Goal: Task Accomplishment & Management: Manage account settings

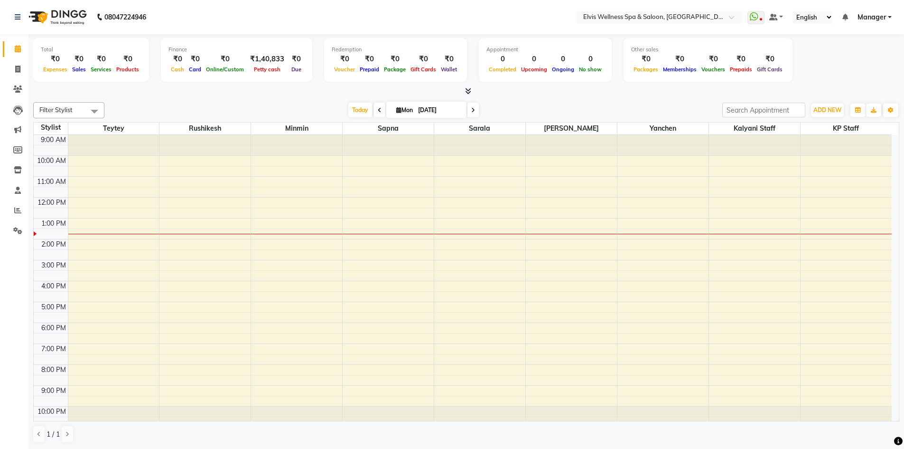
click at [3, 41] on link "Calendar" at bounding box center [14, 49] width 23 height 16
click at [468, 89] on icon at bounding box center [468, 90] width 6 height 7
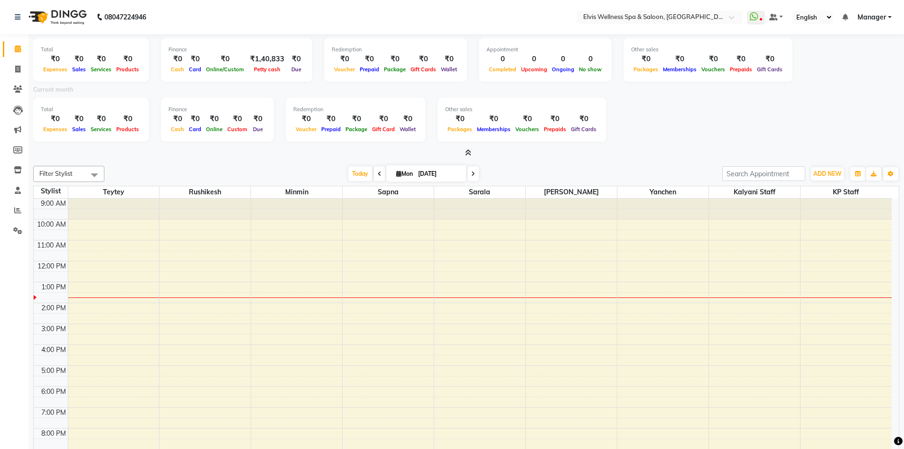
click at [470, 154] on icon at bounding box center [468, 152] width 6 height 7
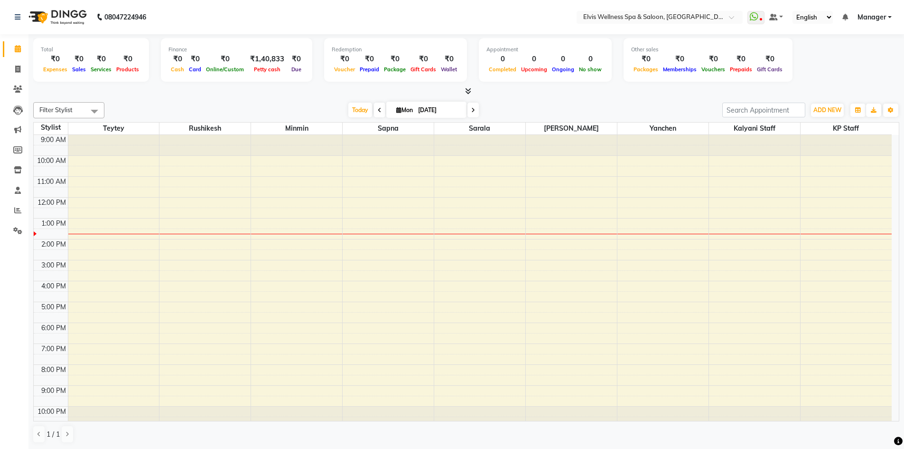
click at [468, 87] on icon at bounding box center [468, 90] width 6 height 7
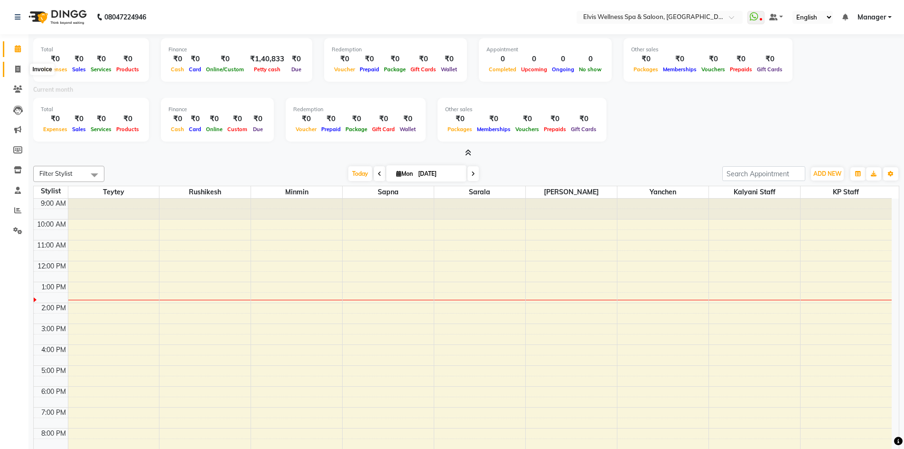
click at [19, 67] on icon at bounding box center [17, 69] width 5 height 7
select select "service"
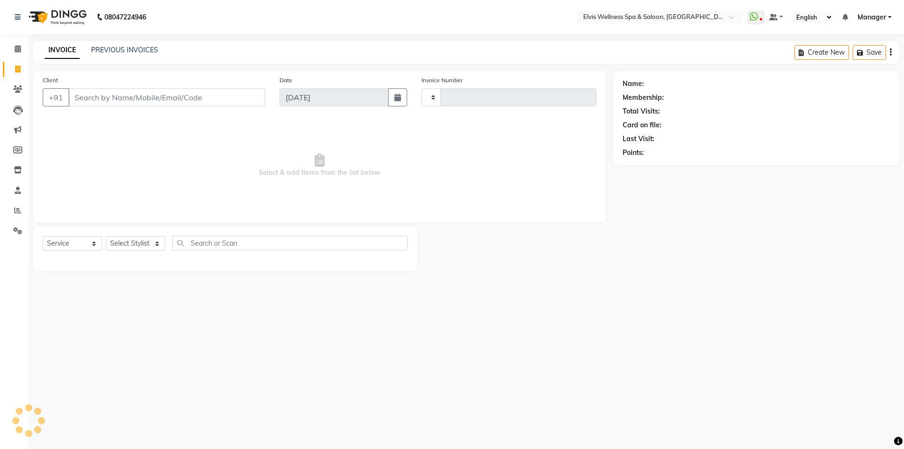
type input "1534"
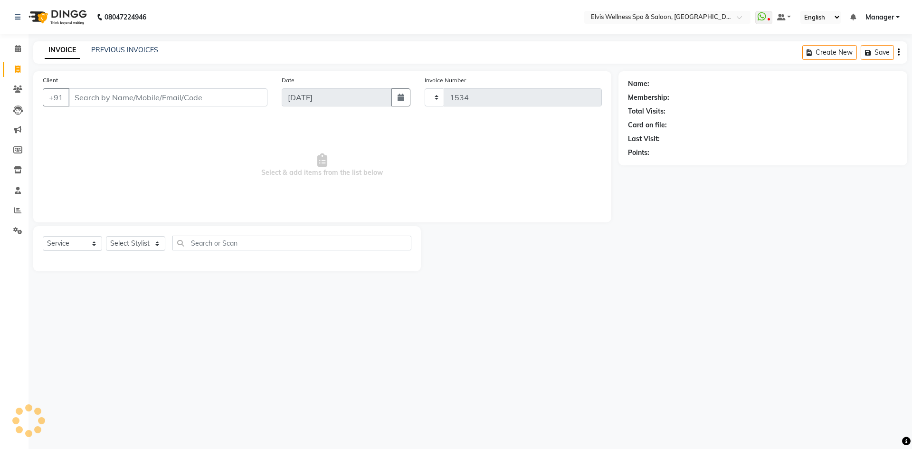
select select "6269"
click at [139, 98] on input "Client" at bounding box center [167, 97] width 199 height 18
click at [109, 90] on input "Client" at bounding box center [167, 97] width 199 height 18
type input "9823283130"
click at [223, 86] on div "Client +91 9823283130 Add Client" at bounding box center [155, 94] width 239 height 39
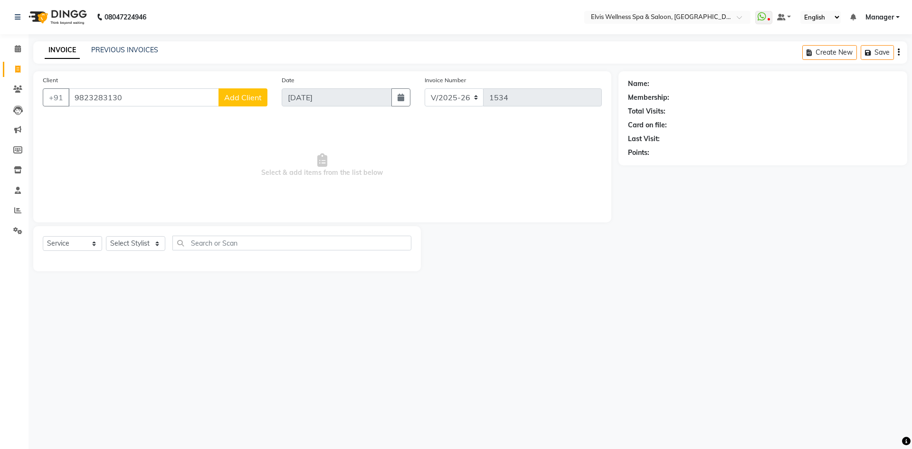
click at [236, 95] on span "Add Client" at bounding box center [243, 97] width 38 height 9
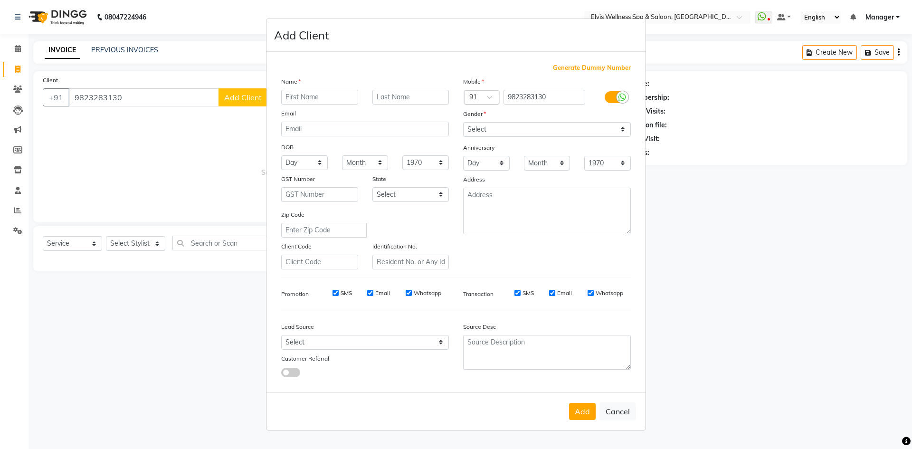
click at [306, 97] on input "text" at bounding box center [319, 97] width 77 height 15
drag, startPoint x: 303, startPoint y: 95, endPoint x: 328, endPoint y: 100, distance: 25.1
click at [328, 100] on input "amita kapoor" at bounding box center [319, 97] width 77 height 15
type input "amita kapoor"
click at [388, 99] on input "text" at bounding box center [410, 97] width 77 height 15
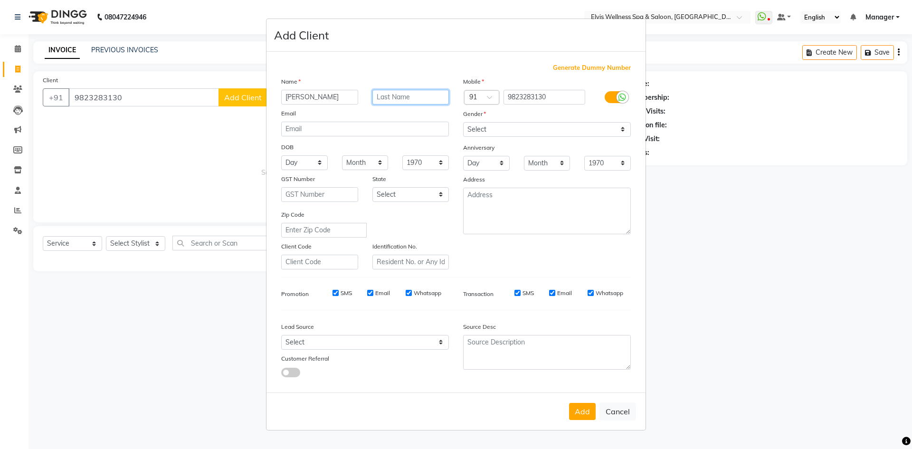
paste input "[PERSON_NAME]"
type input "[PERSON_NAME]"
drag, startPoint x: 306, startPoint y: 96, endPoint x: 331, endPoint y: 97, distance: 24.7
click at [331, 97] on input "amita kapoor" at bounding box center [319, 97] width 77 height 15
type input "[PERSON_NAME]"
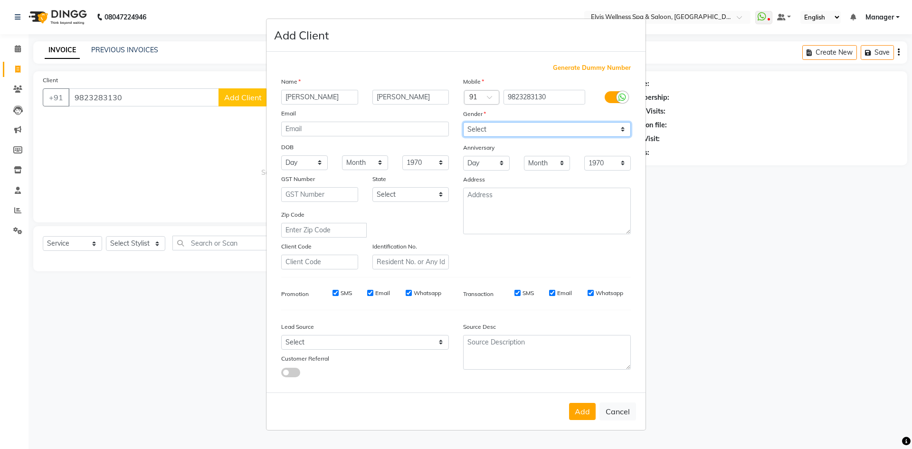
click at [505, 126] on select "Select Male Female Other Prefer Not To Say" at bounding box center [547, 129] width 168 height 15
select select "female"
click at [463, 122] on select "Select Male Female Other Prefer Not To Say" at bounding box center [547, 129] width 168 height 15
click at [577, 411] on button "Add" at bounding box center [582, 411] width 27 height 17
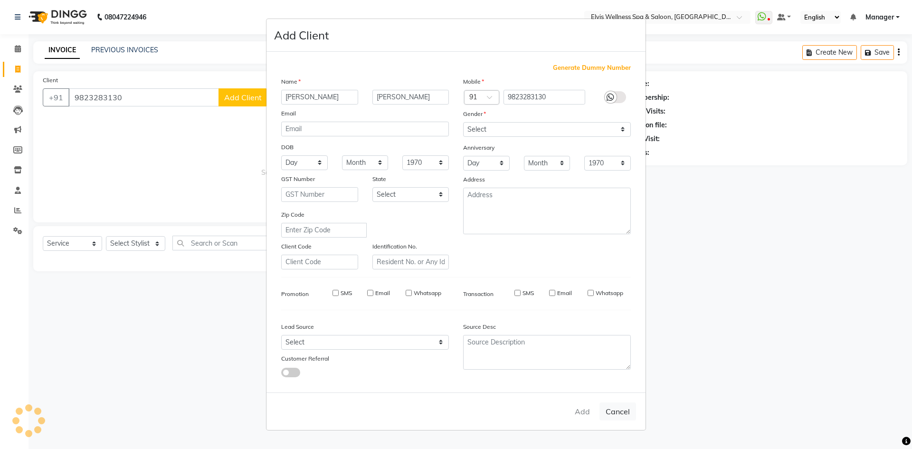
select select
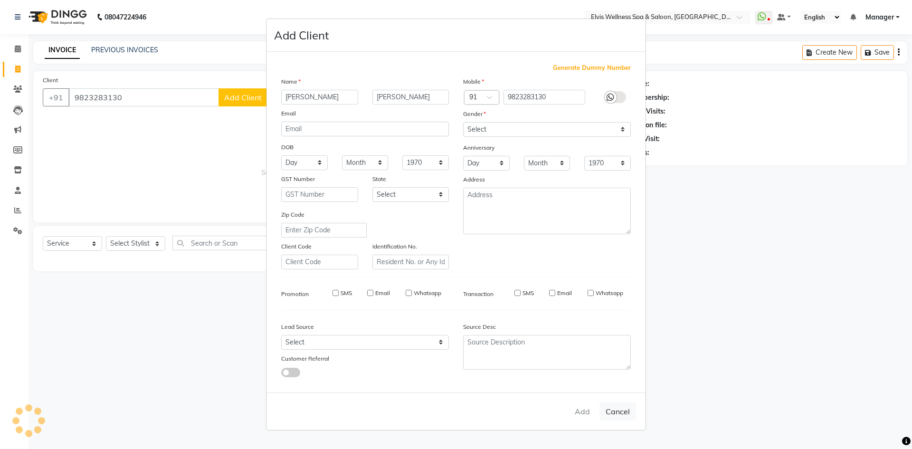
select select
checkbox input "false"
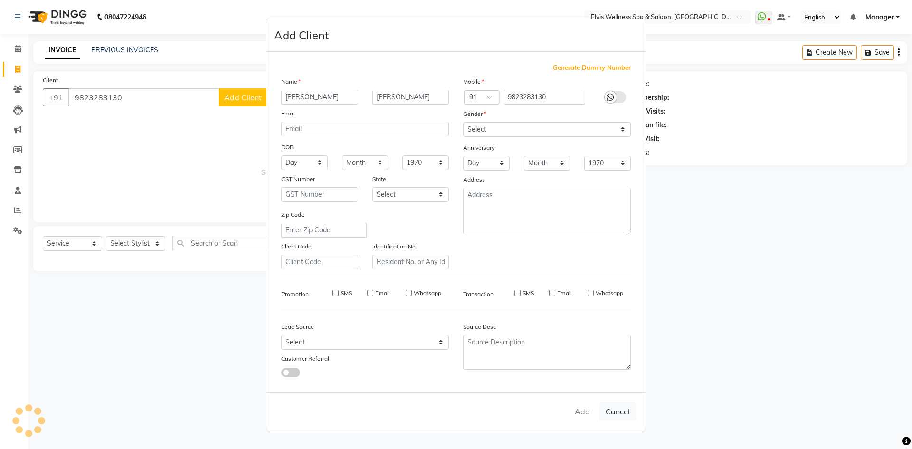
checkbox input "false"
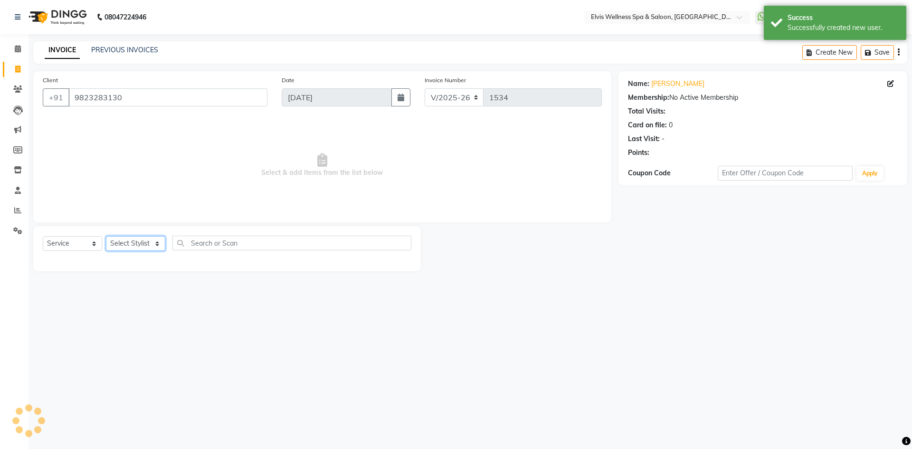
click at [132, 238] on select "Select Stylist Jitendra Bhandari Kalyani Staff KP Staff Manager Minmin Rushikes…" at bounding box center [135, 243] width 59 height 15
select select "46461"
click at [106, 236] on select "Select Stylist Jitendra Bhandari Kalyani Staff KP Staff Manager Minmin Rushikes…" at bounding box center [135, 243] width 59 height 15
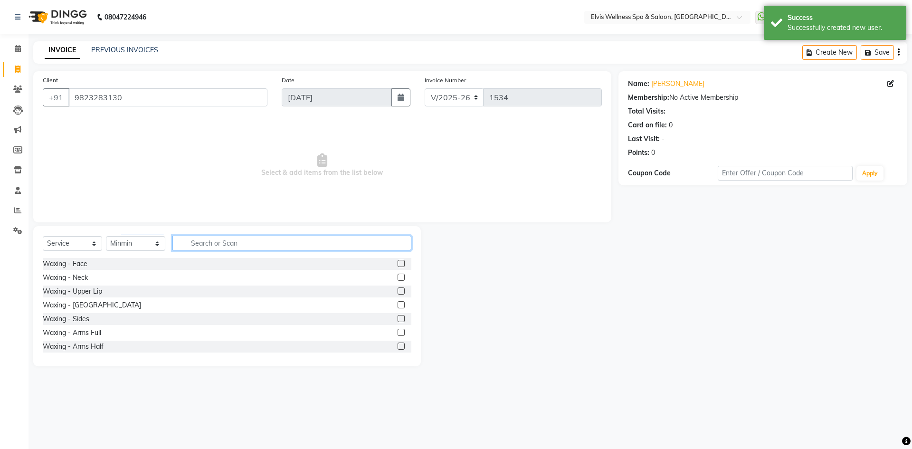
click at [213, 239] on input "text" at bounding box center [291, 242] width 239 height 15
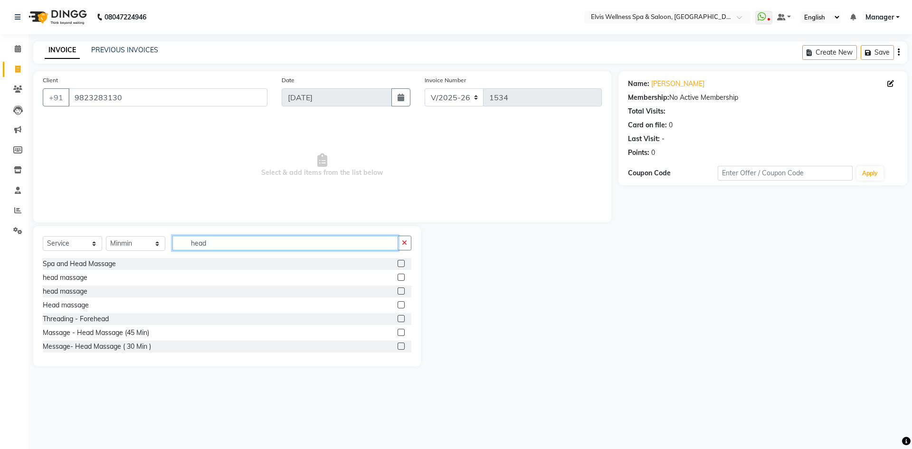
type input "head"
click at [397, 277] on label at bounding box center [400, 276] width 7 height 7
click at [397, 277] on input "checkbox" at bounding box center [400, 277] width 6 height 6
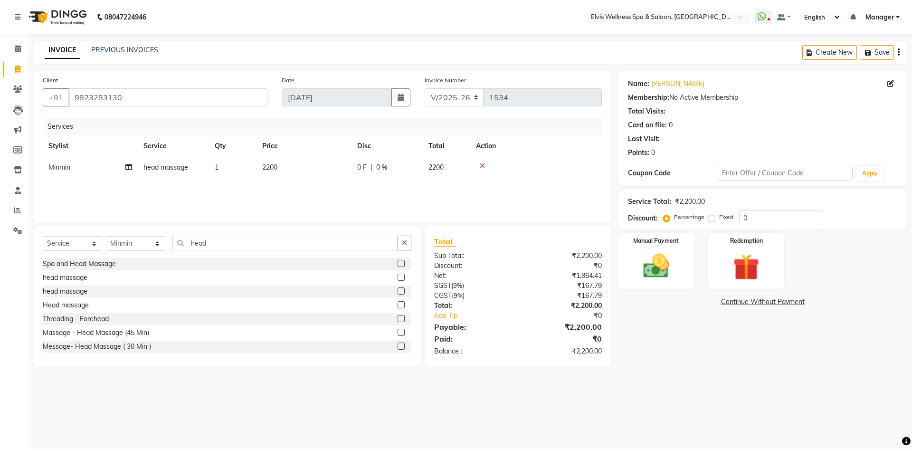
click at [482, 163] on icon at bounding box center [482, 165] width 5 height 7
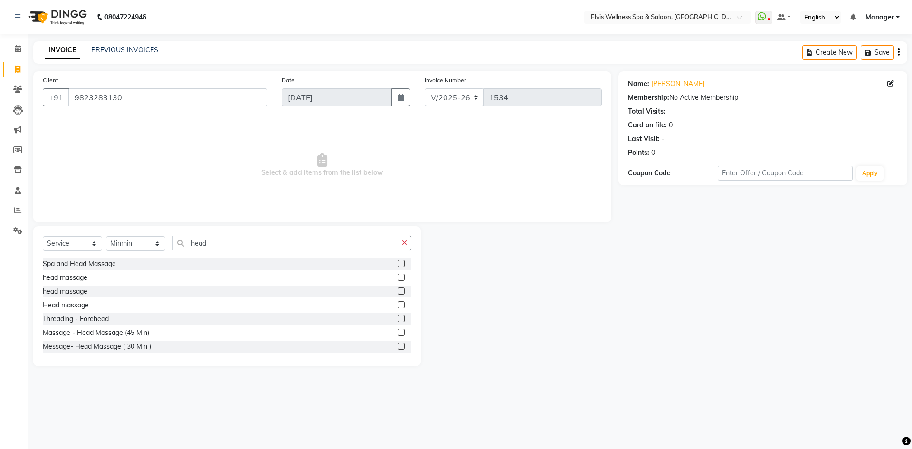
click at [397, 275] on label at bounding box center [400, 276] width 7 height 7
click at [397, 275] on input "checkbox" at bounding box center [400, 277] width 6 height 6
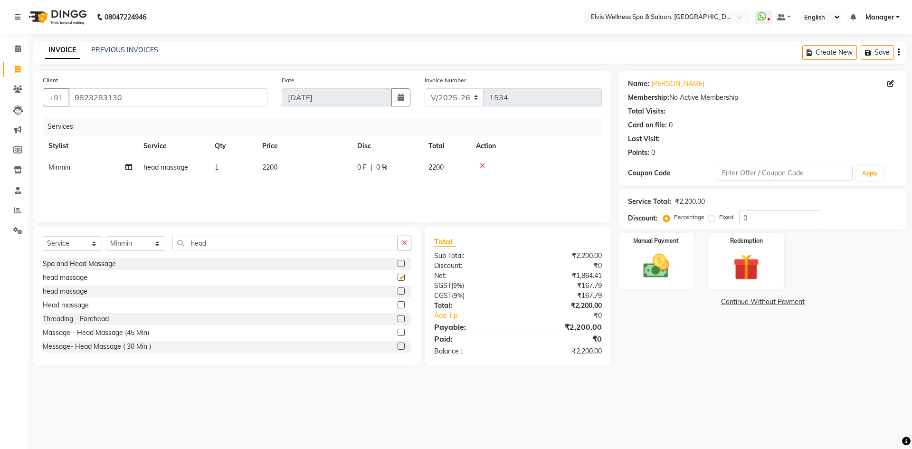
checkbox input "false"
click at [484, 166] on icon at bounding box center [482, 165] width 5 height 7
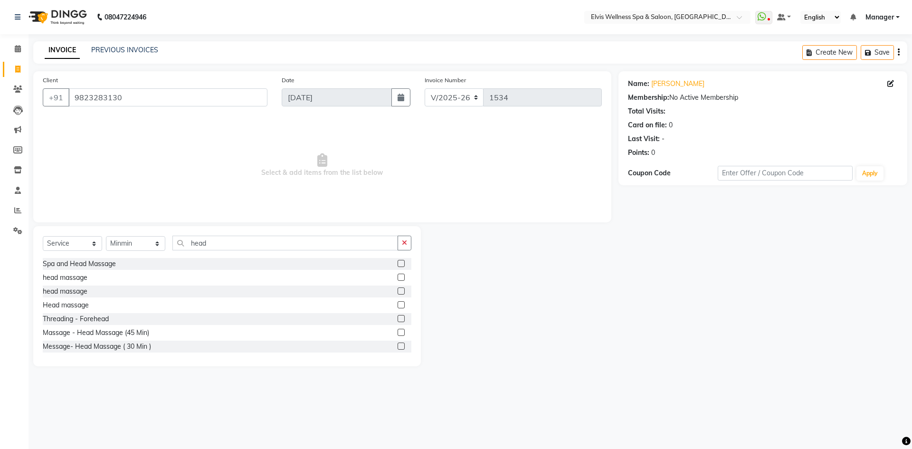
click at [397, 291] on label at bounding box center [400, 290] width 7 height 7
click at [397, 291] on input "checkbox" at bounding box center [400, 291] width 6 height 6
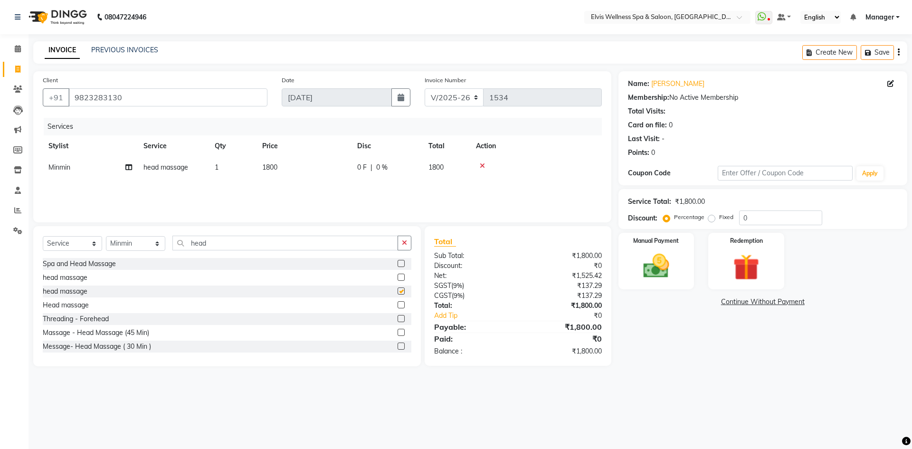
checkbox input "false"
click at [486, 164] on div at bounding box center [536, 165] width 120 height 7
click at [482, 164] on icon at bounding box center [482, 165] width 5 height 7
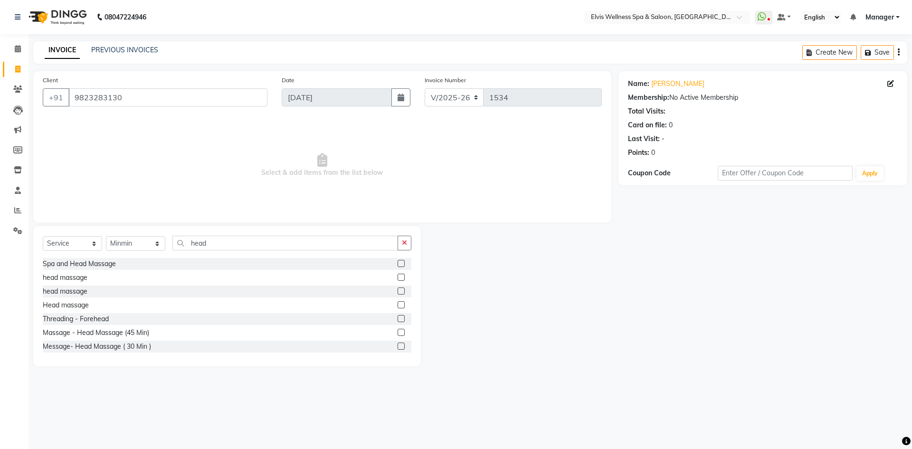
click at [397, 305] on label at bounding box center [400, 304] width 7 height 7
click at [397, 305] on input "checkbox" at bounding box center [400, 305] width 6 height 6
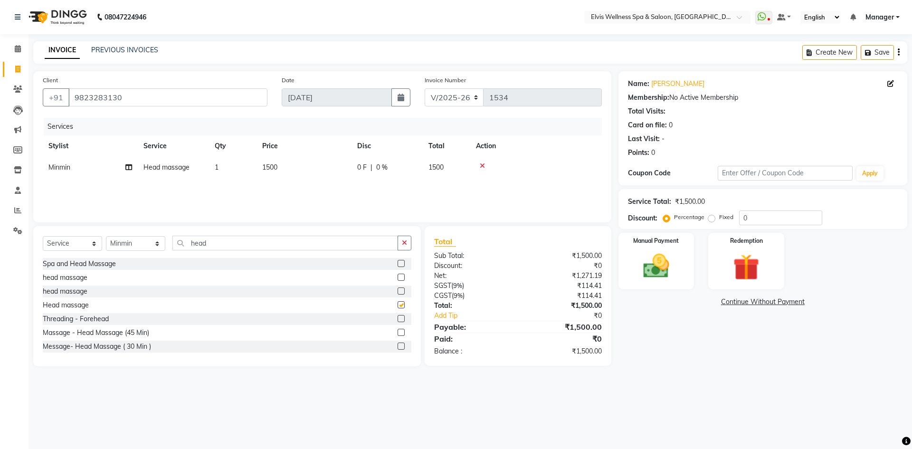
checkbox input "false"
click at [328, 166] on td "1500" at bounding box center [303, 167] width 95 height 21
select select "46461"
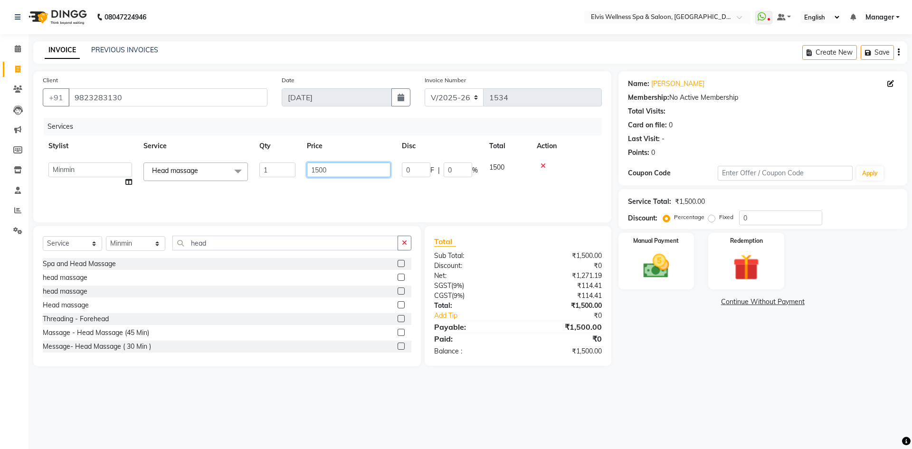
drag, startPoint x: 333, startPoint y: 169, endPoint x: 286, endPoint y: 169, distance: 47.0
click at [291, 172] on tr "Jitendra Bhandari Kalyani Staff KP Staff Manager Minmin Rushikesh Sapna Sarala …" at bounding box center [322, 175] width 559 height 36
type input "1000"
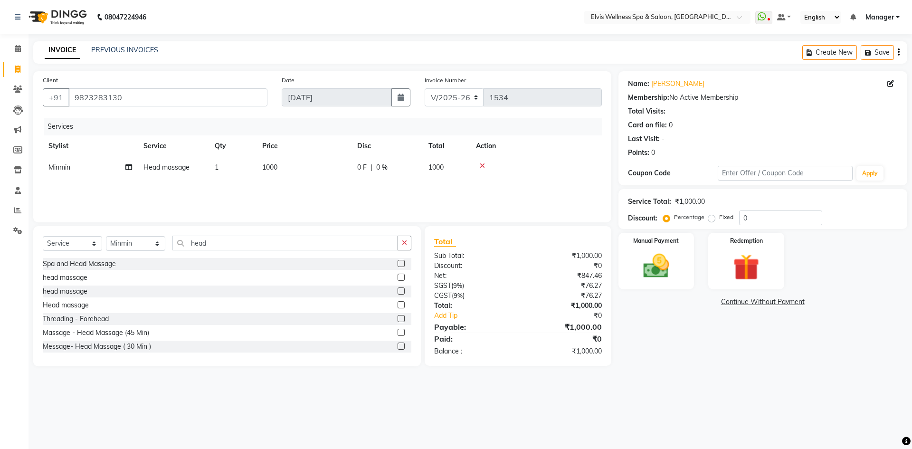
click at [353, 191] on div "Services Stylist Service Qty Price Disc Total Action Minmin Head massage 1 1000…" at bounding box center [322, 165] width 559 height 95
click at [130, 242] on select "Select Stylist Jitendra Bhandari Kalyani Staff KP Staff Manager Minmin Rushikes…" at bounding box center [135, 243] width 59 height 15
select select "46562"
click at [106, 236] on select "Select Stylist Jitendra Bhandari Kalyani Staff KP Staff Manager Minmin Rushikes…" at bounding box center [135, 243] width 59 height 15
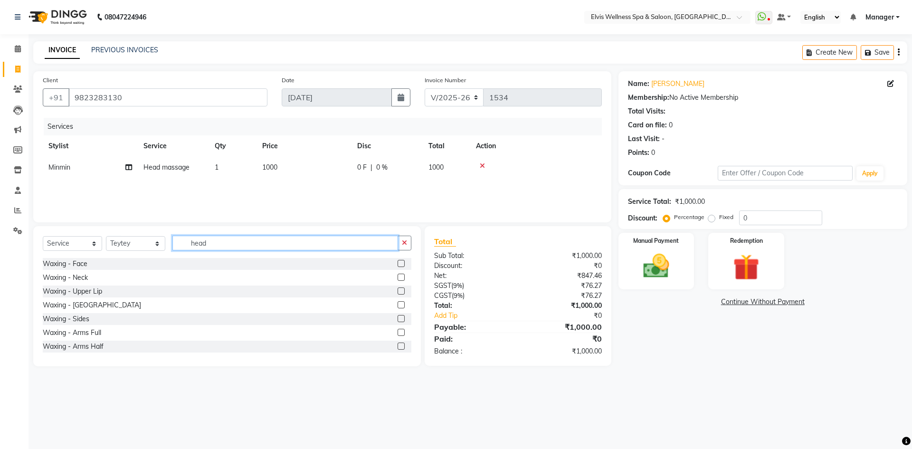
drag, startPoint x: 211, startPoint y: 243, endPoint x: 132, endPoint y: 248, distance: 78.5
click at [132, 248] on div "Select Service Product Membership Package Voucher Prepaid Gift Card Select Styl…" at bounding box center [227, 246] width 368 height 22
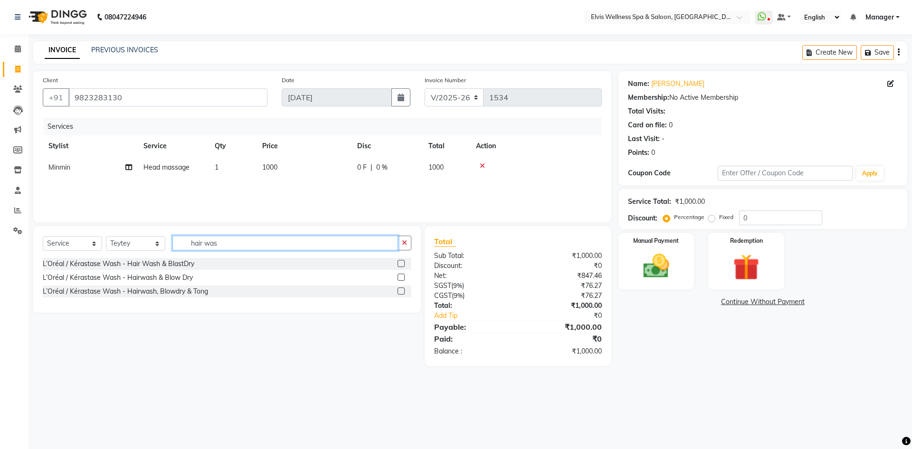
type input "hair was"
click at [403, 262] on label at bounding box center [400, 263] width 7 height 7
click at [403, 262] on input "checkbox" at bounding box center [400, 264] width 6 height 6
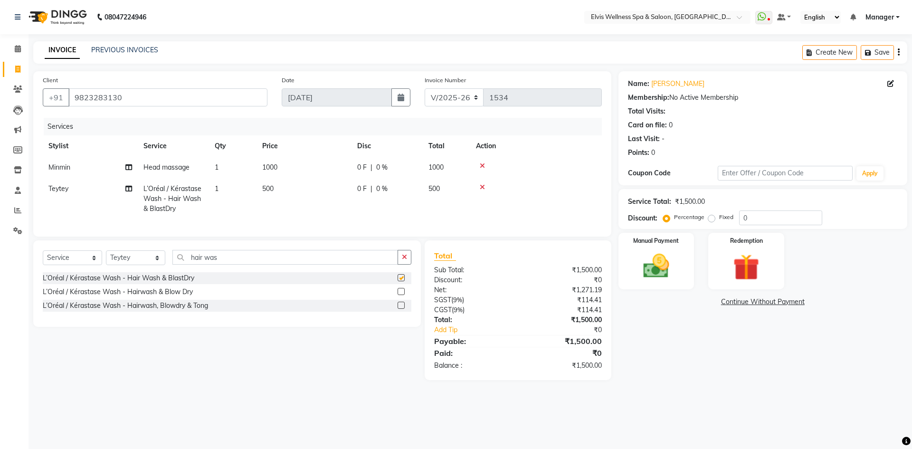
checkbox input "false"
click at [331, 168] on td "1000" at bounding box center [303, 167] width 95 height 21
select select "46461"
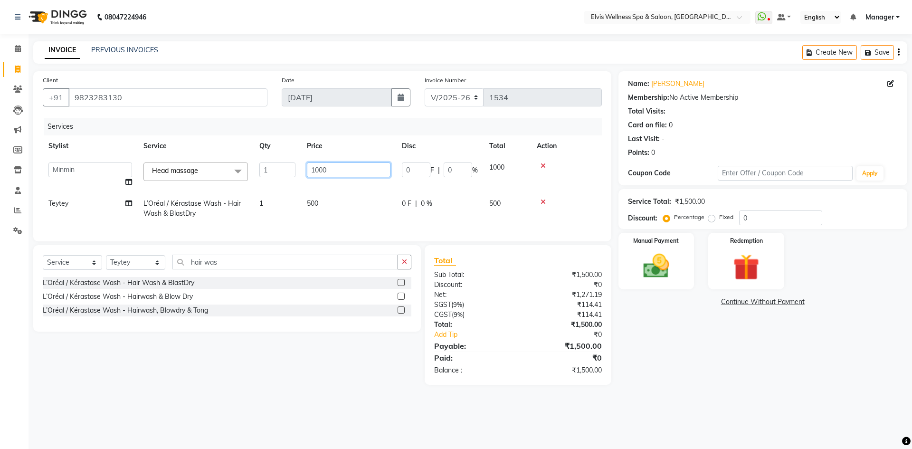
drag, startPoint x: 338, startPoint y: 168, endPoint x: 226, endPoint y: 164, distance: 112.6
click at [228, 166] on tr "Jitendra Bhandari Kalyani Staff KP Staff Manager Minmin Rushikesh Sapna Sarala …" at bounding box center [322, 175] width 559 height 36
type input "1200"
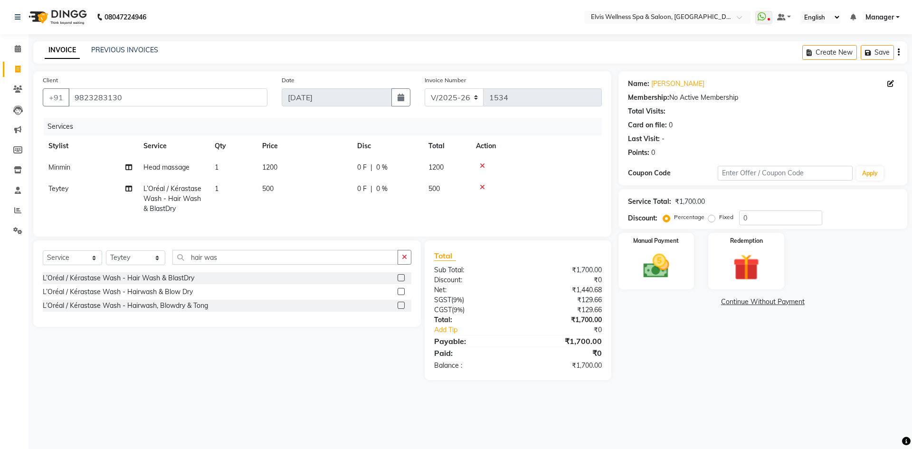
click at [344, 217] on td "500" at bounding box center [303, 198] width 95 height 41
select select "46562"
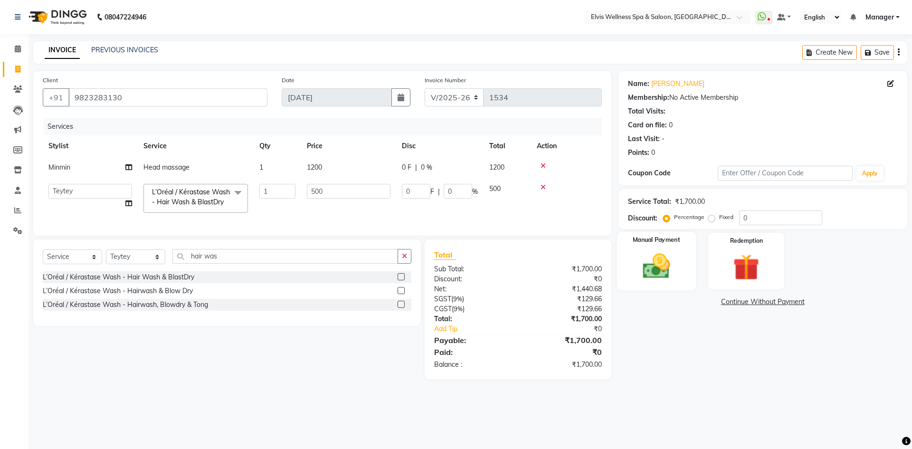
click at [661, 252] on img at bounding box center [656, 265] width 44 height 31
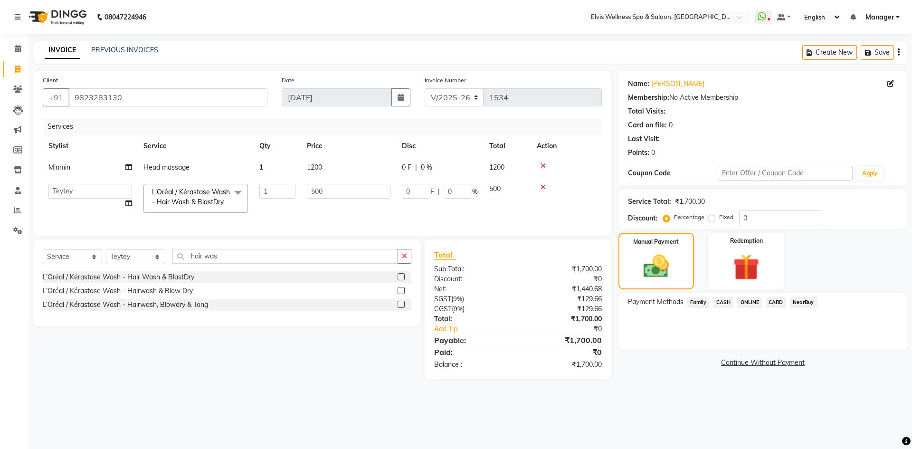
click at [753, 301] on span "ONLINE" at bounding box center [749, 302] width 25 height 11
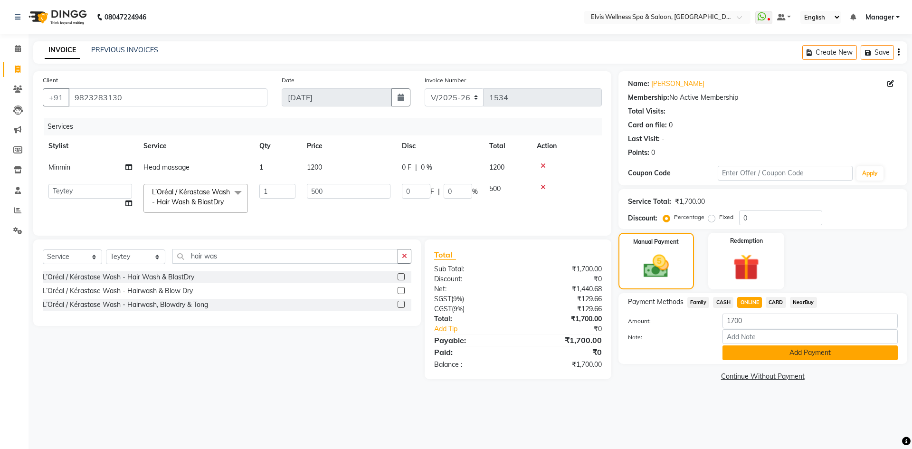
click at [767, 353] on button "Add Payment" at bounding box center [809, 352] width 175 height 15
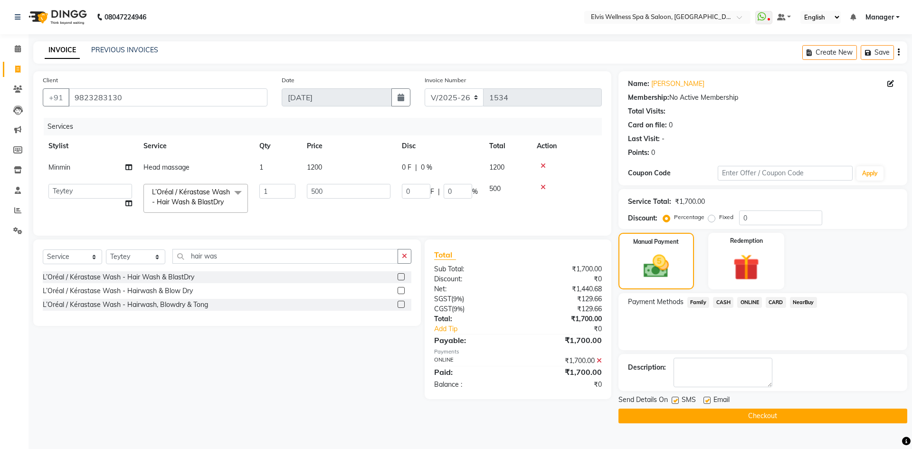
click at [781, 409] on button "Checkout" at bounding box center [762, 415] width 289 height 15
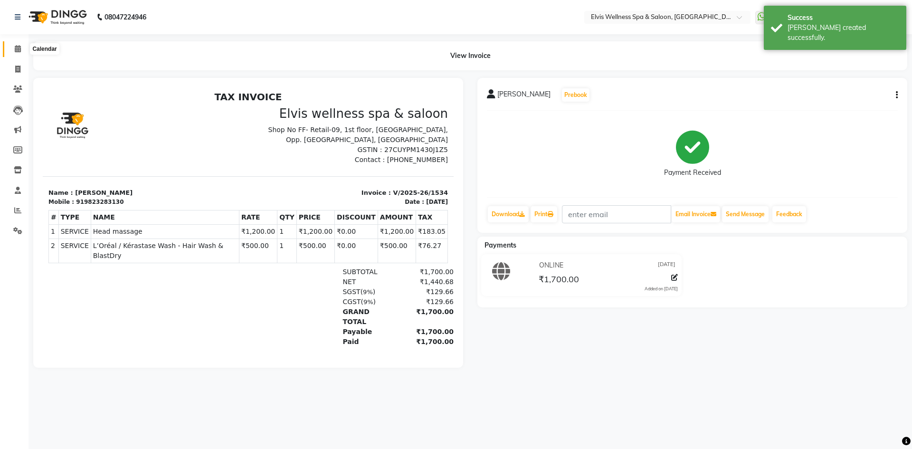
click at [22, 50] on span at bounding box center [17, 49] width 17 height 11
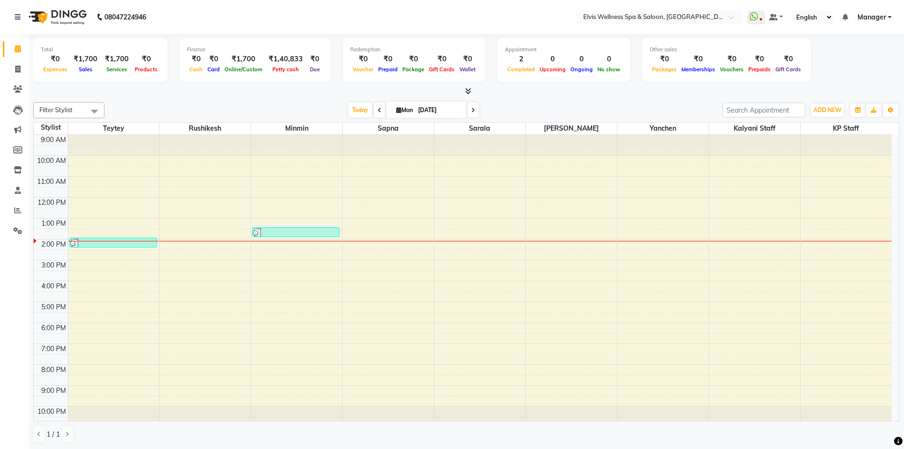
click at [413, 304] on div "9:00 AM 10:00 AM 11:00 AM 12:00 PM 1:00 PM 2:00 PM 3:00 PM 4:00 PM 5:00 PM 6:00…" at bounding box center [463, 281] width 858 height 292
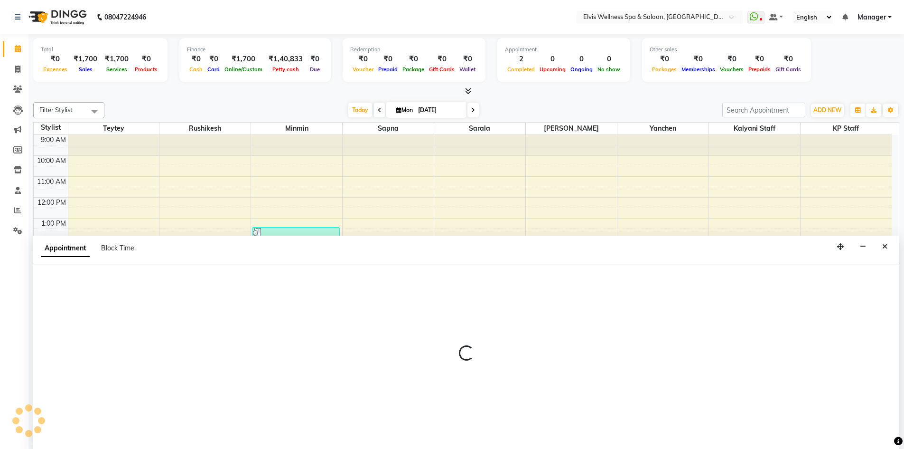
scroll to position [0, 0]
select select "71682"
select select "1020"
select select "tentative"
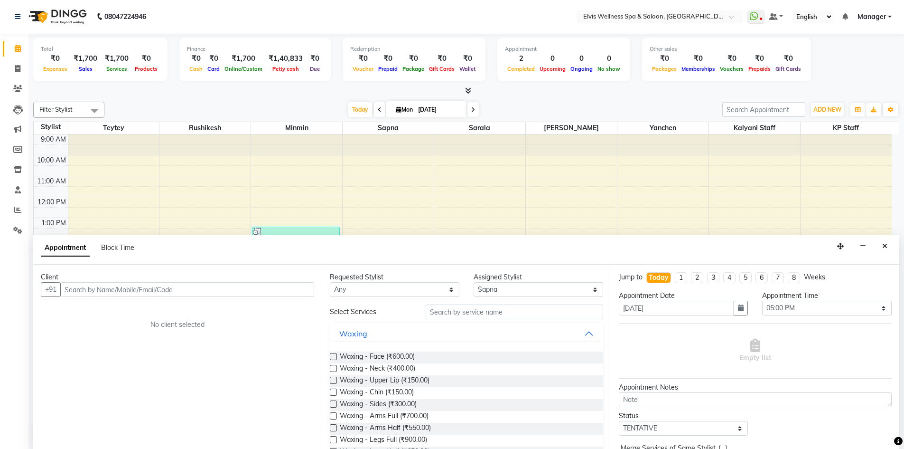
click at [128, 293] on input "text" at bounding box center [187, 289] width 254 height 15
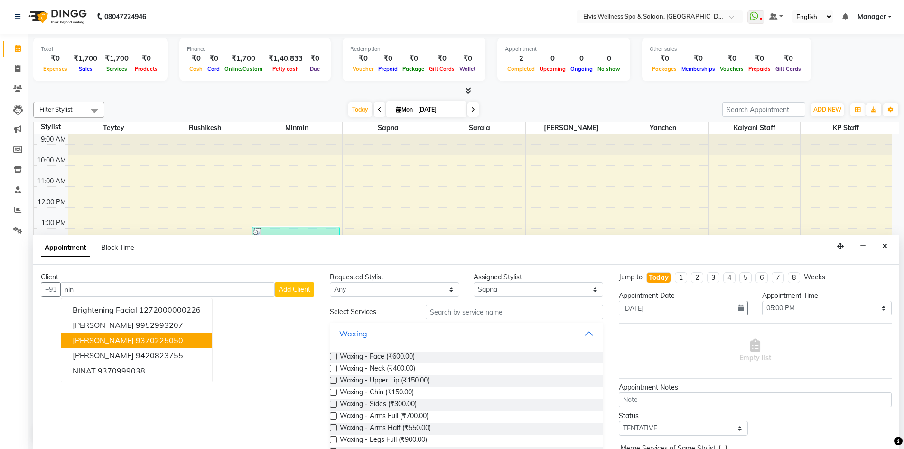
click at [136, 342] on ngb-highlight "9370225050" at bounding box center [159, 339] width 47 height 9
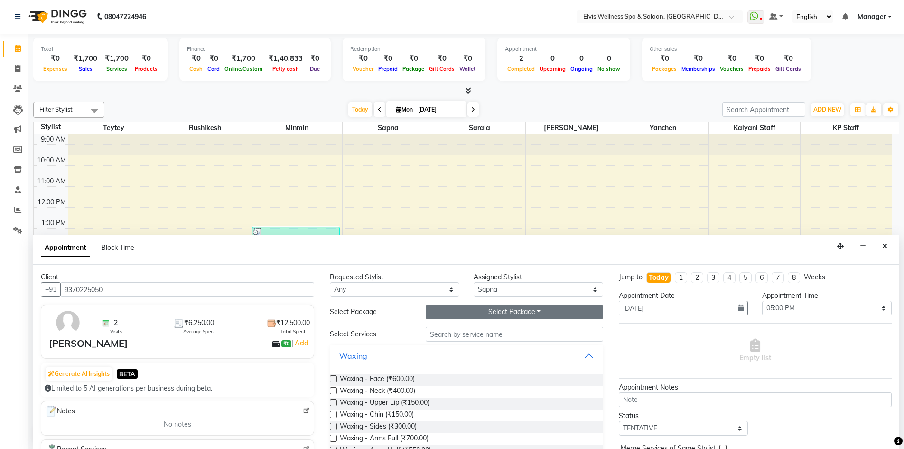
type input "9370225050"
click at [491, 314] on button "Select Package Toggle Dropdown" at bounding box center [515, 311] width 178 height 15
click at [455, 330] on li "ninda" at bounding box center [463, 331] width 75 height 14
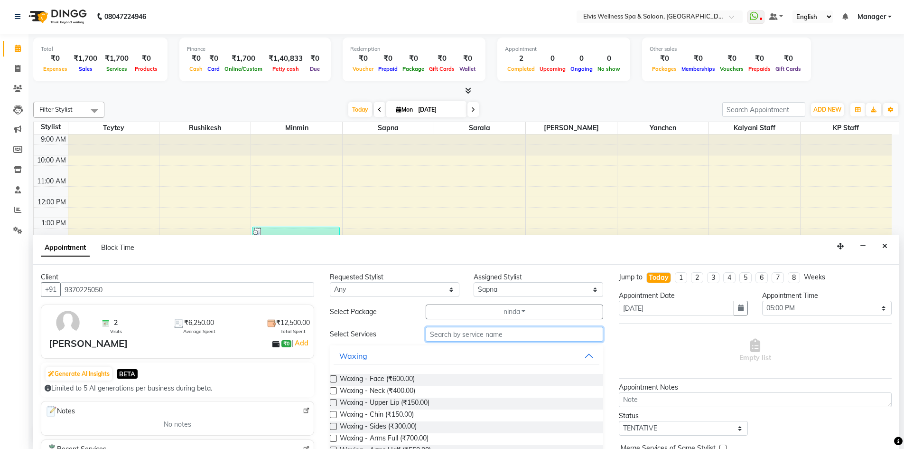
click at [472, 333] on input "text" at bounding box center [515, 334] width 178 height 15
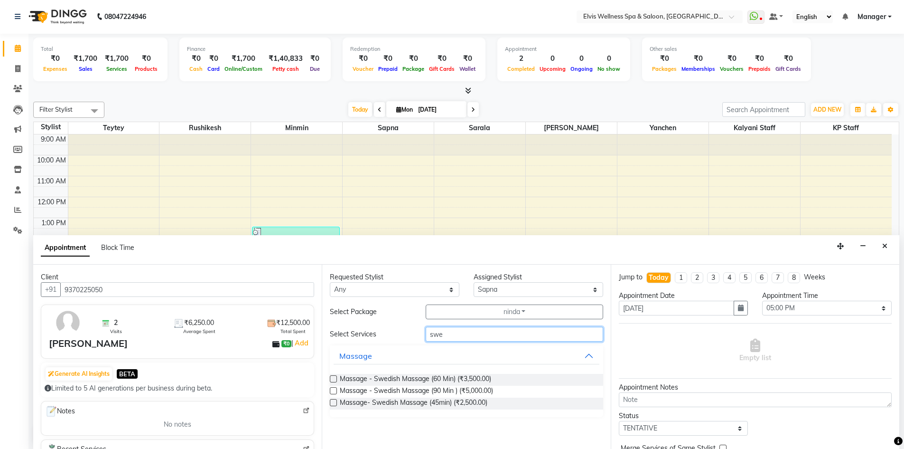
type input "swe"
click at [334, 380] on label at bounding box center [333, 378] width 7 height 7
click at [334, 380] on input "checkbox" at bounding box center [333, 380] width 6 height 6
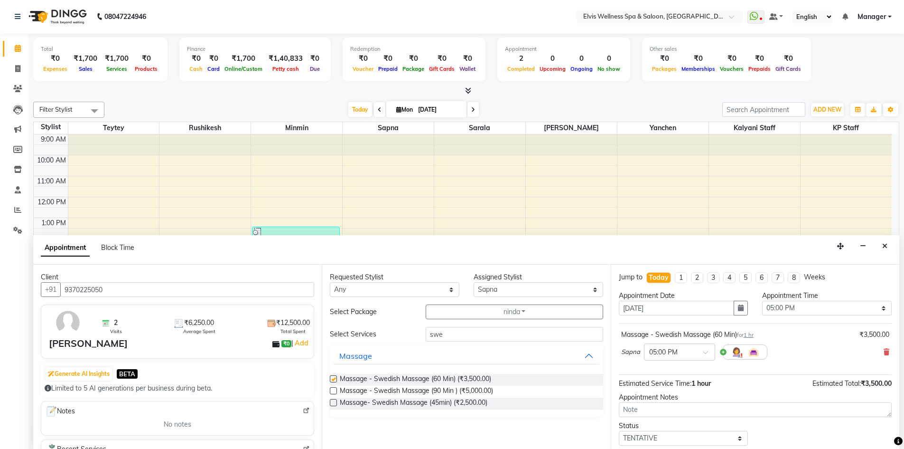
checkbox input "false"
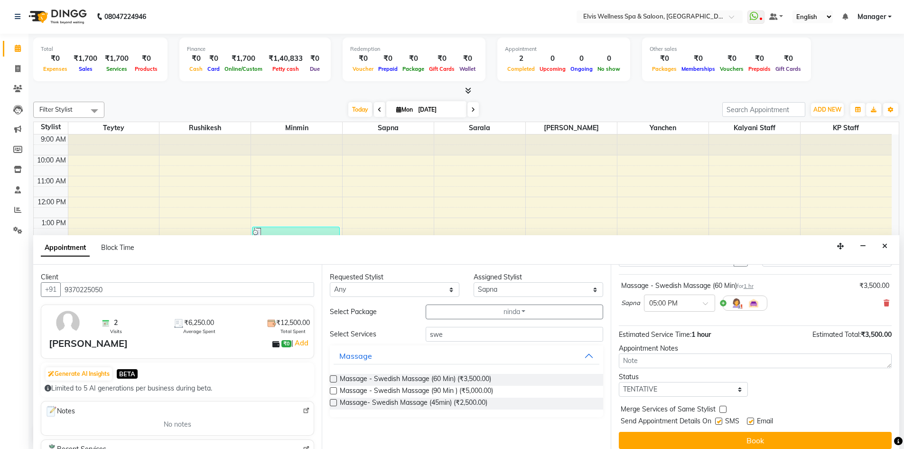
scroll to position [57, 0]
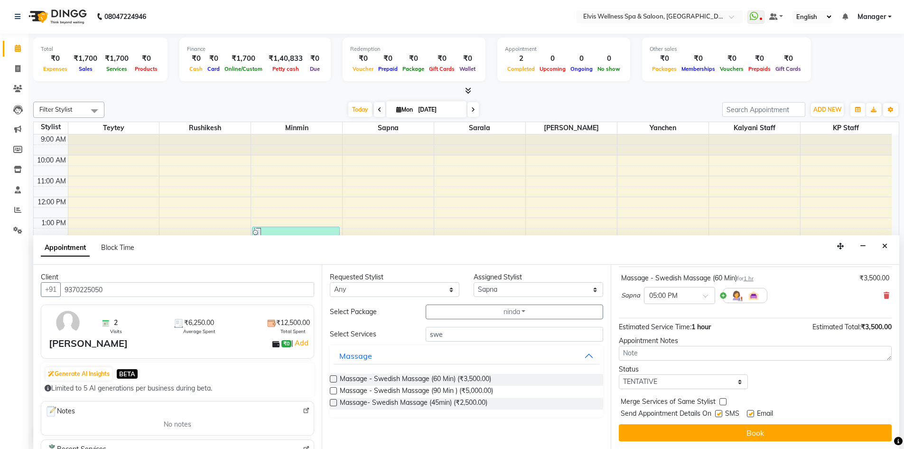
click at [755, 430] on button "Book" at bounding box center [755, 432] width 273 height 17
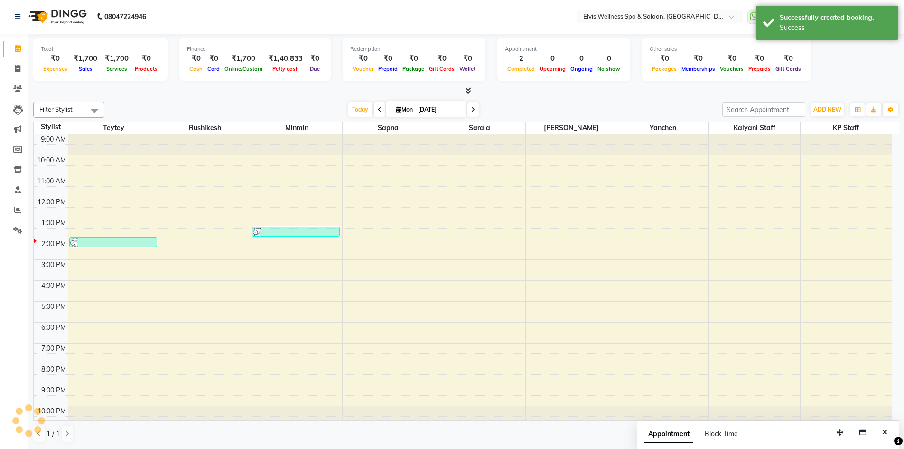
scroll to position [0, 0]
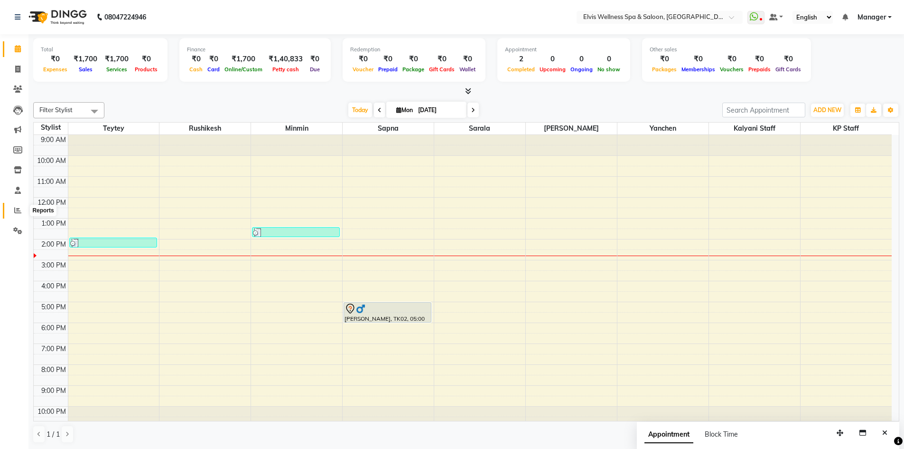
click at [22, 209] on span at bounding box center [17, 210] width 17 height 11
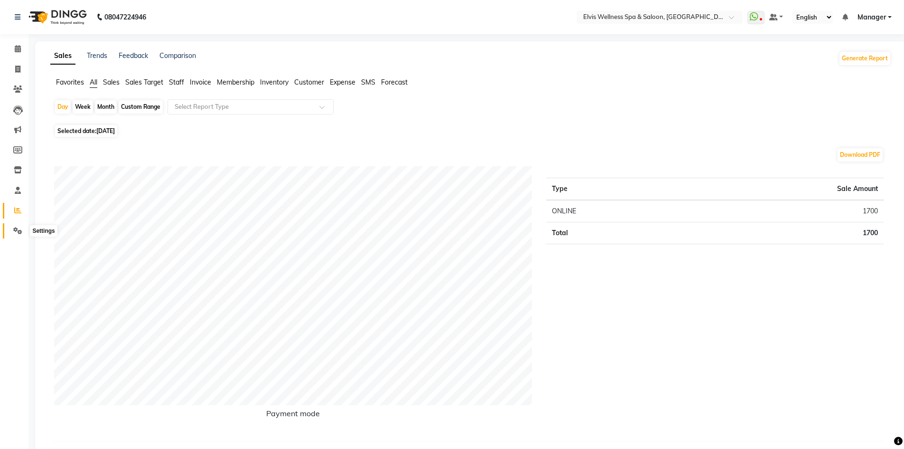
click at [18, 231] on icon at bounding box center [17, 230] width 9 height 7
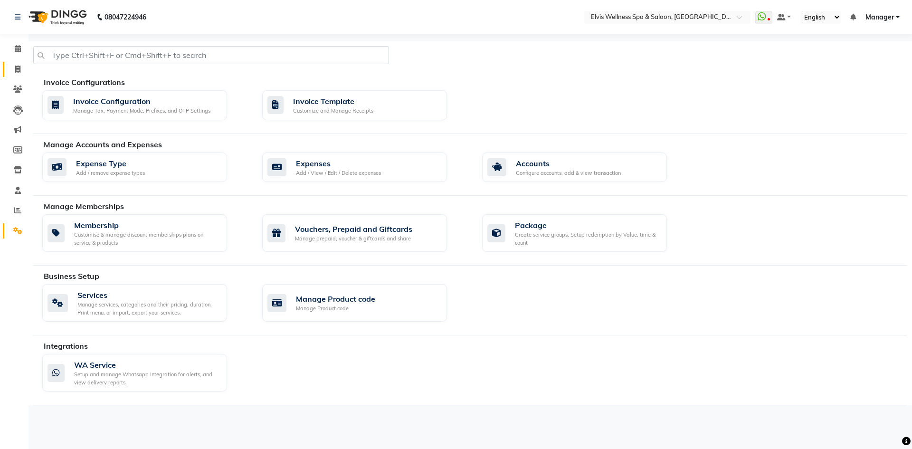
click at [9, 73] on link "Invoice" at bounding box center [14, 70] width 23 height 16
select select "service"
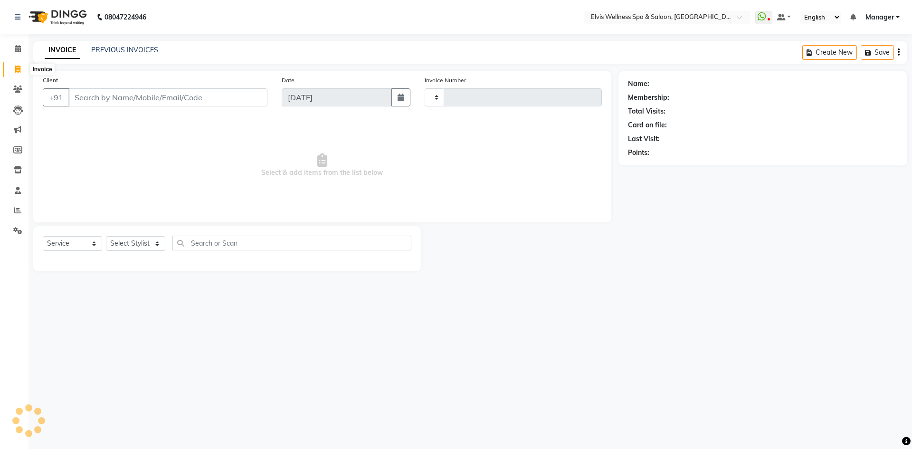
type input "1535"
select select "6269"
click at [103, 93] on input "Client" at bounding box center [167, 97] width 199 height 18
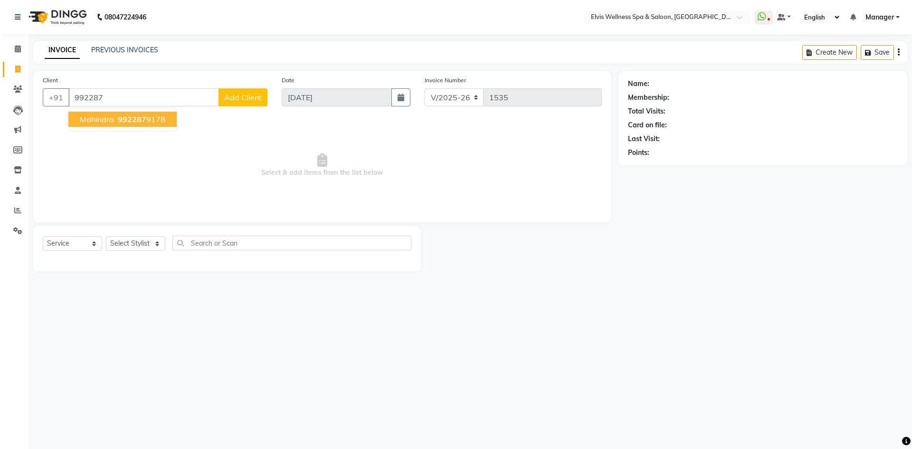
click at [162, 124] on button "Mahindra 992287 9178" at bounding box center [122, 119] width 108 height 15
type input "9922879178"
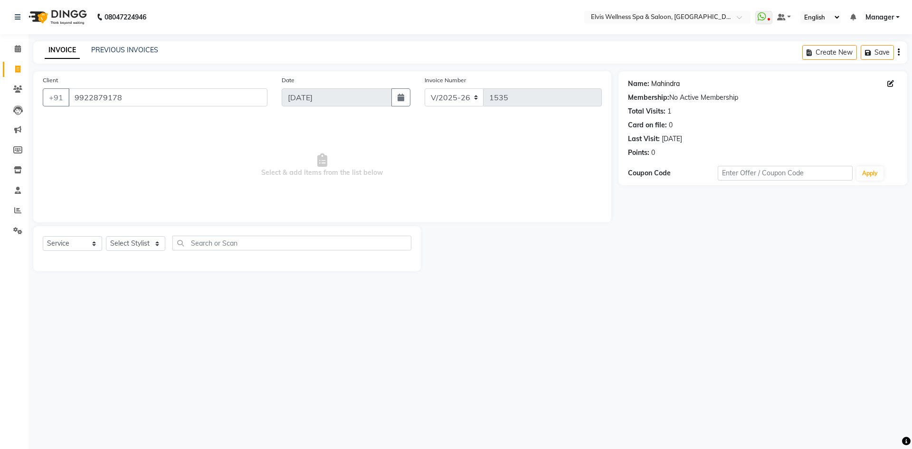
click at [667, 85] on link "Mahindra" at bounding box center [665, 84] width 28 height 10
click at [24, 51] on span at bounding box center [17, 49] width 17 height 11
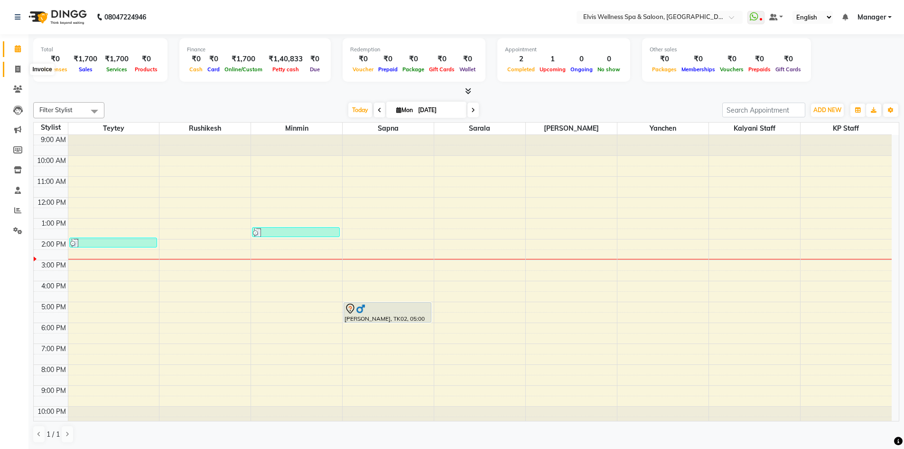
click at [19, 71] on icon at bounding box center [17, 69] width 5 height 7
select select "service"
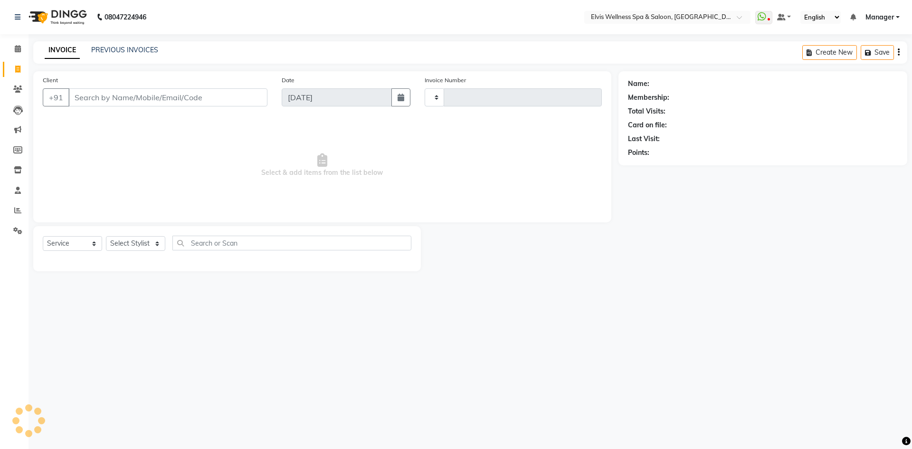
type input "1535"
select select "6269"
click at [103, 92] on input "Client" at bounding box center [167, 97] width 199 height 18
type input "9960564329"
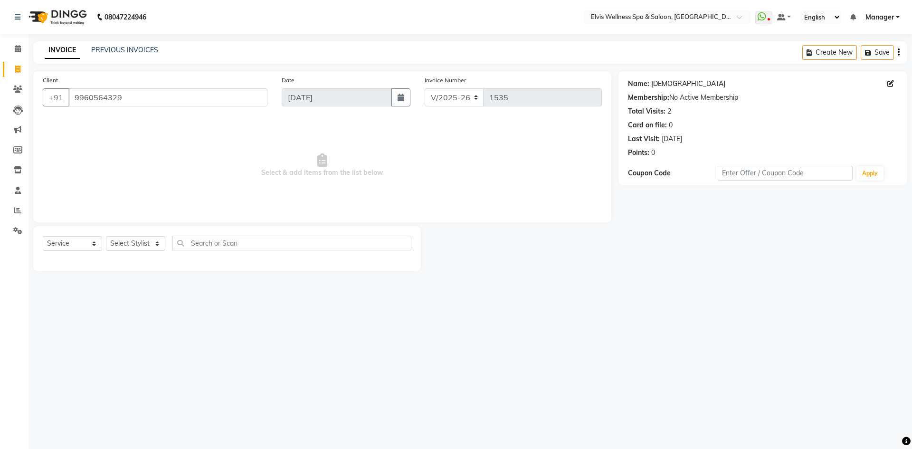
click at [657, 82] on link "Jahnavi" at bounding box center [688, 84] width 74 height 10
click at [15, 48] on icon at bounding box center [18, 48] width 6 height 7
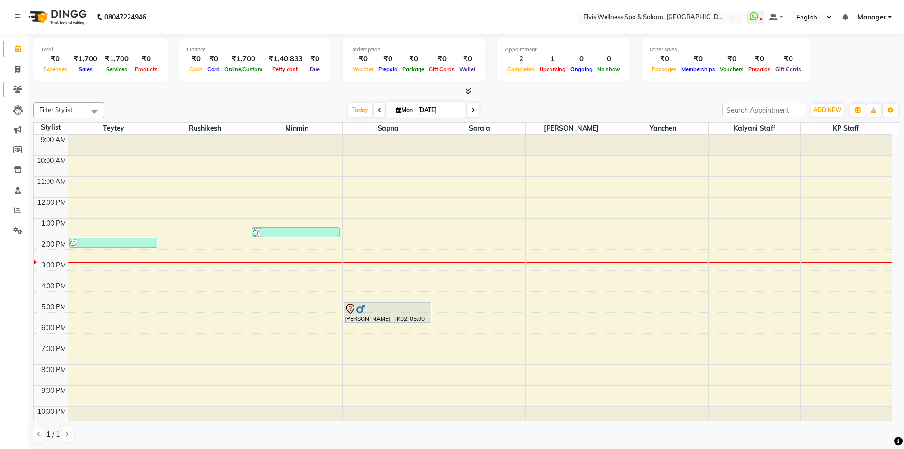
click at [19, 84] on link "Clients" at bounding box center [14, 90] width 23 height 16
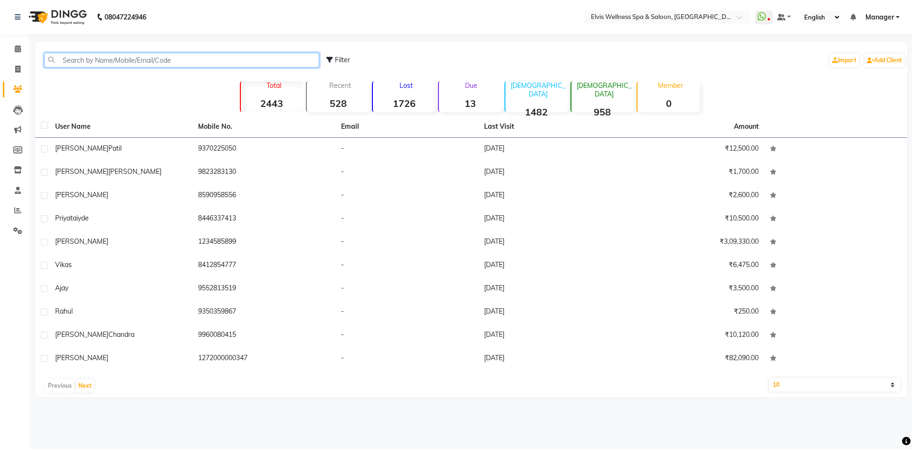
click at [150, 62] on input "text" at bounding box center [181, 60] width 275 height 15
paste input "9391277065"
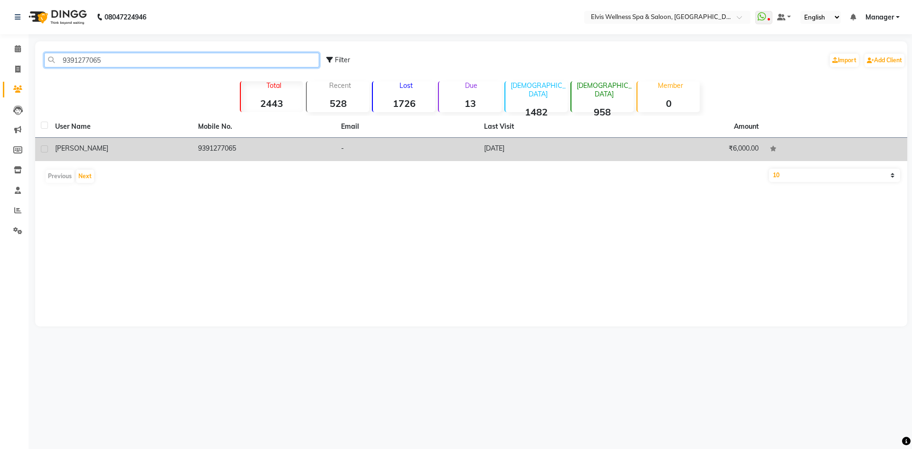
type input "9391277065"
click at [212, 149] on td "9391277065" at bounding box center [263, 149] width 143 height 23
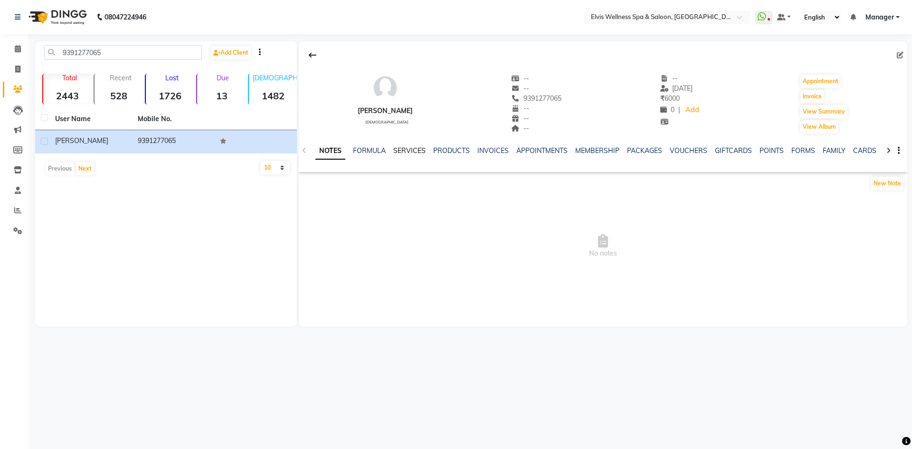
click at [407, 150] on link "SERVICES" at bounding box center [409, 150] width 32 height 9
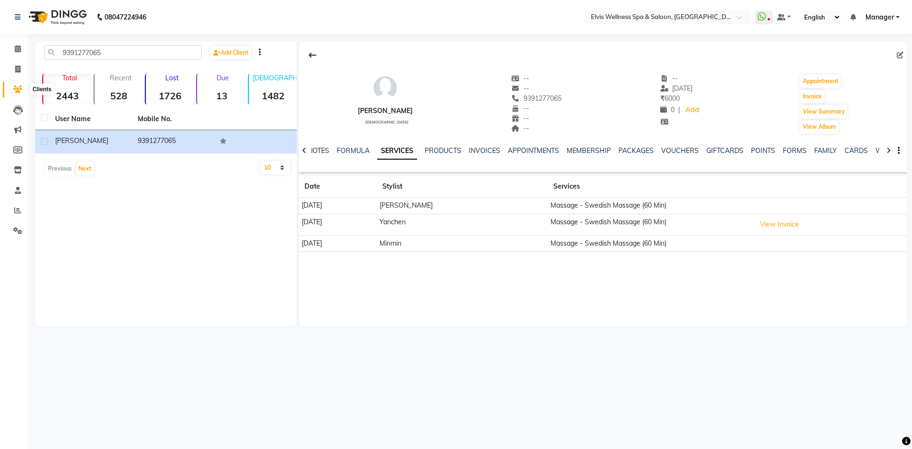
click at [20, 86] on icon at bounding box center [17, 88] width 9 height 7
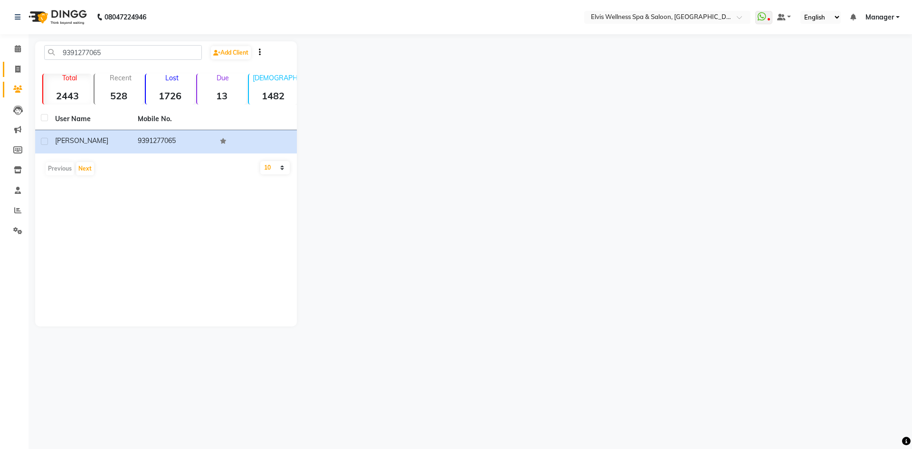
click at [21, 75] on link "Invoice" at bounding box center [14, 70] width 23 height 16
select select "6269"
select select "service"
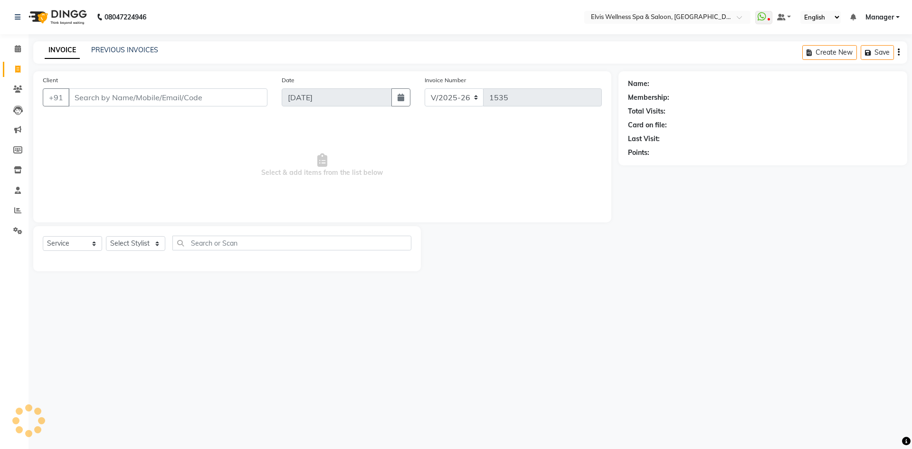
click at [119, 94] on input "Client" at bounding box center [167, 97] width 199 height 18
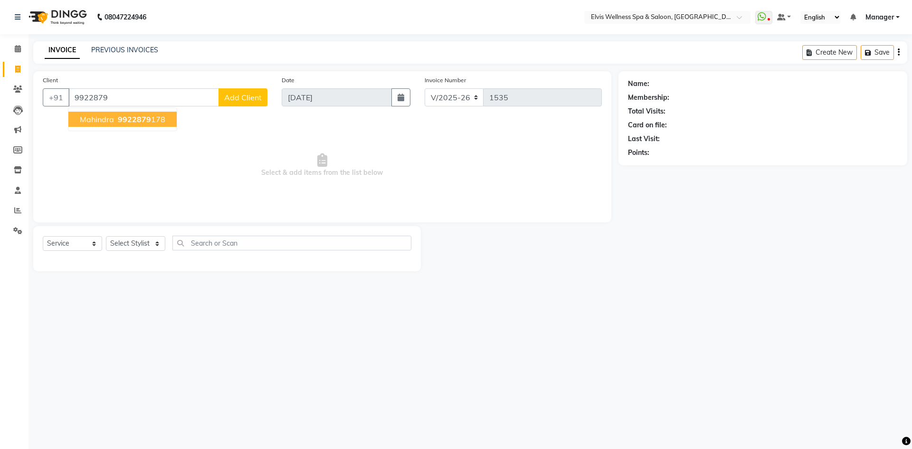
click at [141, 130] on ngb-typeahead-window "Mahindra 9922879 178" at bounding box center [122, 119] width 109 height 24
click at [142, 121] on span "9922879" at bounding box center [134, 118] width 33 height 9
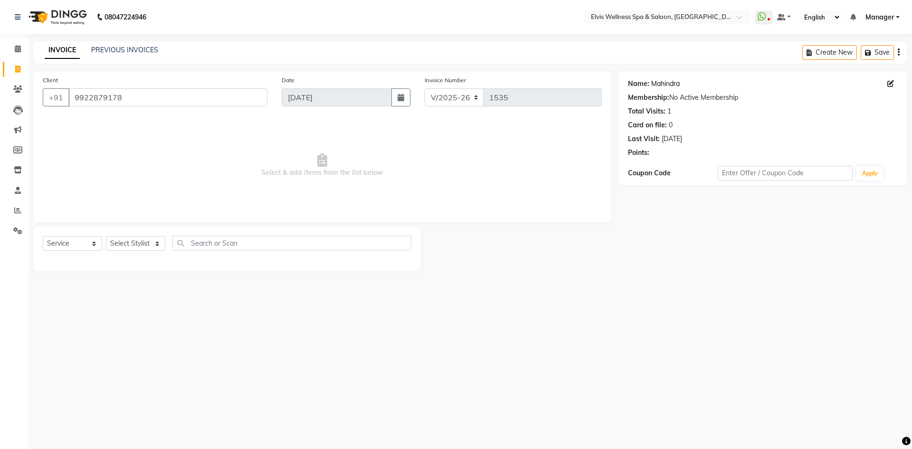
click at [669, 83] on link "Mahindra" at bounding box center [665, 84] width 28 height 10
drag, startPoint x: 132, startPoint y: 98, endPoint x: 0, endPoint y: 83, distance: 132.9
click at [0, 83] on app-home "08047224946 Select Location × Elvis Wellness Spa & Saloon, Lohegaon WhatsApp St…" at bounding box center [456, 142] width 912 height 285
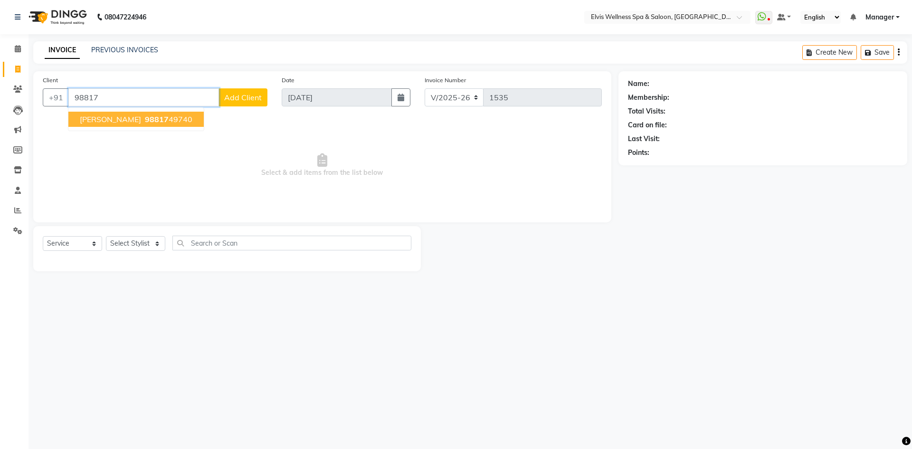
click at [143, 123] on ngb-highlight "98817 49740" at bounding box center [167, 118] width 49 height 9
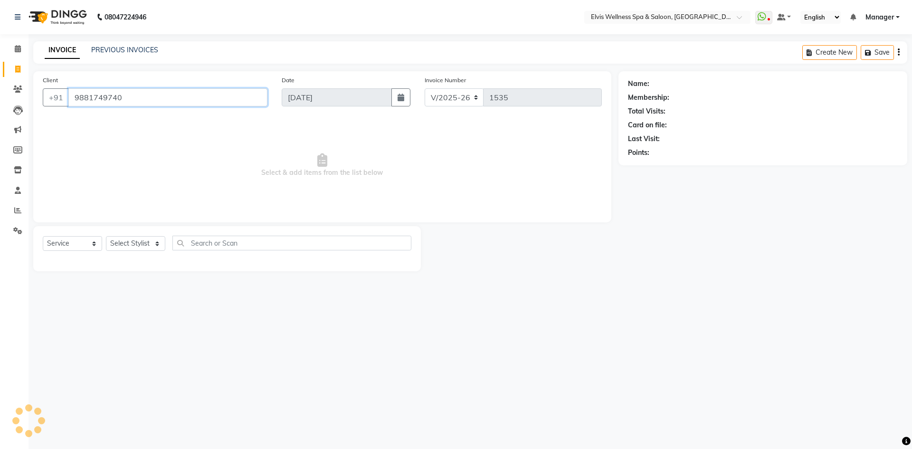
type input "9881749740"
click at [668, 84] on link "Subhas" at bounding box center [677, 84] width 53 height 10
drag, startPoint x: 135, startPoint y: 98, endPoint x: 10, endPoint y: 91, distance: 124.6
click at [10, 91] on app-home "08047224946 Select Location × Elvis Wellness Spa & Saloon, Lohegaon WhatsApp St…" at bounding box center [456, 142] width 912 height 285
click at [19, 43] on link "Calendar" at bounding box center [14, 49] width 23 height 16
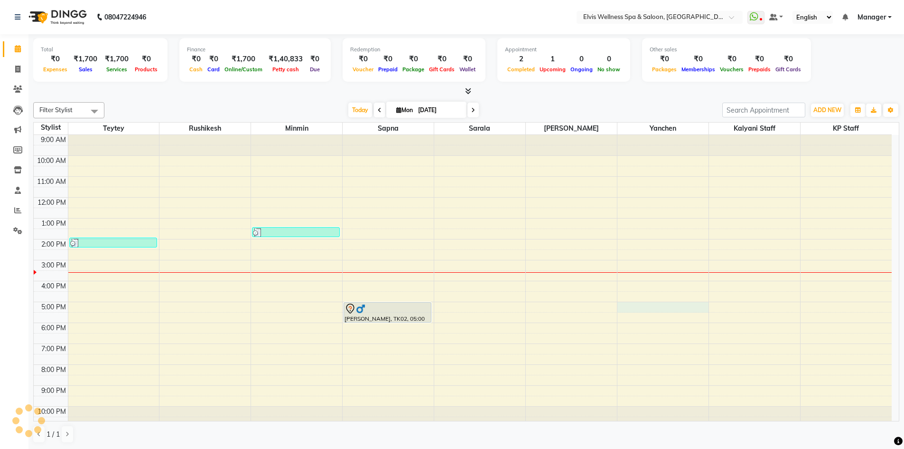
click at [641, 308] on div "9:00 AM 10:00 AM 11:00 AM 12:00 PM 1:00 PM 2:00 PM 3:00 PM 4:00 PM 5:00 PM 6:00…" at bounding box center [463, 281] width 858 height 292
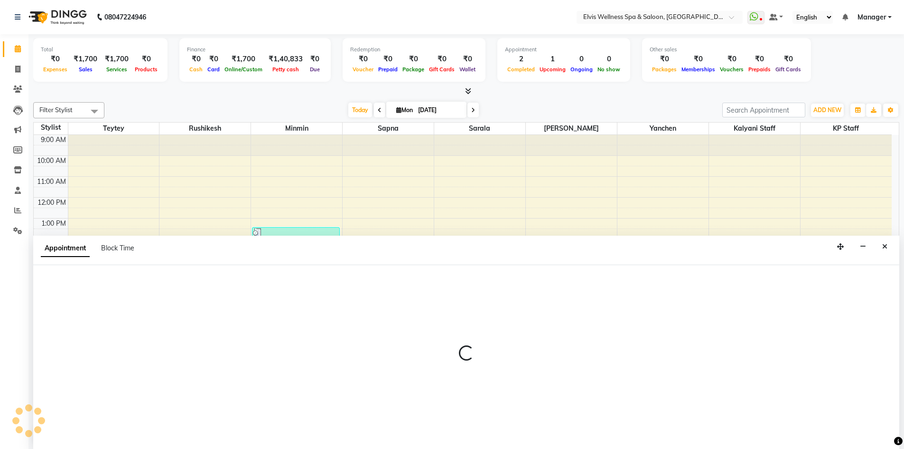
scroll to position [0, 0]
select select "46456"
select select "tentative"
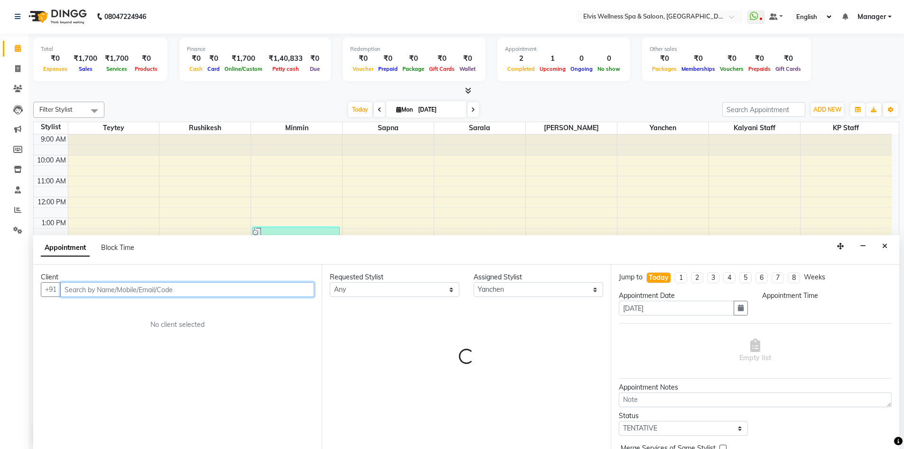
select select "1020"
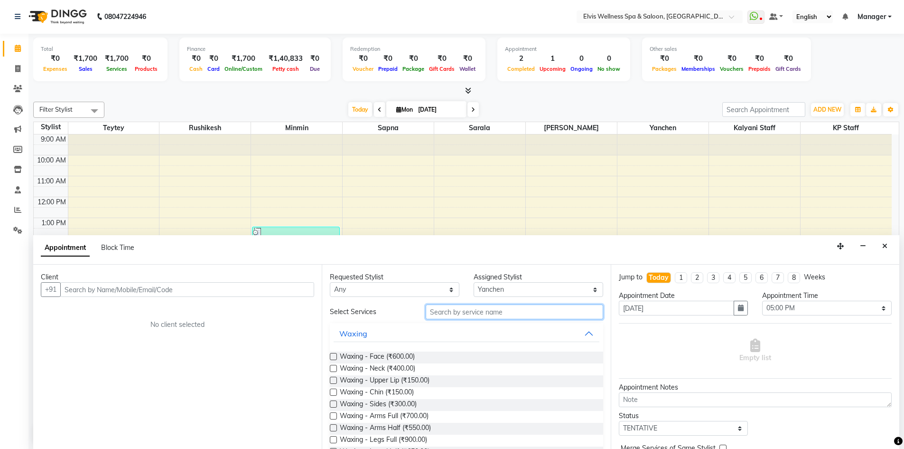
click at [462, 312] on input "text" at bounding box center [515, 311] width 178 height 15
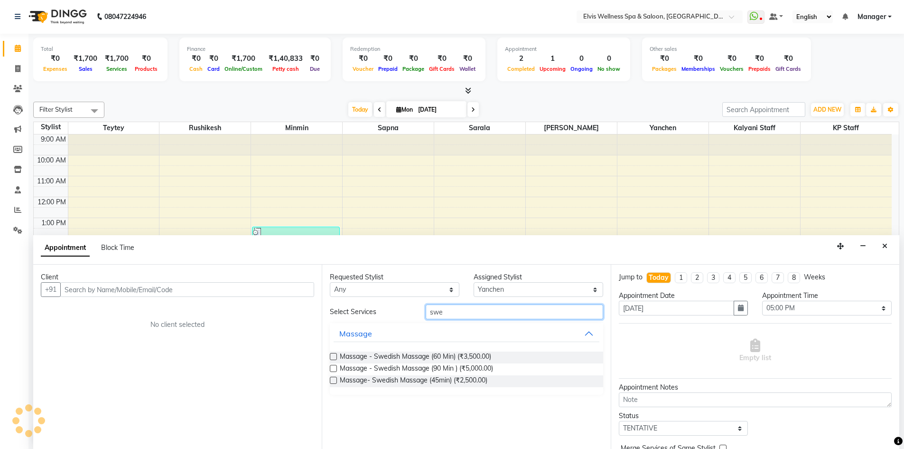
type input "swe"
click at [335, 360] on div at bounding box center [333, 358] width 6 height 10
click at [333, 358] on label at bounding box center [333, 356] width 7 height 7
click at [333, 358] on input "checkbox" at bounding box center [333, 357] width 6 height 6
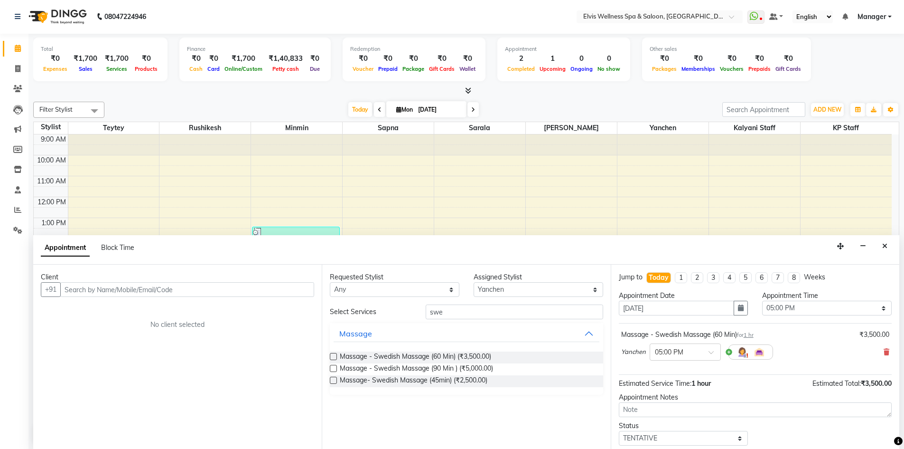
click at [333, 357] on label at bounding box center [333, 356] width 7 height 7
click at [333, 357] on input "checkbox" at bounding box center [333, 357] width 6 height 6
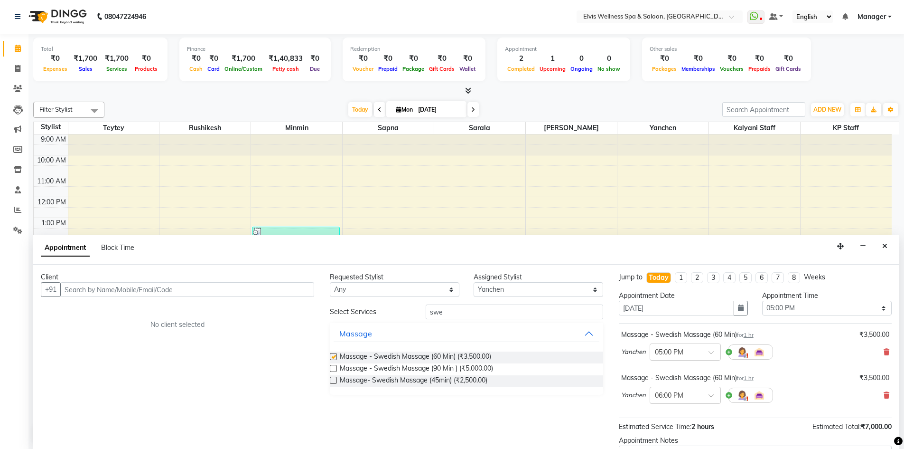
checkbox input "false"
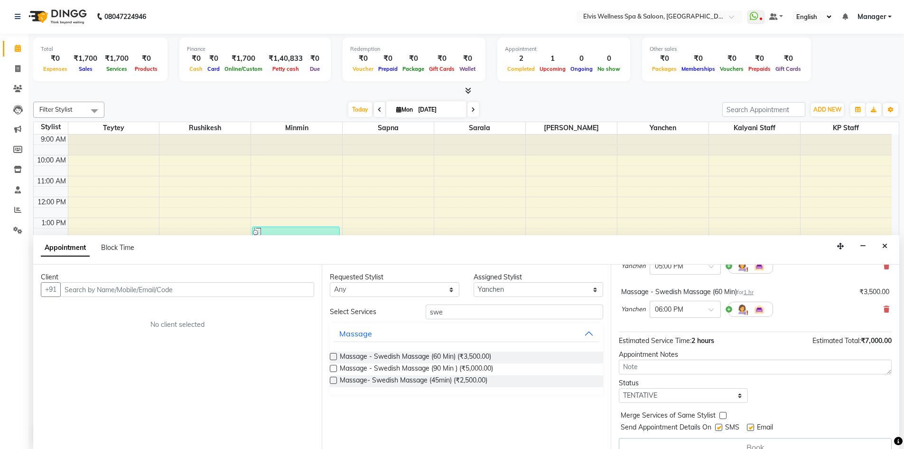
scroll to position [101, 0]
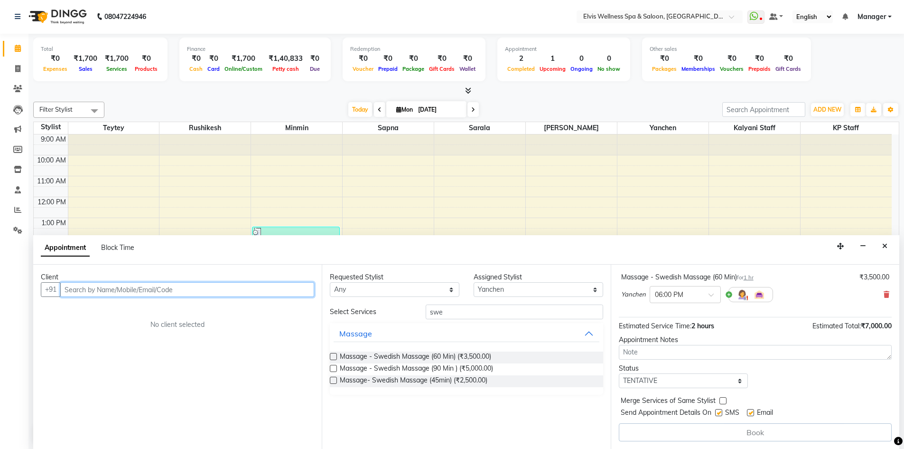
click at [174, 293] on input "text" at bounding box center [187, 289] width 254 height 15
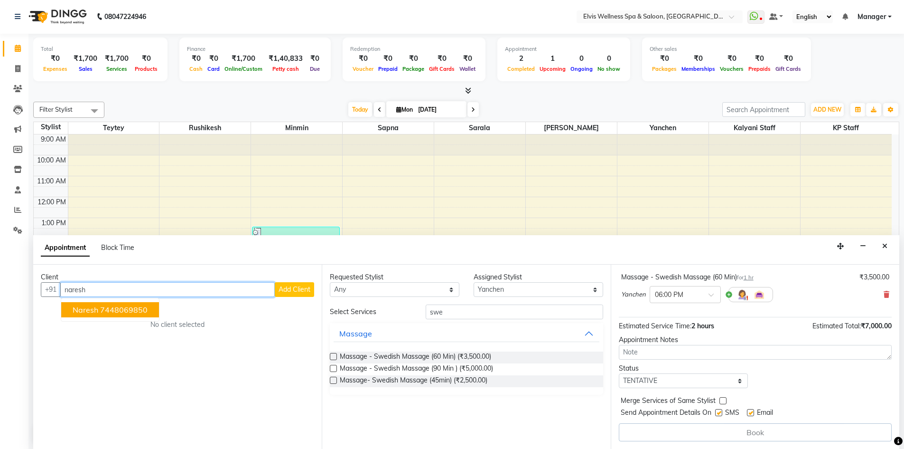
click at [146, 312] on ngb-highlight "7448069850" at bounding box center [123, 309] width 47 height 9
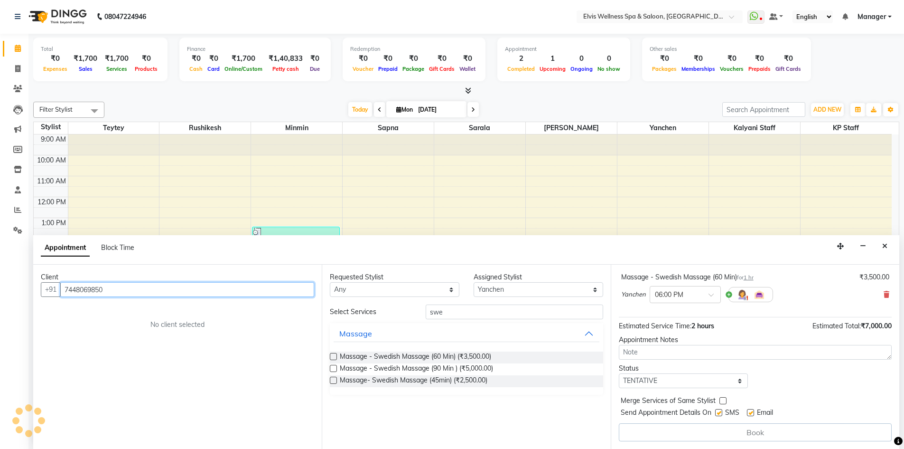
scroll to position [100, 0]
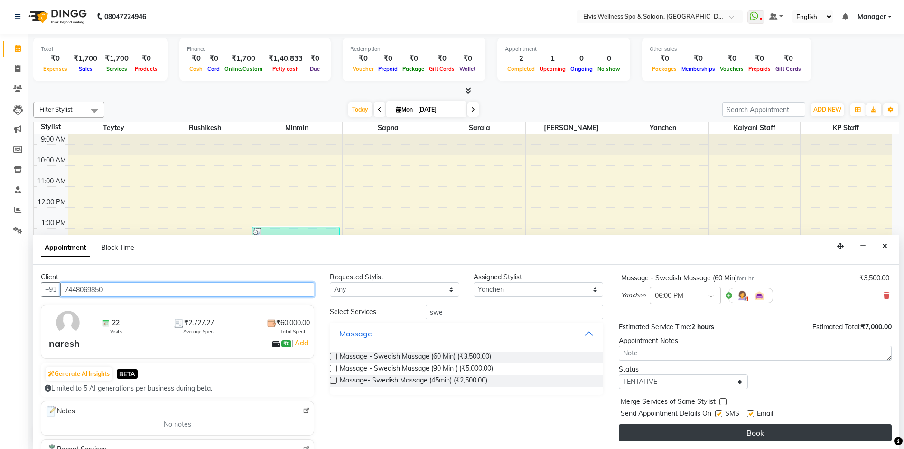
type input "7448069850"
click at [755, 438] on button "Book" at bounding box center [755, 432] width 273 height 17
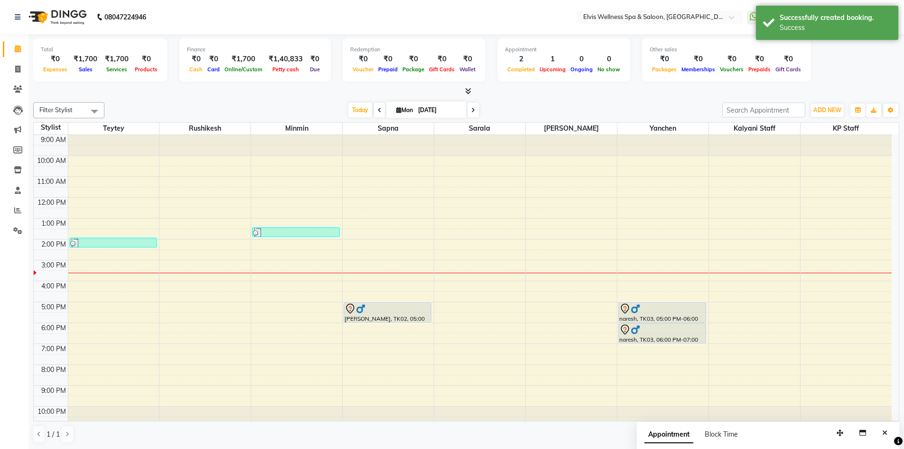
scroll to position [6, 0]
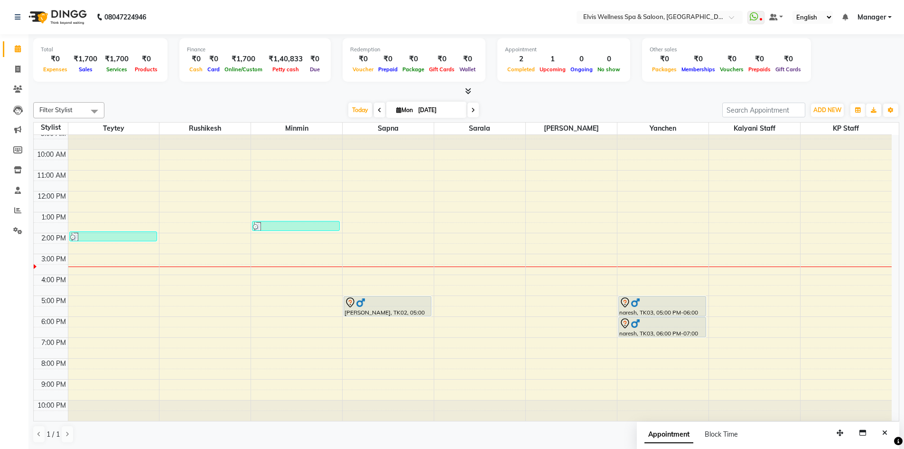
click at [543, 261] on div "9:00 AM 10:00 AM 11:00 AM 12:00 PM 1:00 PM 2:00 PM 3:00 PM 4:00 PM 5:00 PM 6:00…" at bounding box center [463, 275] width 858 height 292
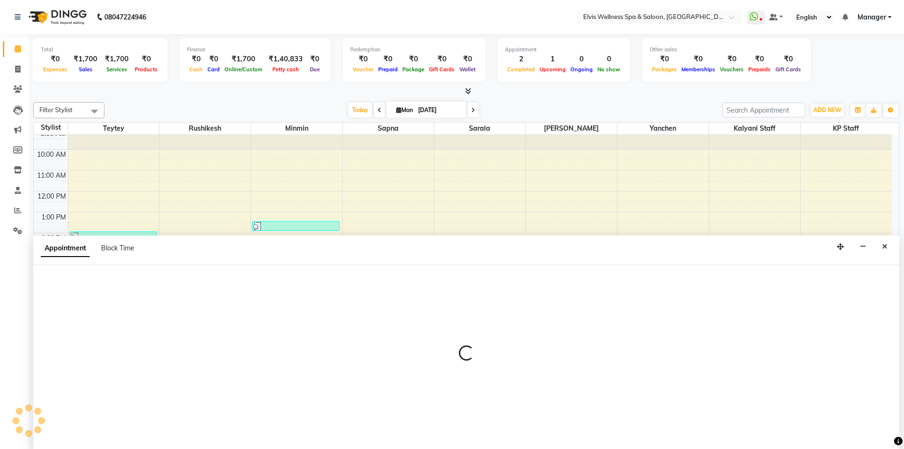
scroll to position [0, 0]
select select "70667"
select select "900"
select select "tentative"
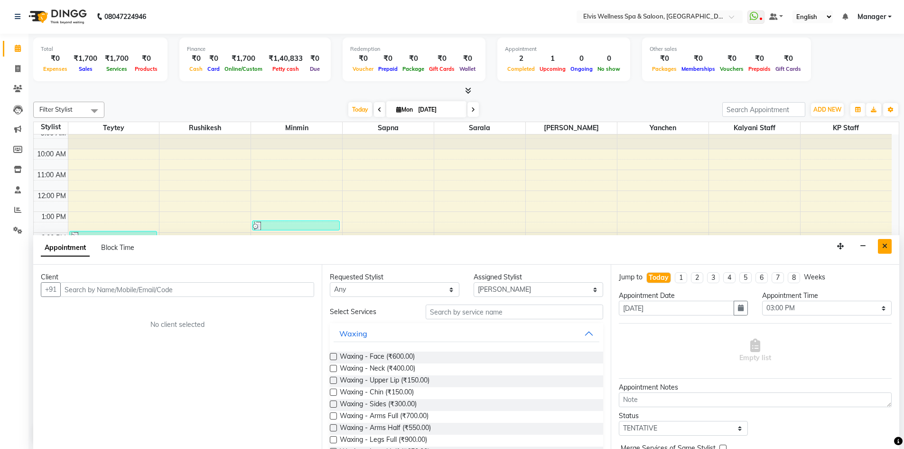
click at [888, 248] on button "Close" at bounding box center [885, 246] width 14 height 15
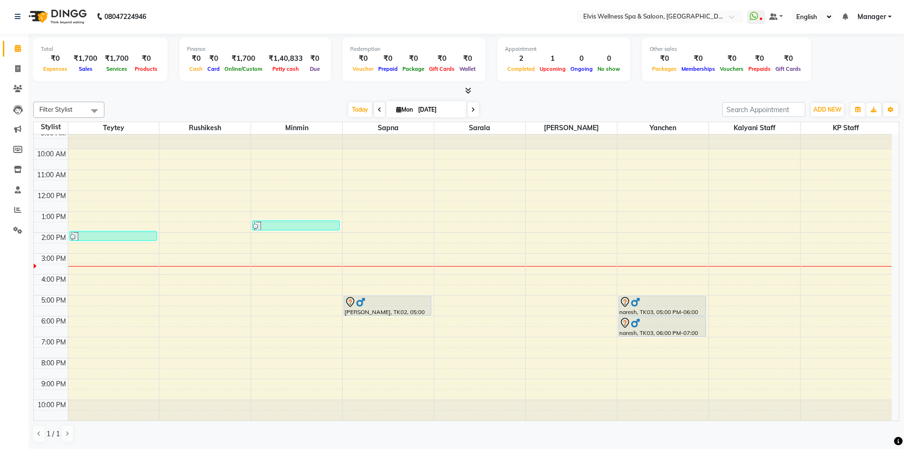
click at [553, 270] on div "9:00 AM 10:00 AM 11:00 AM 12:00 PM 1:00 PM 2:00 PM 3:00 PM 4:00 PM 5:00 PM 6:00…" at bounding box center [463, 274] width 858 height 292
select select "70667"
select select "tentative"
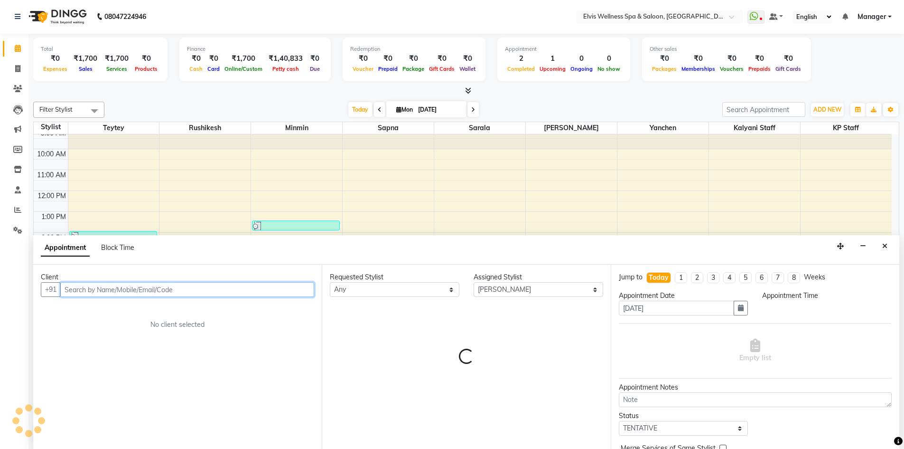
select select "930"
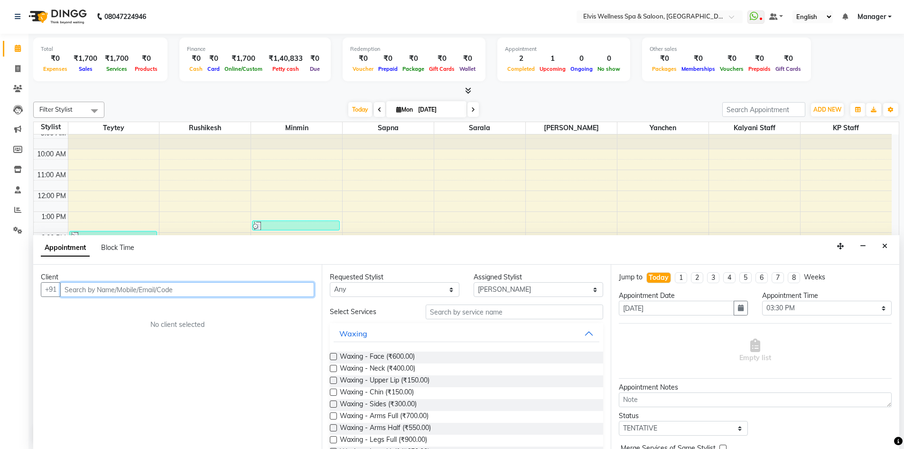
click at [190, 290] on input "text" at bounding box center [187, 289] width 254 height 15
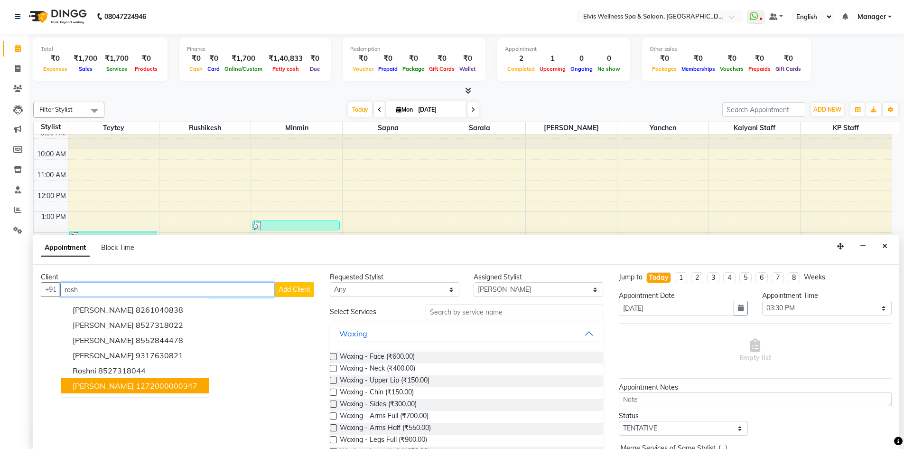
click at [136, 390] on ngb-highlight "1272000000347" at bounding box center [167, 385] width 62 height 9
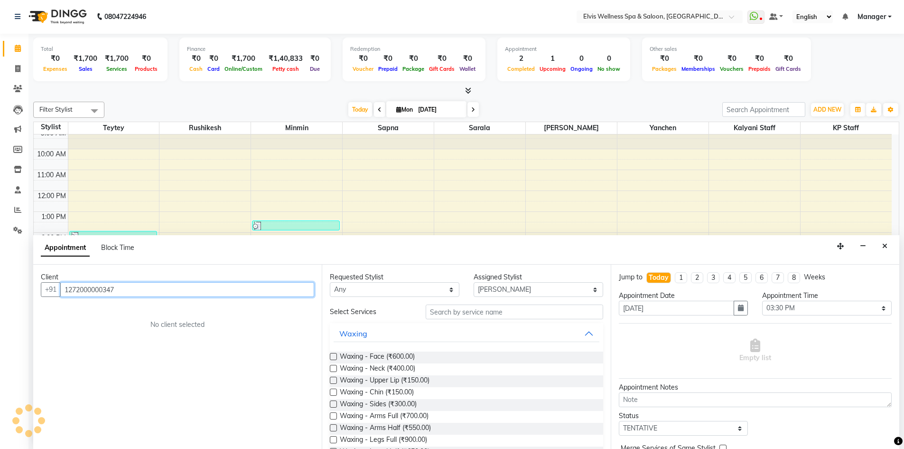
type input "1272000000347"
click at [453, 310] on input "text" at bounding box center [515, 311] width 178 height 15
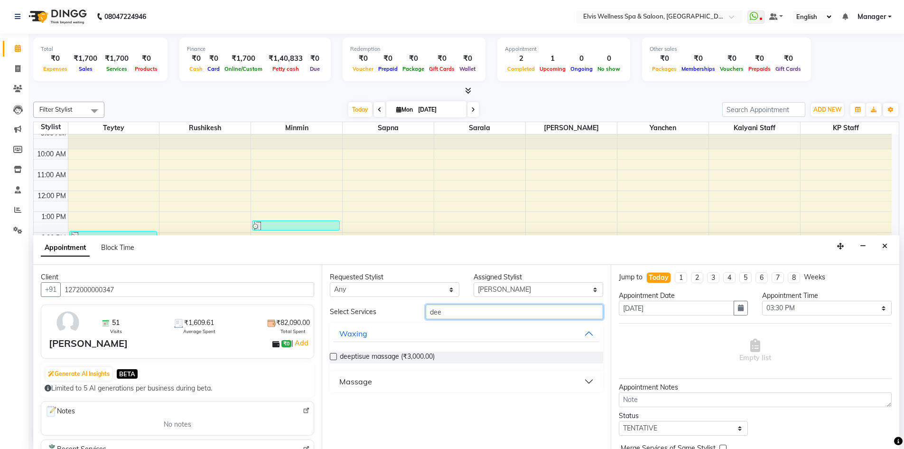
type input "dee"
click at [589, 381] on button "Massage" at bounding box center [466, 381] width 265 height 17
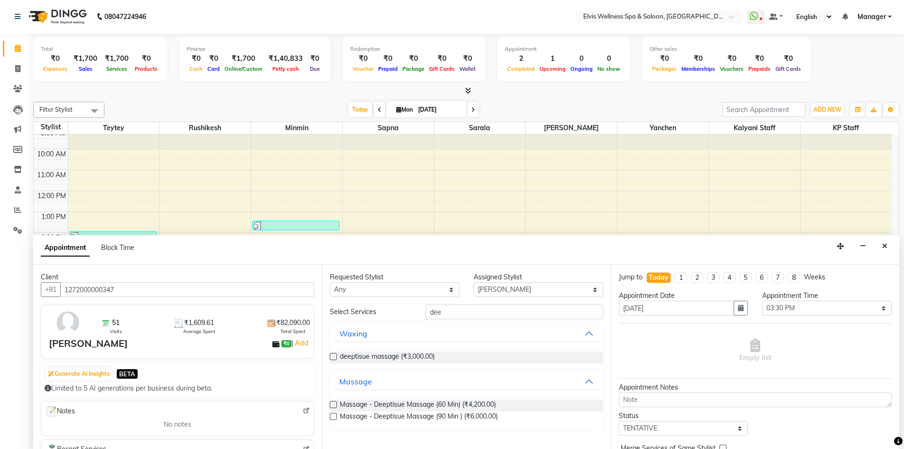
click at [336, 405] on label at bounding box center [333, 404] width 7 height 7
click at [336, 405] on input "checkbox" at bounding box center [333, 405] width 6 height 6
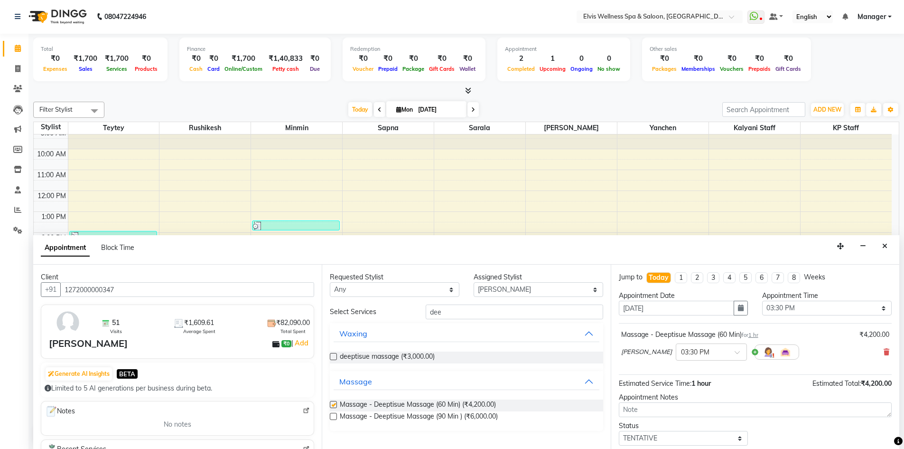
checkbox input "false"
click at [485, 285] on select "Select Kalyani Staff KP Staff Minmin Rushikesh Sapna Sarala SUMITRA Teytey Yanc…" at bounding box center [539, 289] width 130 height 15
click at [474, 282] on select "Select Kalyani Staff KP Staff Minmin Rushikesh Sapna Sarala SUMITRA Teytey Yanc…" at bounding box center [539, 289] width 130 height 15
drag, startPoint x: 466, startPoint y: 312, endPoint x: 405, endPoint y: 306, distance: 61.6
click at [405, 306] on div "Select Services dee" at bounding box center [466, 311] width 287 height 15
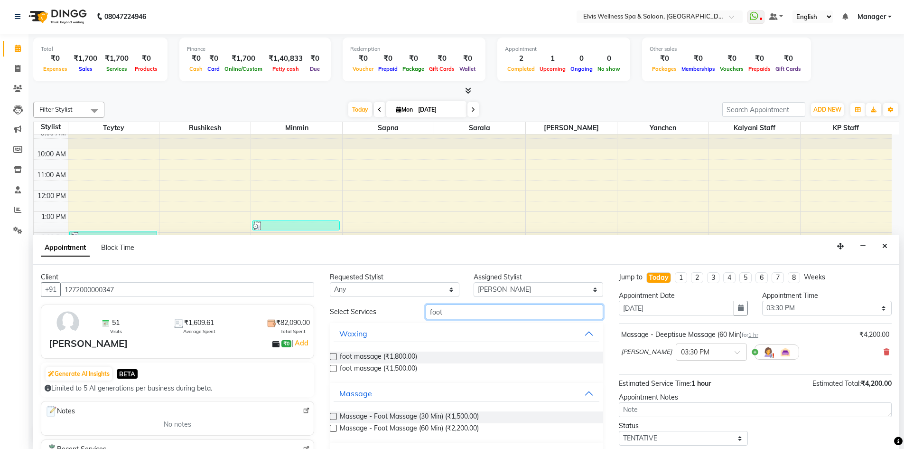
type input "foot"
click at [338, 366] on div "foot massage (₹1,500.00)" at bounding box center [466, 369] width 273 height 12
click at [335, 367] on label at bounding box center [333, 368] width 7 height 7
click at [335, 367] on input "checkbox" at bounding box center [333, 369] width 6 height 6
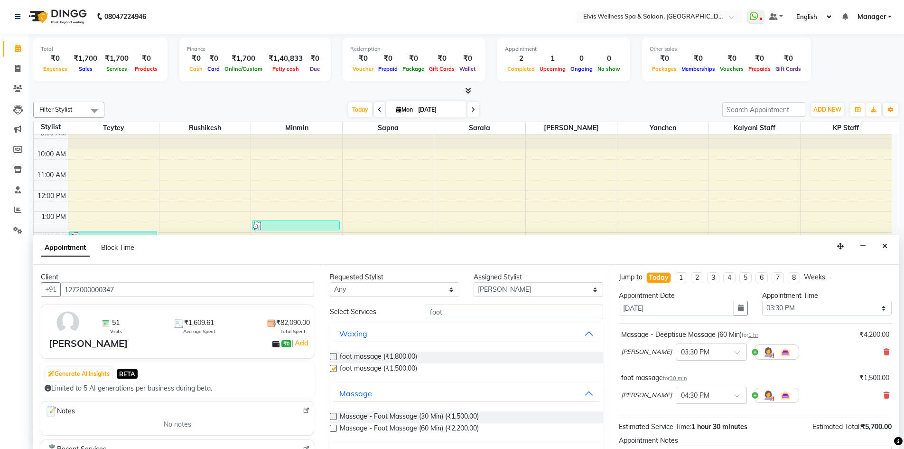
checkbox input "false"
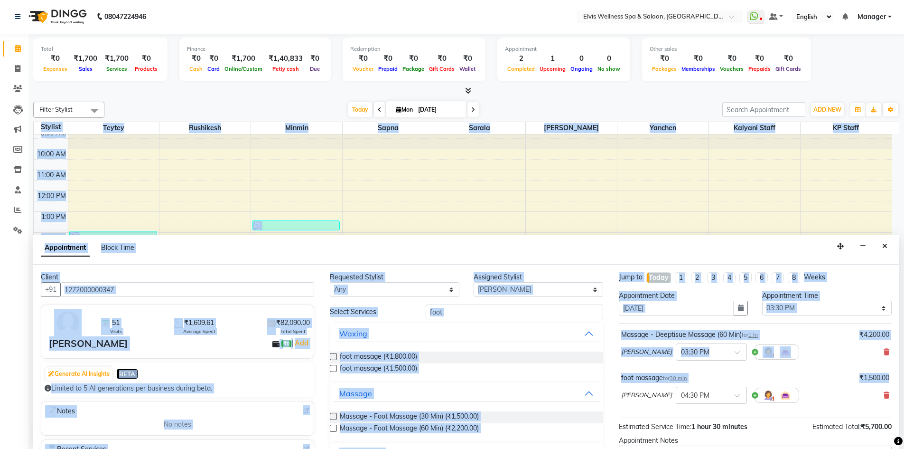
drag, startPoint x: 900, startPoint y: 292, endPoint x: 893, endPoint y: 386, distance: 94.7
click at [896, 380] on div "Total ₹0 Expenses ₹1,700 Sales ₹1,700 Services ₹0 Products Finance ₹0 Cash ₹0 C…" at bounding box center [466, 241] width 876 height 415
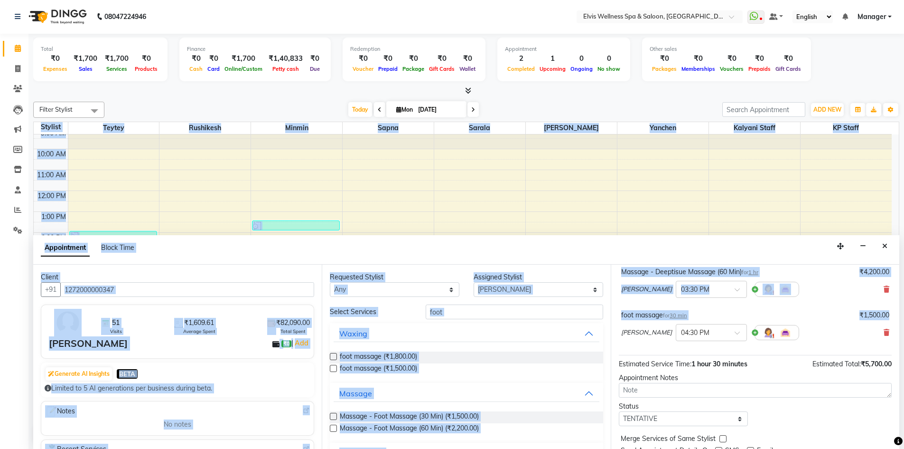
scroll to position [100, 0]
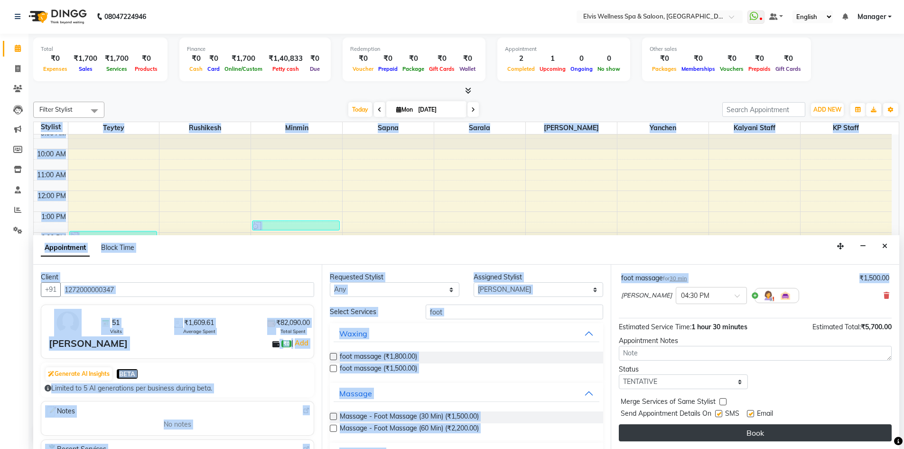
click at [766, 441] on button "Book" at bounding box center [755, 432] width 273 height 17
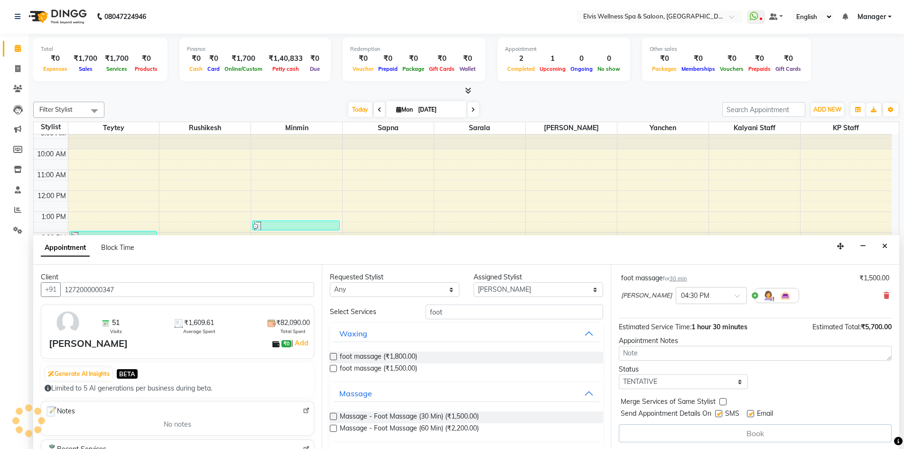
click at [760, 438] on div "Book" at bounding box center [755, 433] width 273 height 18
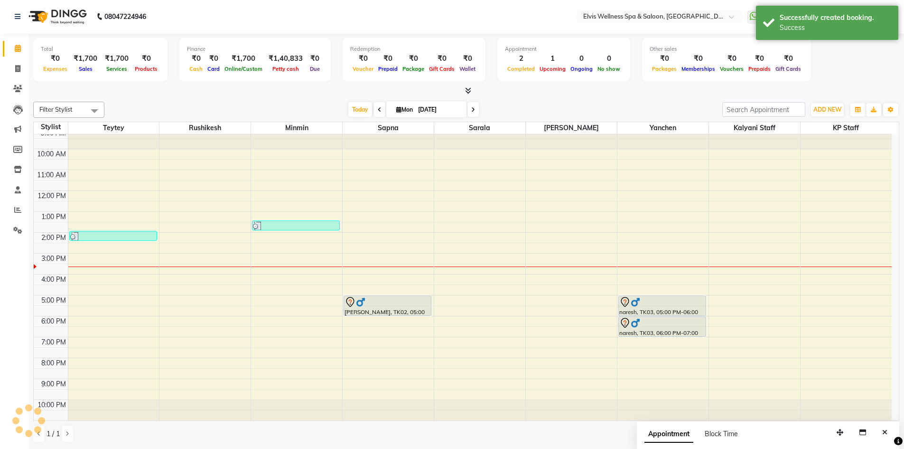
scroll to position [0, 0]
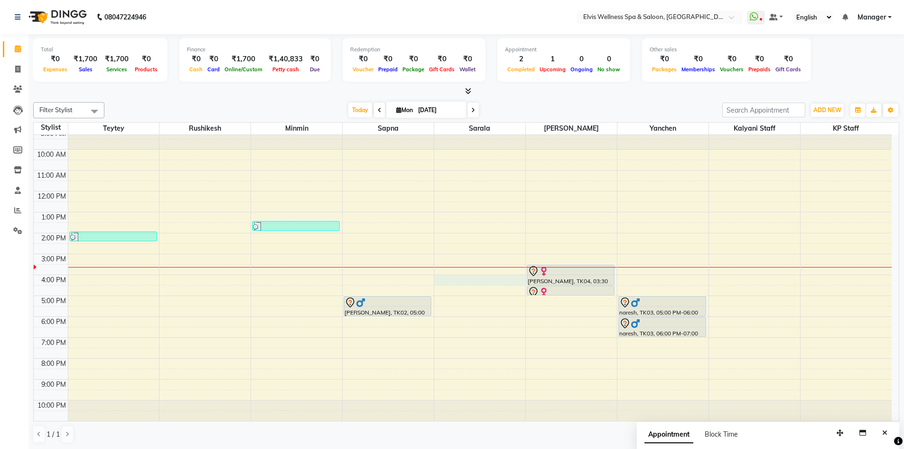
click at [450, 280] on div "9:00 AM 10:00 AM 11:00 AM 12:00 PM 1:00 PM 2:00 PM 3:00 PM 4:00 PM 5:00 PM 6:00…" at bounding box center [463, 275] width 858 height 292
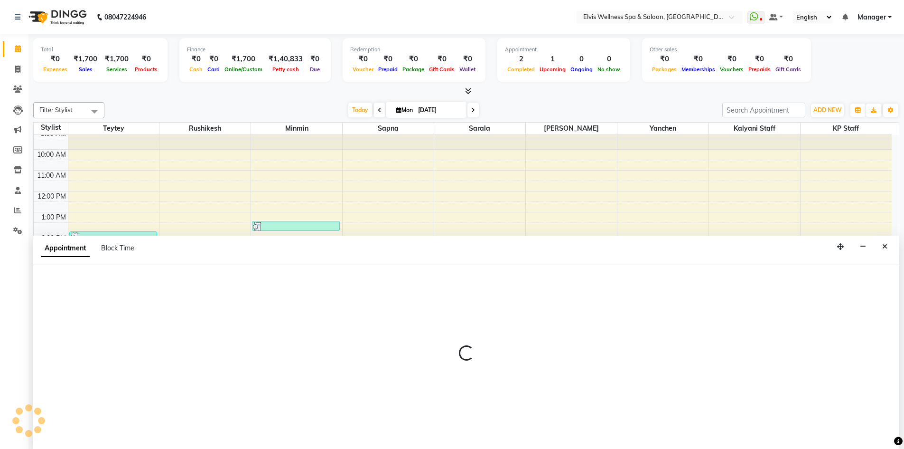
scroll to position [0, 0]
select select "71671"
select select "960"
select select "tentative"
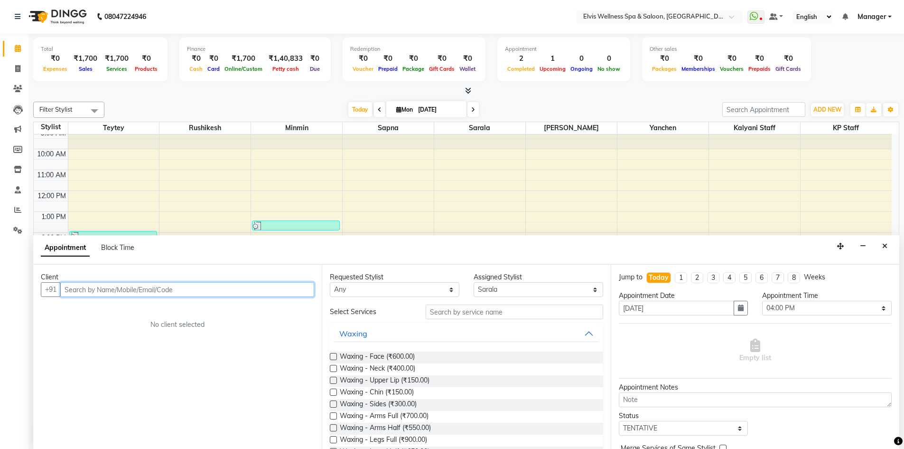
click at [197, 293] on input "text" at bounding box center [187, 289] width 254 height 15
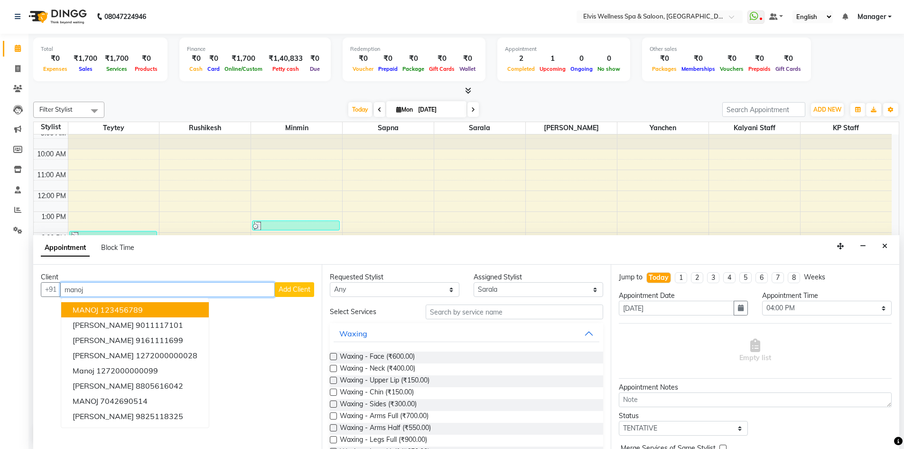
click at [125, 309] on ngb-highlight "123456789" at bounding box center [121, 309] width 43 height 9
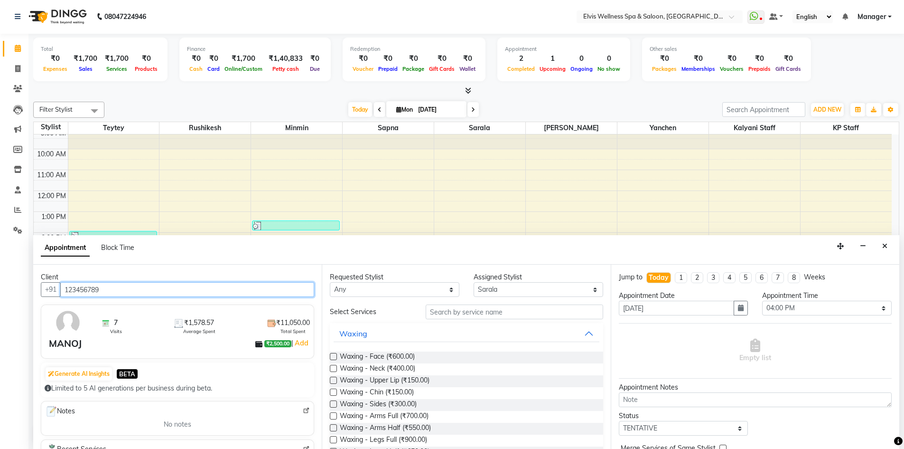
drag, startPoint x: 125, startPoint y: 285, endPoint x: 8, endPoint y: 281, distance: 117.4
click at [14, 284] on app-home "08047224946 Select Location × Elvis Wellness Spa & Saloon, Lohegaon WhatsApp St…" at bounding box center [452, 224] width 904 height 449
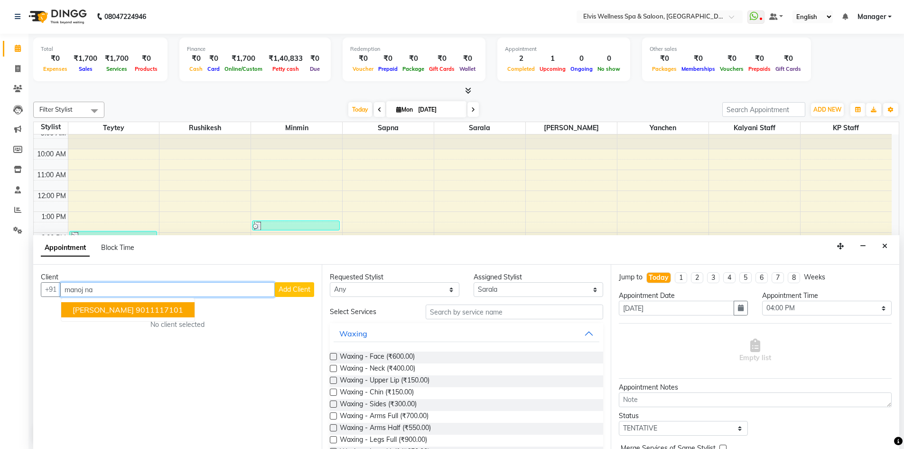
click at [64, 308] on button "Manoj Nawale 9011117101" at bounding box center [127, 309] width 133 height 15
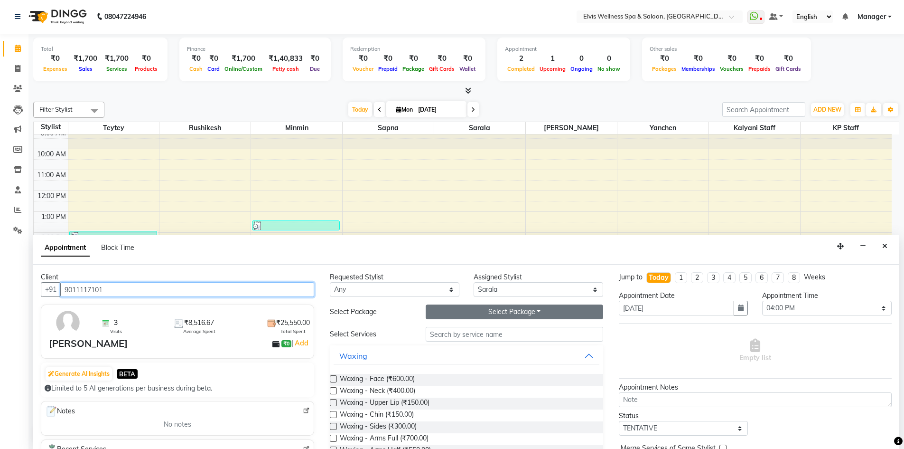
type input "9011117101"
click at [483, 317] on button "Select Package Toggle Dropdown" at bounding box center [515, 311] width 178 height 15
click at [461, 331] on li "8 Massage" at bounding box center [463, 331] width 75 height 14
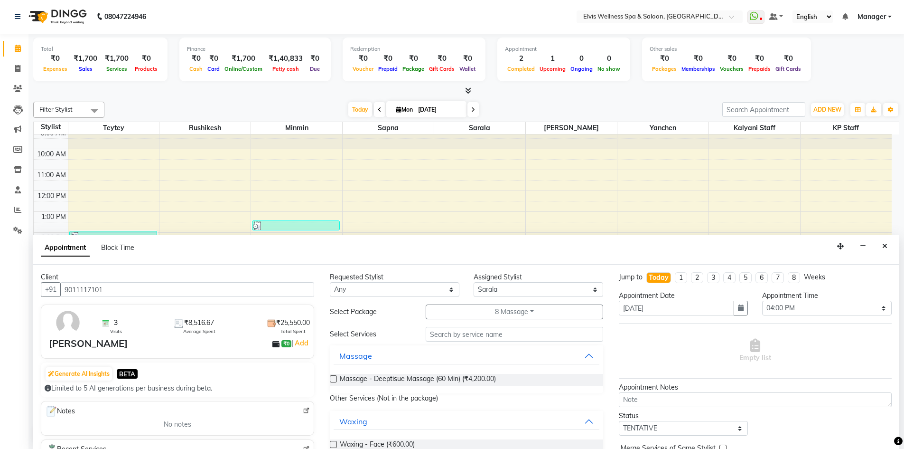
click at [332, 381] on label at bounding box center [333, 378] width 7 height 7
click at [332, 381] on input "checkbox" at bounding box center [333, 380] width 6 height 6
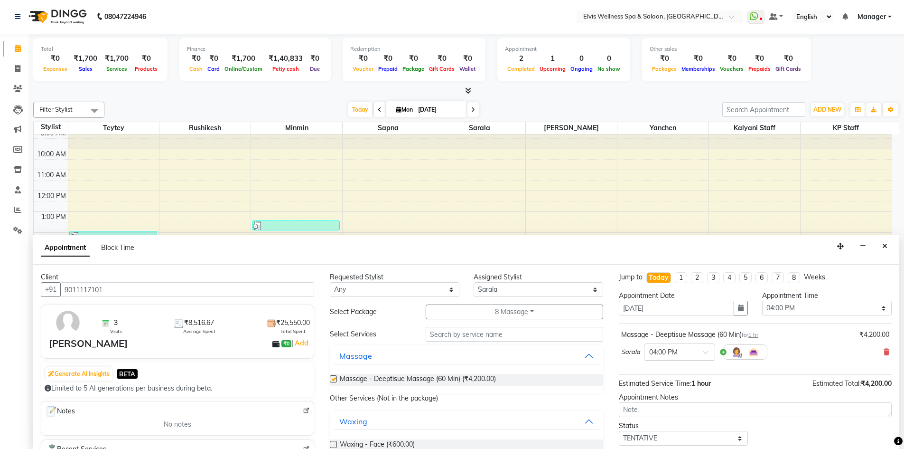
checkbox input "false"
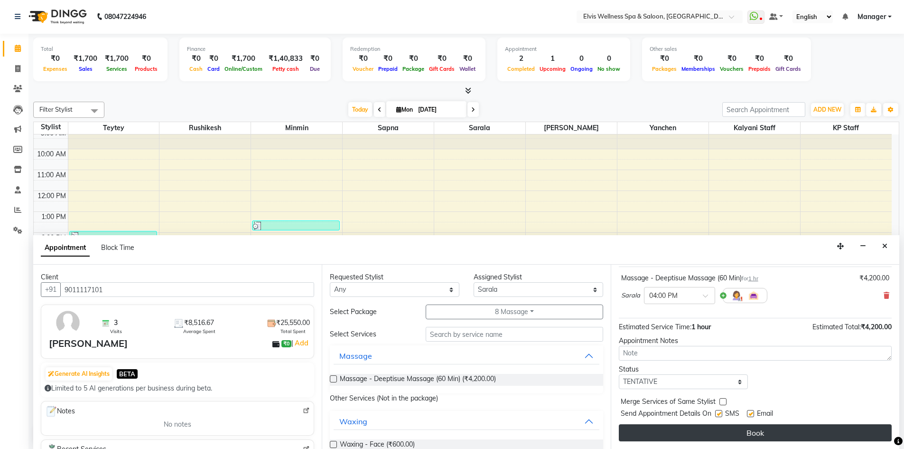
click at [764, 430] on button "Book" at bounding box center [755, 432] width 273 height 17
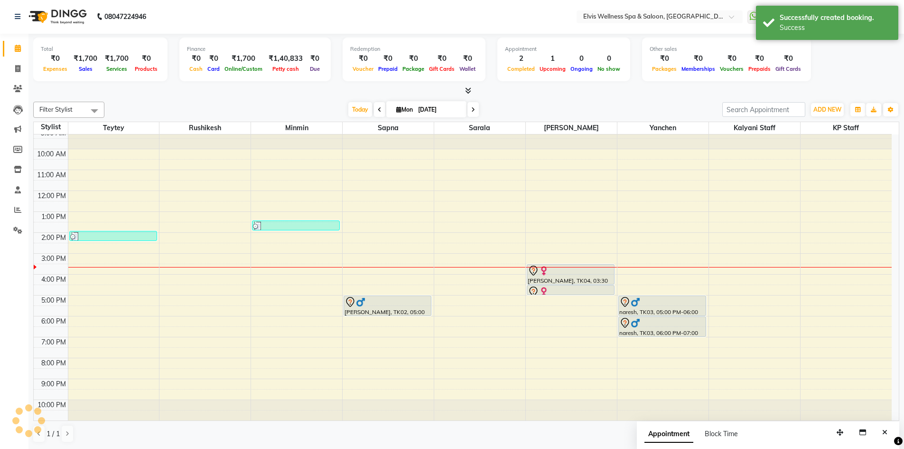
scroll to position [0, 0]
click at [629, 265] on div "9:00 AM 10:00 AM 11:00 AM 12:00 PM 1:00 PM 2:00 PM 3:00 PM 4:00 PM 5:00 PM 6:00…" at bounding box center [463, 275] width 858 height 292
select select "46456"
select select "tentative"
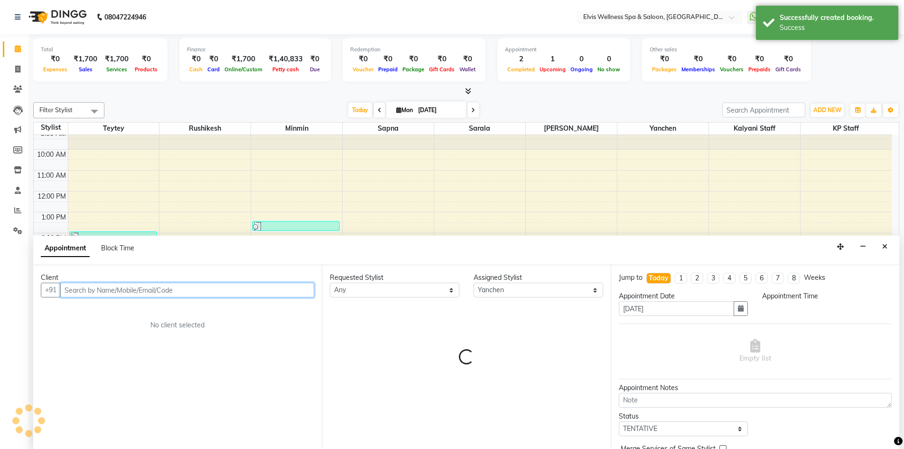
scroll to position [0, 0]
select select "930"
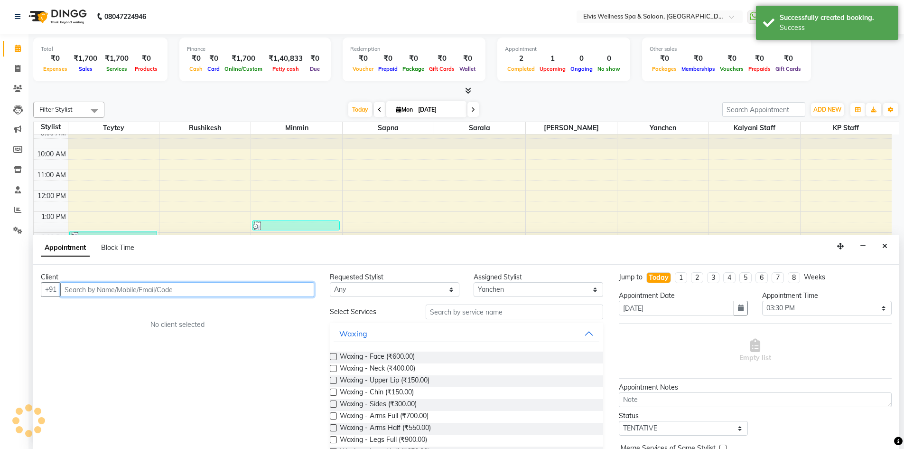
click at [167, 285] on input "text" at bounding box center [187, 289] width 254 height 15
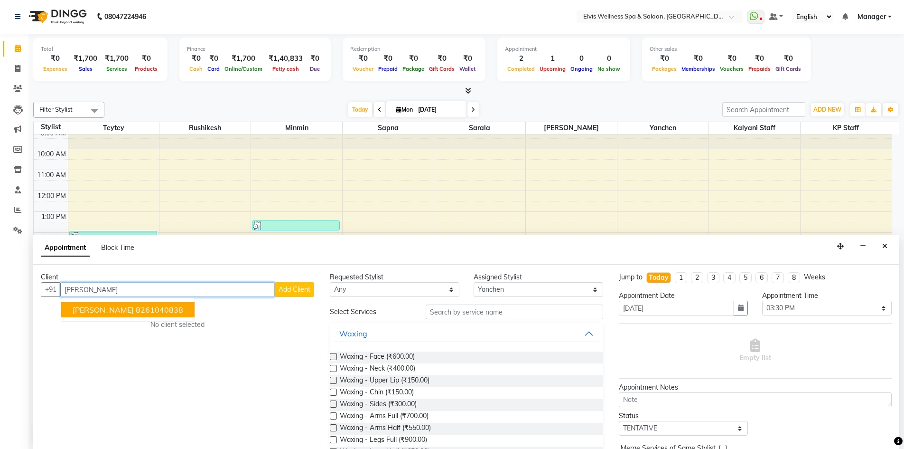
click at [152, 312] on ngb-highlight "8261040838" at bounding box center [159, 309] width 47 height 9
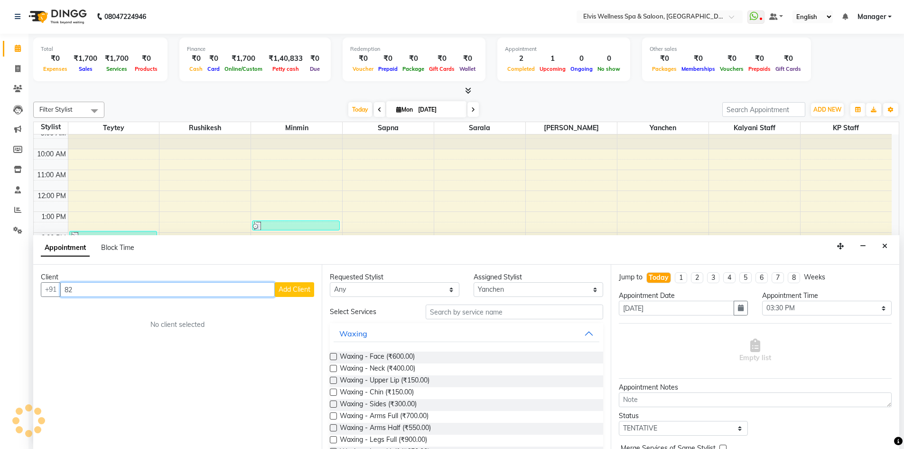
type input "8"
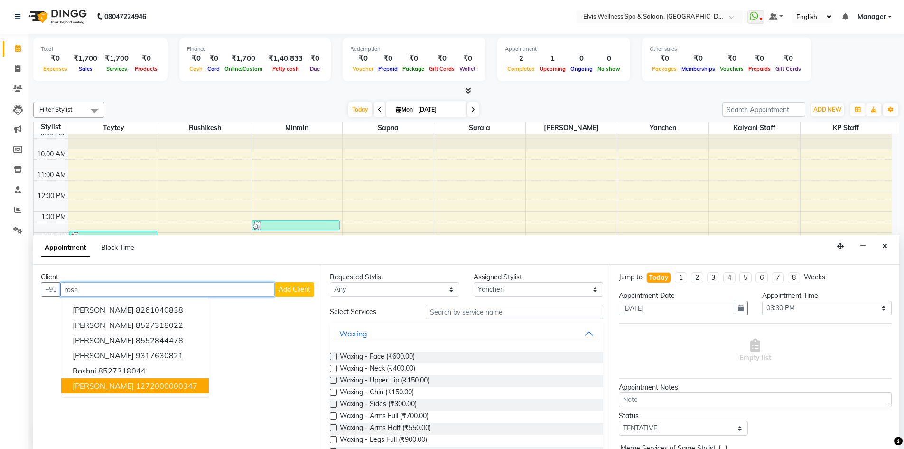
click at [136, 382] on ngb-highlight "1272000000347" at bounding box center [167, 385] width 62 height 9
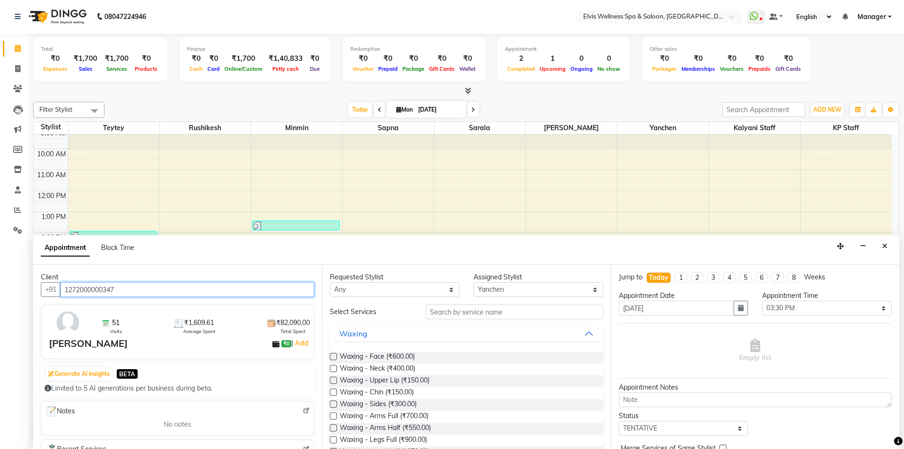
type input "1272000000347"
click at [466, 307] on input "text" at bounding box center [515, 311] width 178 height 15
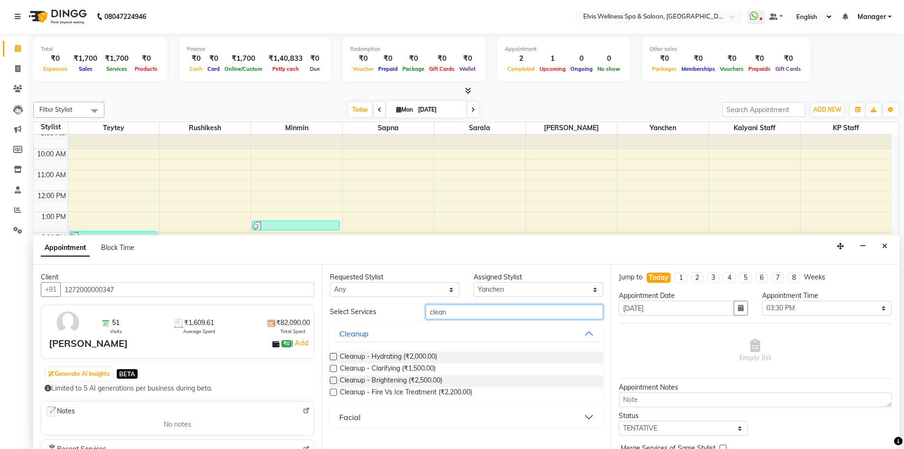
type input "clean"
click at [351, 416] on div "Facial" at bounding box center [349, 416] width 21 height 11
click at [334, 442] on label at bounding box center [333, 439] width 7 height 7
click at [334, 442] on input "checkbox" at bounding box center [333, 441] width 6 height 6
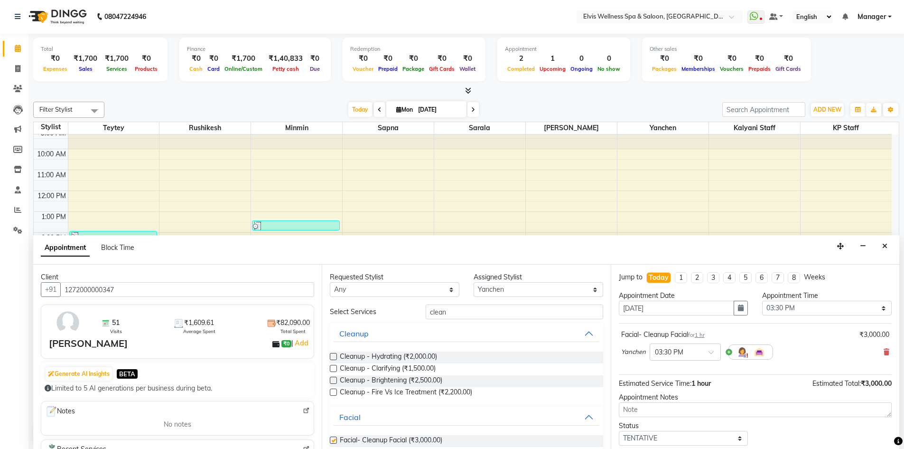
checkbox input "false"
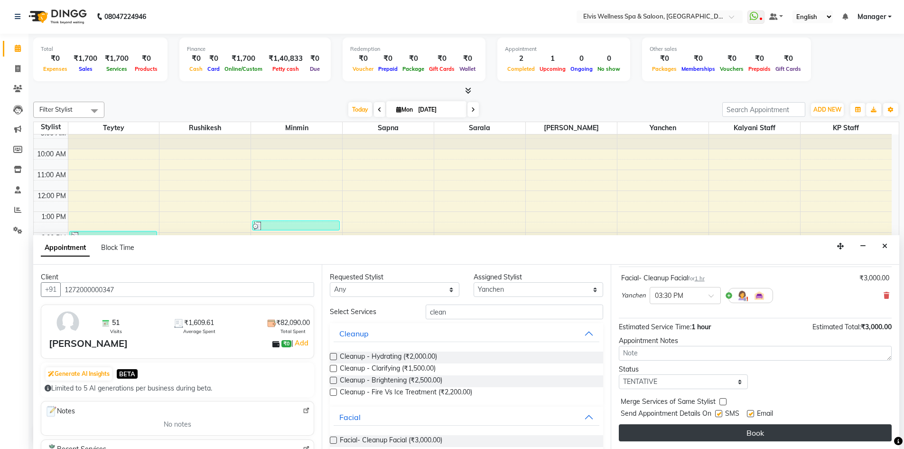
click at [751, 433] on button "Book" at bounding box center [755, 432] width 273 height 17
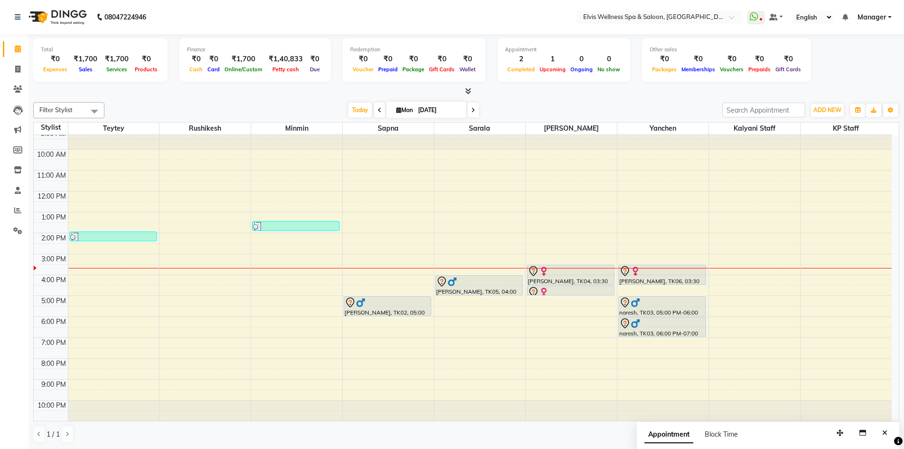
scroll to position [0, 0]
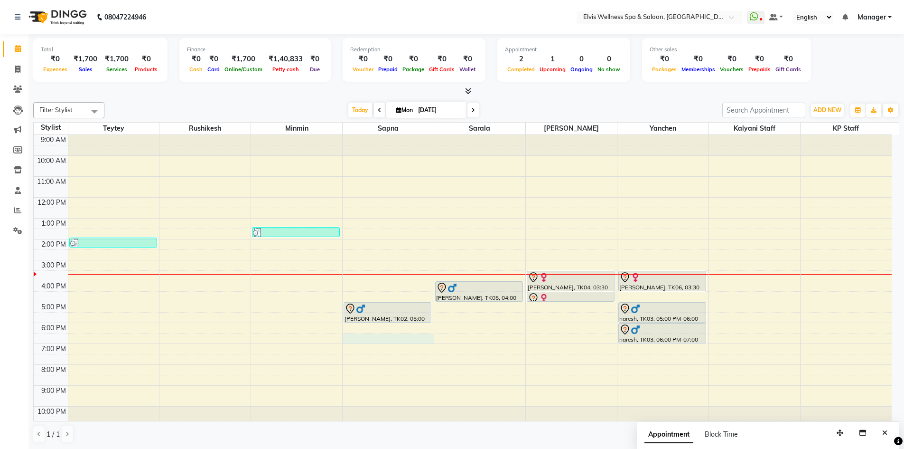
click at [374, 340] on div "9:00 AM 10:00 AM 11:00 AM 12:00 PM 1:00 PM 2:00 PM 3:00 PM 4:00 PM 5:00 PM 6:00…" at bounding box center [463, 281] width 858 height 292
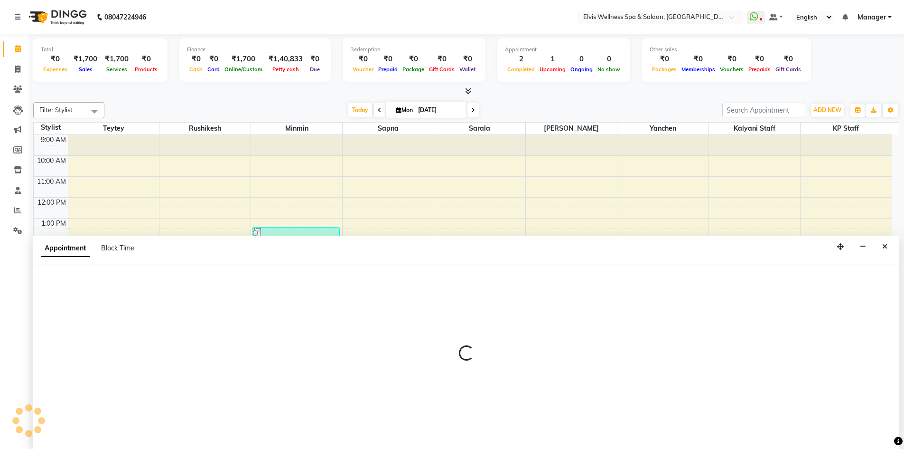
scroll to position [0, 0]
select select "71682"
select select "1110"
select select "tentative"
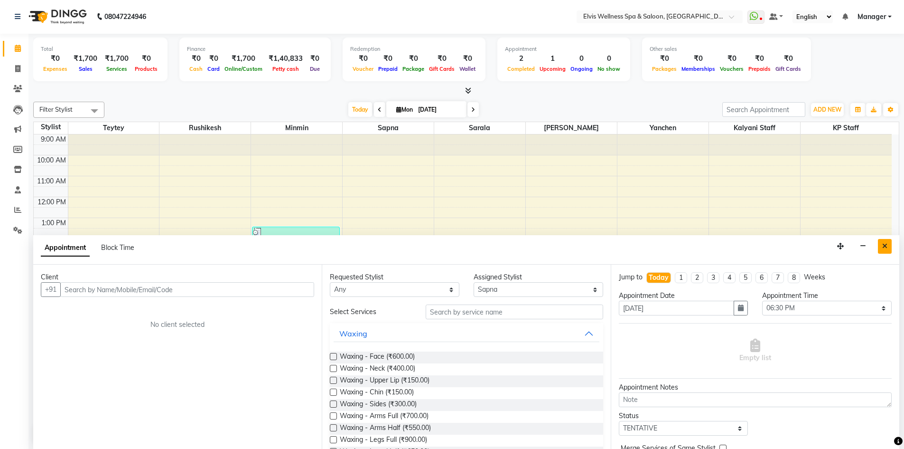
click at [883, 243] on icon "Close" at bounding box center [885, 246] width 5 height 7
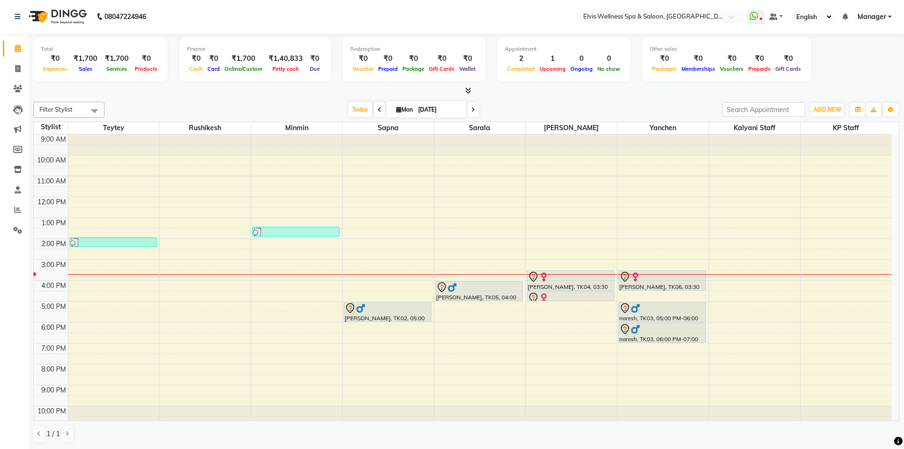
click at [474, 107] on span at bounding box center [473, 109] width 11 height 15
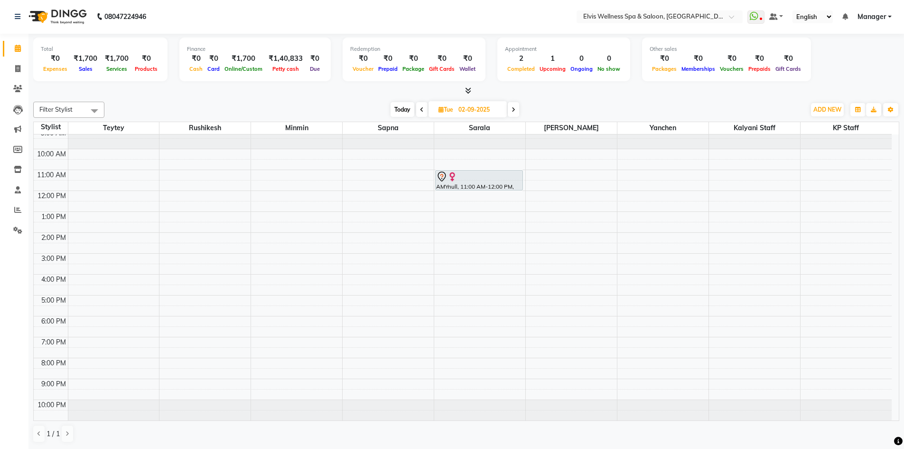
scroll to position [0, 0]
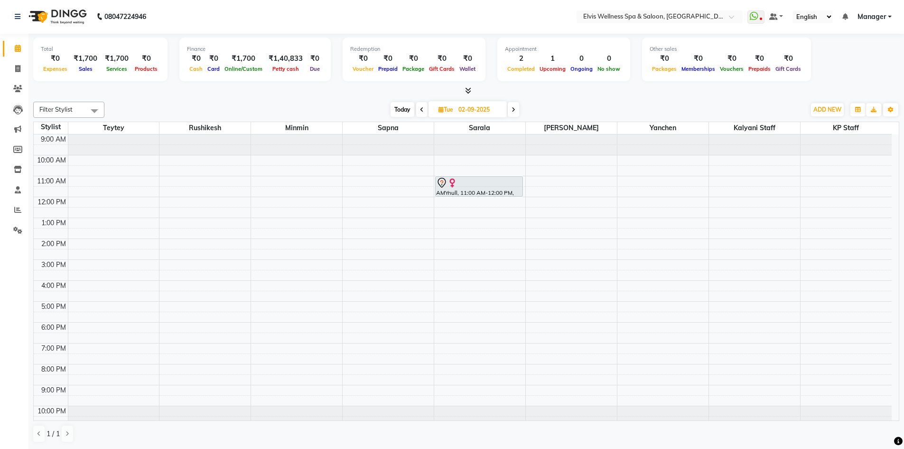
click at [409, 108] on span "Today" at bounding box center [403, 109] width 24 height 15
type input "01-09-2025"
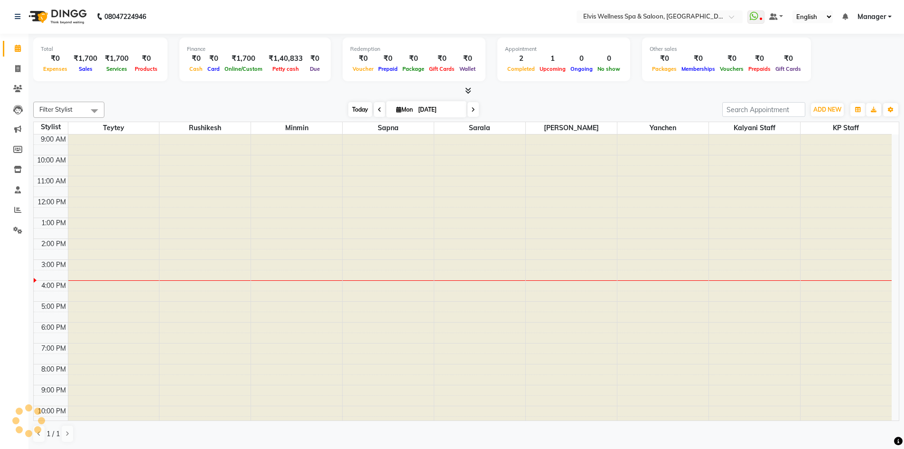
scroll to position [6, 0]
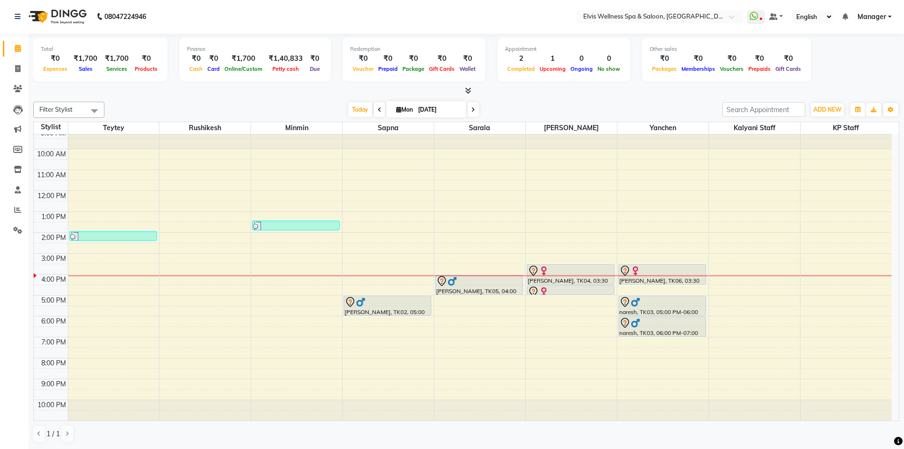
click at [726, 177] on div "9:00 AM 10:00 AM 11:00 AM 12:00 PM 1:00 PM 2:00 PM 3:00 PM 4:00 PM 5:00 PM 6:00…" at bounding box center [463, 274] width 858 height 292
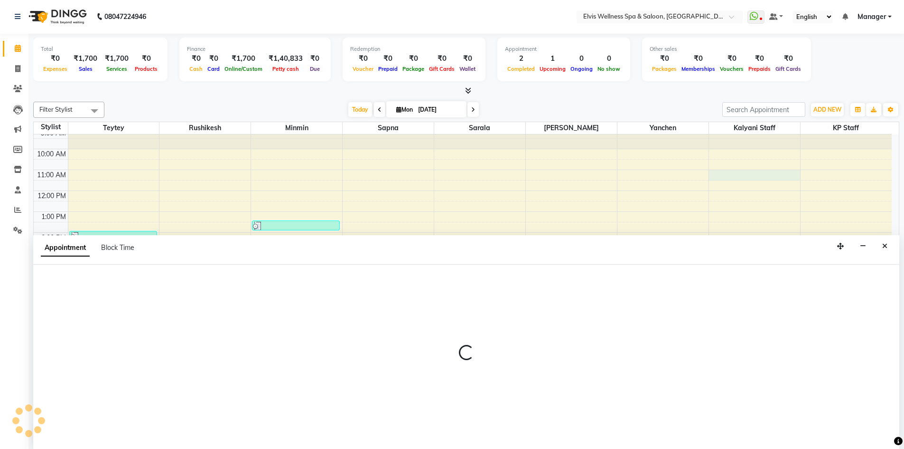
select select "68757"
select select "tentative"
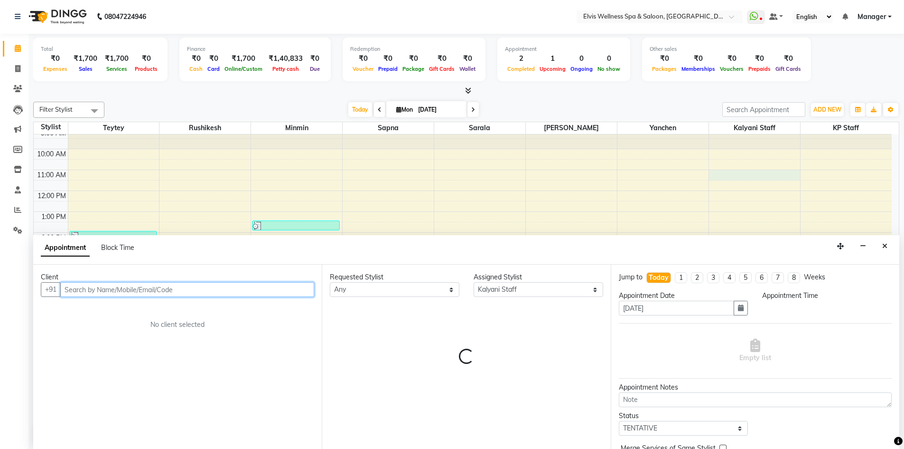
select select "660"
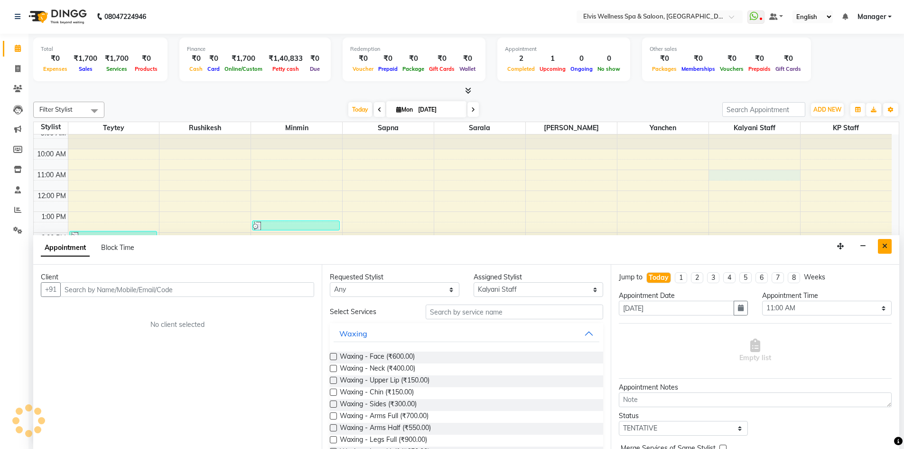
click at [883, 246] on icon "Close" at bounding box center [885, 246] width 5 height 7
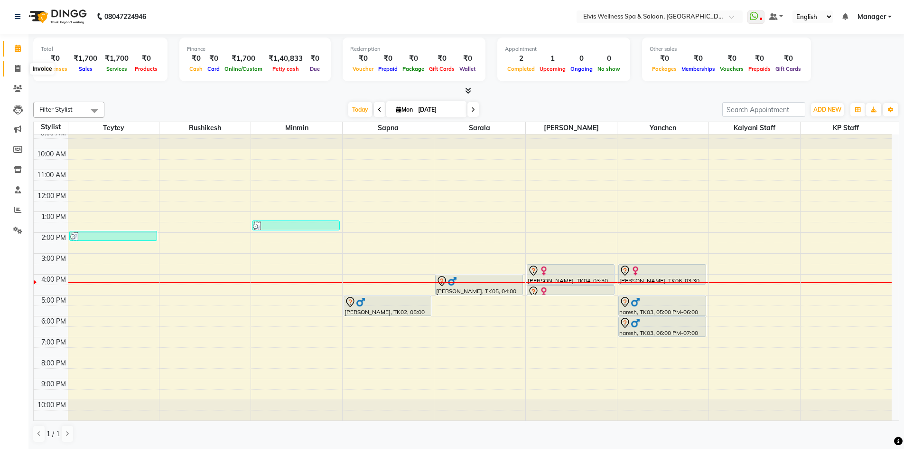
drag, startPoint x: 20, startPoint y: 70, endPoint x: 31, endPoint y: 72, distance: 11.6
click at [20, 70] on icon at bounding box center [17, 68] width 5 height 7
select select "service"
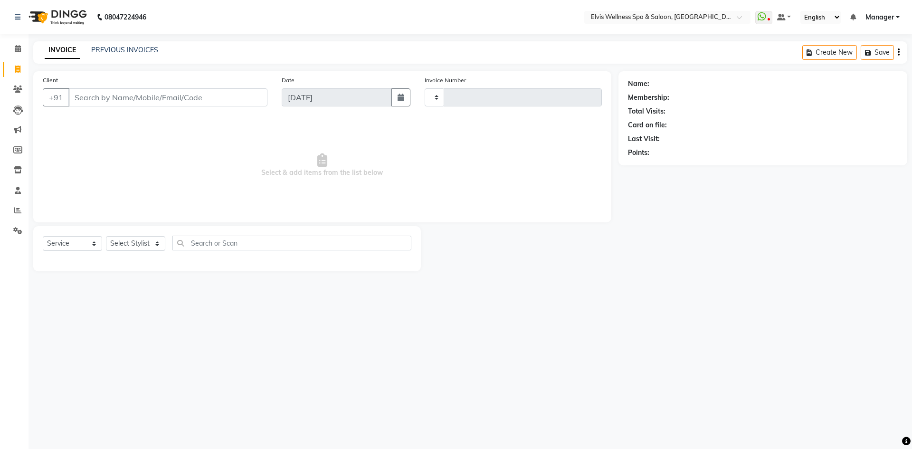
type input "1535"
select select "6269"
click at [109, 95] on input "Client" at bounding box center [167, 97] width 199 height 18
click at [109, 97] on input "Client" at bounding box center [167, 97] width 199 height 18
type input "8860040232"
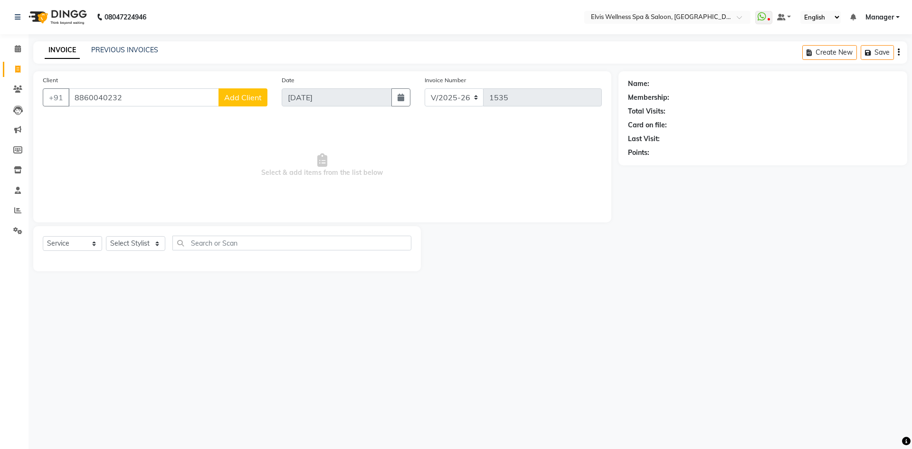
click at [261, 88] on button "Add Client" at bounding box center [242, 97] width 49 height 18
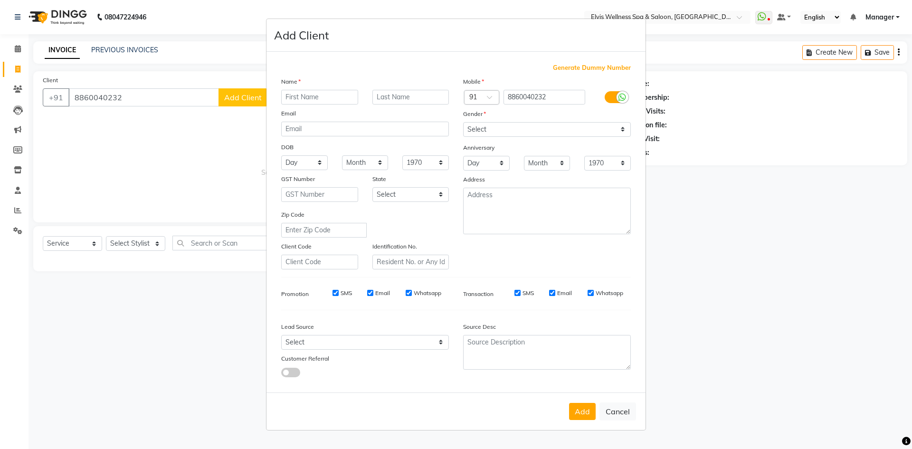
click at [320, 93] on input "text" at bounding box center [319, 97] width 77 height 15
type input "suhani"
click at [497, 124] on select "Select Male Female Other Prefer Not To Say" at bounding box center [547, 129] width 168 height 15
click at [463, 122] on select "Select Male Female Other Prefer Not To Say" at bounding box center [547, 129] width 168 height 15
click at [478, 127] on select "Select Male Female Other Prefer Not To Say" at bounding box center [547, 129] width 168 height 15
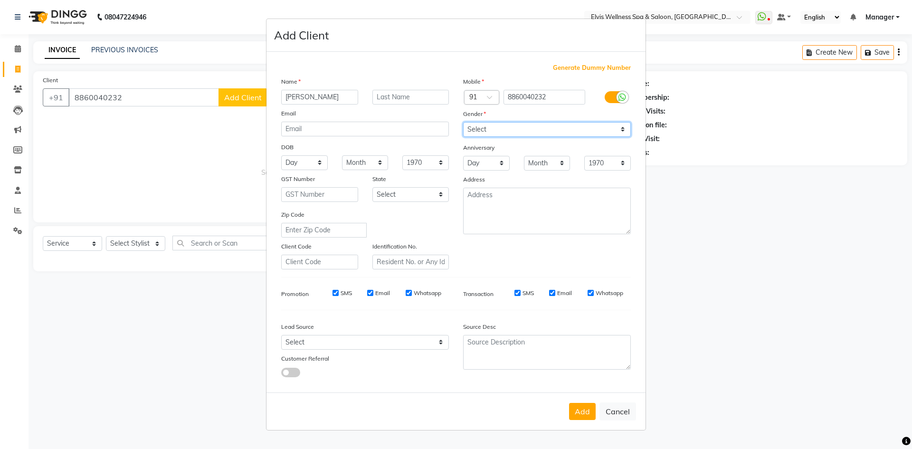
select select "female"
click at [463, 122] on select "Select Male Female Other Prefer Not To Say" at bounding box center [547, 129] width 168 height 15
click at [579, 411] on button "Add" at bounding box center [582, 411] width 27 height 17
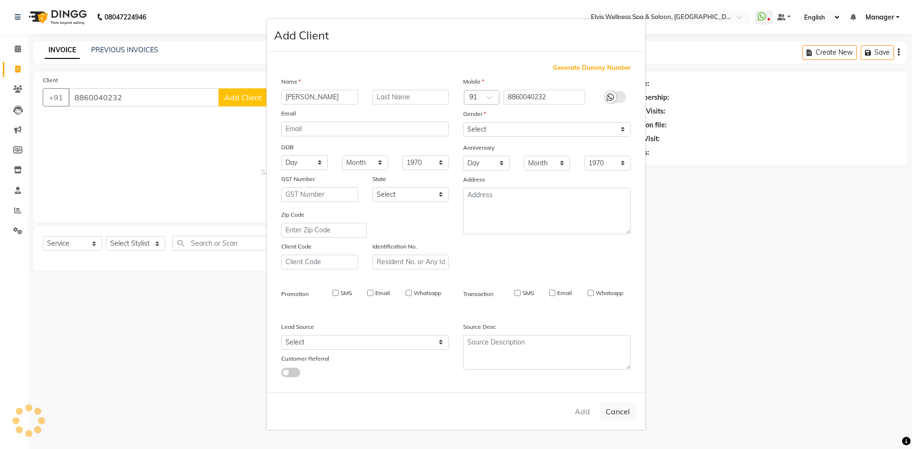
select select
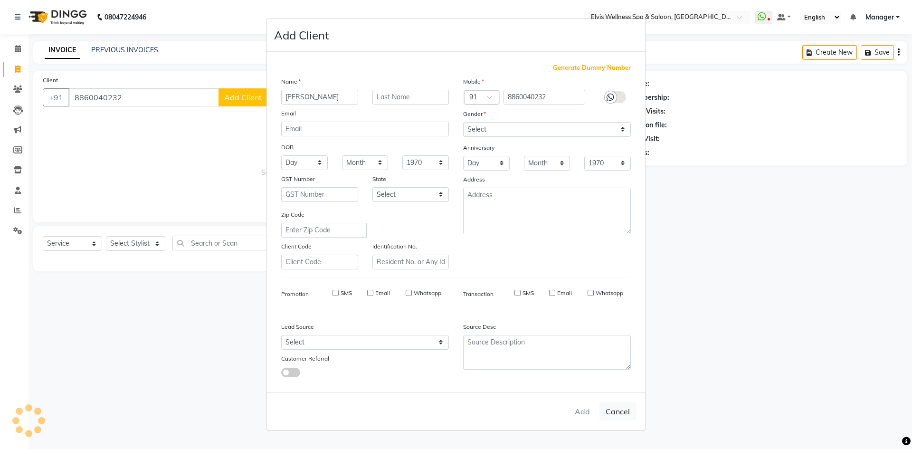
select select
checkbox input "false"
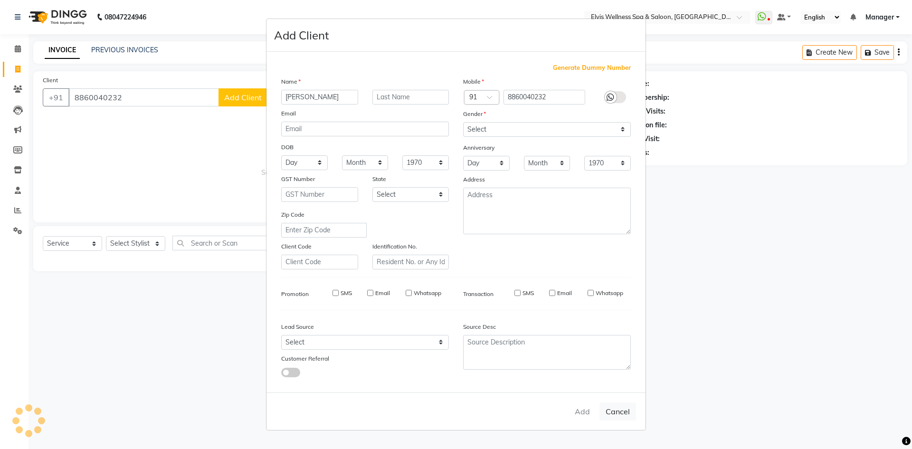
checkbox input "false"
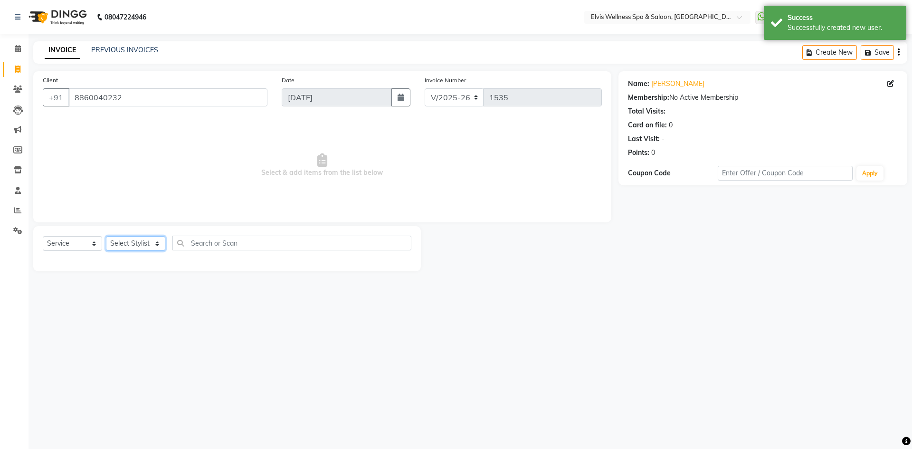
click at [120, 243] on select "Select Stylist Jitendra Bhandari Kalyani Staff KP Staff Manager Minmin Rushikes…" at bounding box center [135, 243] width 59 height 15
select select "46562"
click at [106, 236] on select "Select Stylist Jitendra Bhandari Kalyani Staff KP Staff Manager Minmin Rushikes…" at bounding box center [135, 243] width 59 height 15
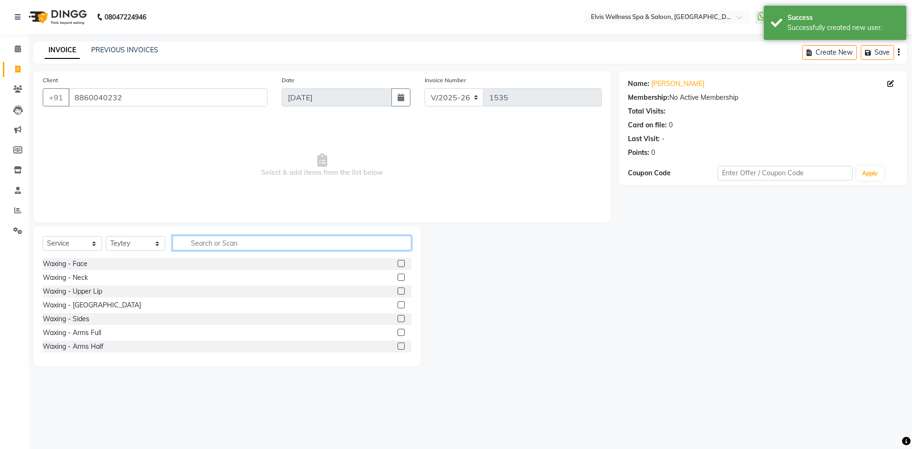
click at [199, 243] on input "text" at bounding box center [291, 242] width 239 height 15
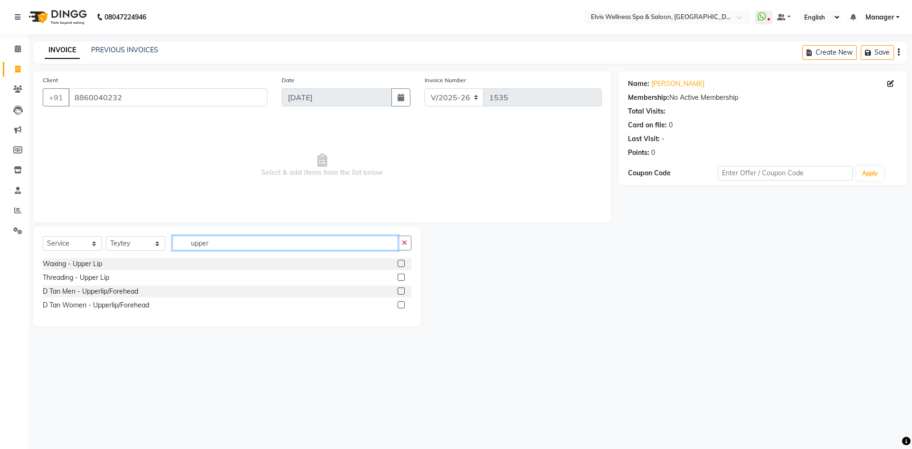
type input "upper"
click at [398, 265] on label at bounding box center [400, 263] width 7 height 7
click at [398, 265] on input "checkbox" at bounding box center [400, 264] width 6 height 6
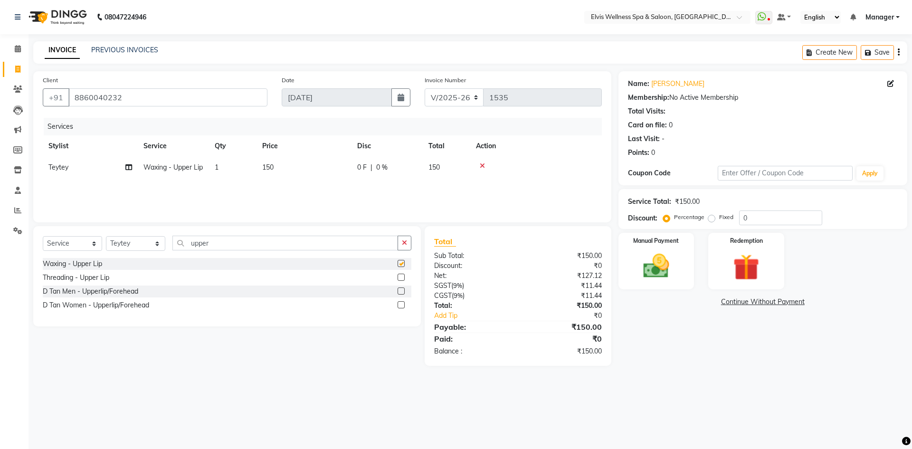
checkbox input "false"
click at [673, 268] on img at bounding box center [656, 265] width 44 height 31
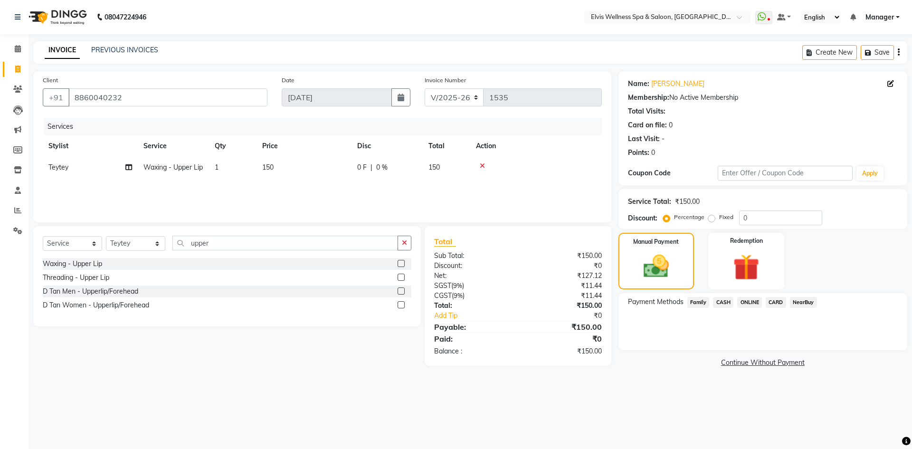
click at [751, 303] on span "ONLINE" at bounding box center [749, 302] width 25 height 11
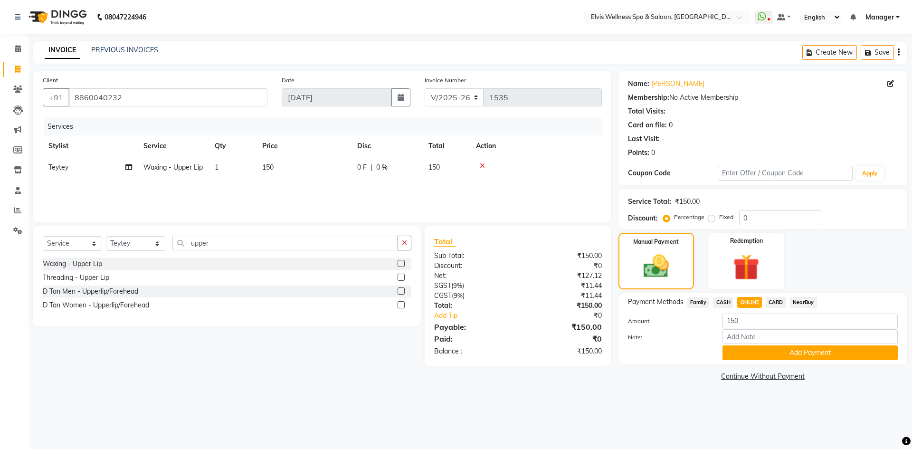
click at [787, 363] on div "Payment Methods Family CASH ONLINE CARD NearBuy Amount: 150 Note: Add Payment" at bounding box center [762, 328] width 289 height 71
click at [779, 349] on button "Add Payment" at bounding box center [809, 352] width 175 height 15
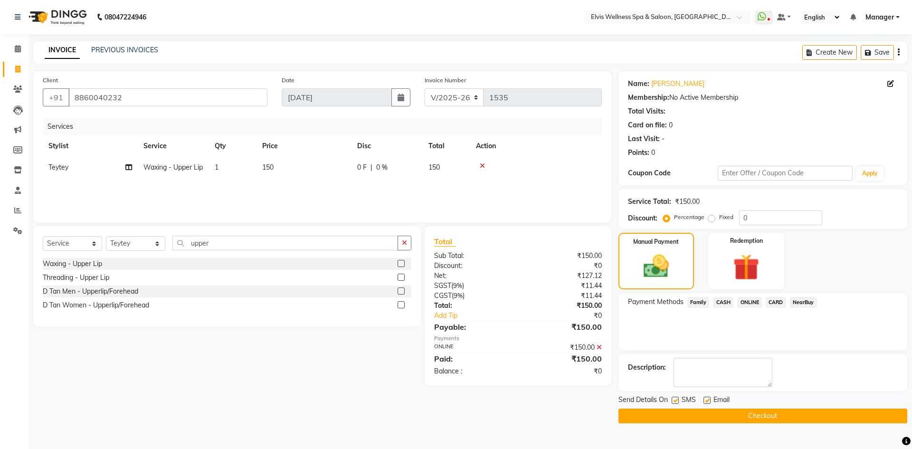
click at [772, 413] on button "Checkout" at bounding box center [762, 415] width 289 height 15
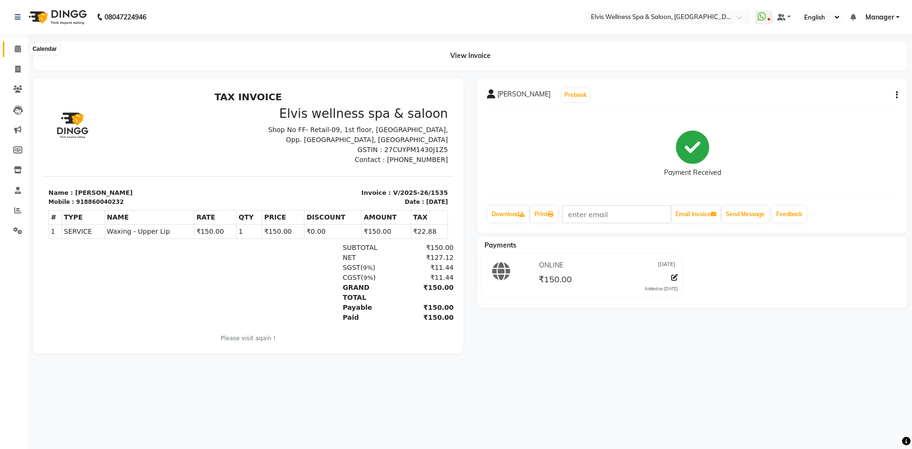
click at [18, 52] on icon at bounding box center [18, 48] width 6 height 7
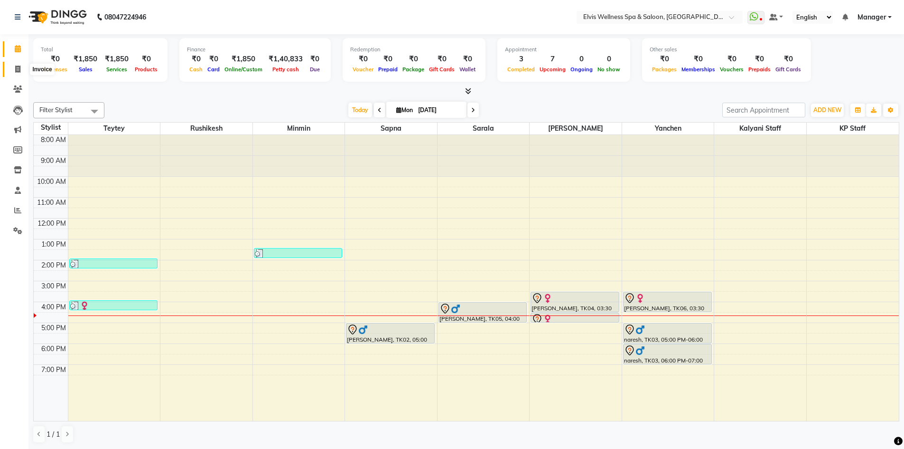
click at [19, 72] on icon at bounding box center [17, 69] width 5 height 7
select select "service"
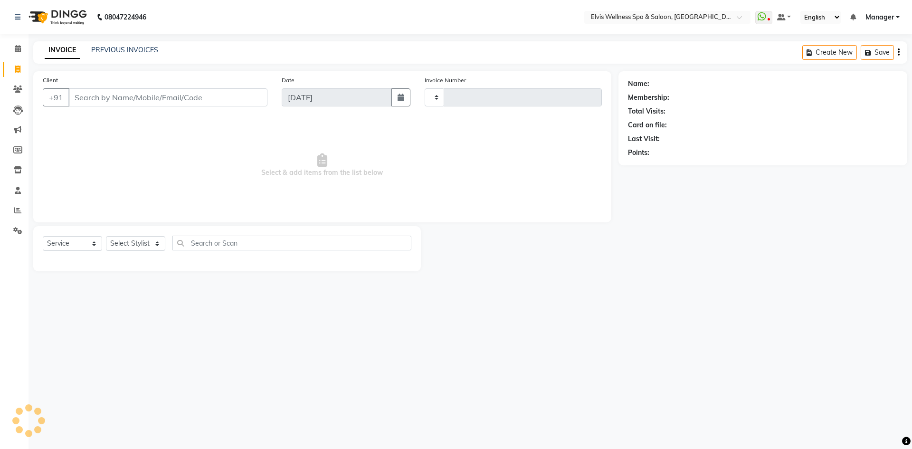
type input "1536"
select select "6269"
click at [137, 109] on div "Client +91" at bounding box center [155, 94] width 239 height 39
click at [132, 94] on input "Client" at bounding box center [167, 97] width 199 height 18
click at [13, 49] on span at bounding box center [17, 49] width 17 height 11
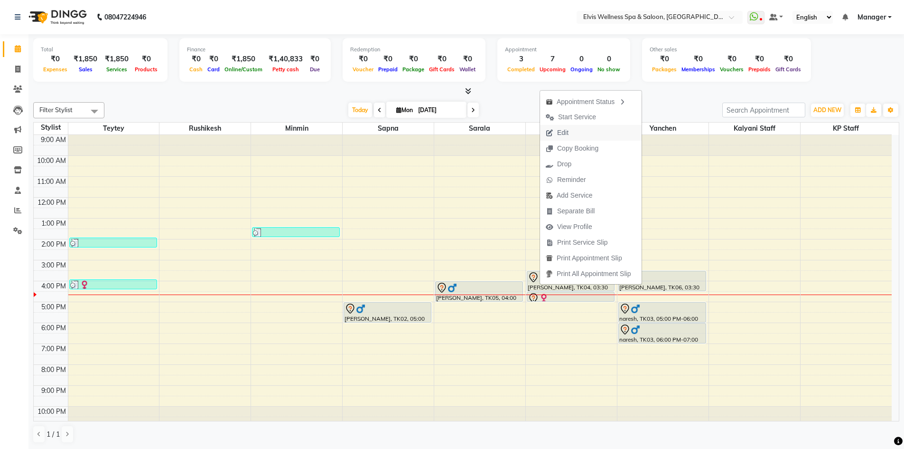
click at [563, 130] on span "Edit" at bounding box center [562, 133] width 11 height 10
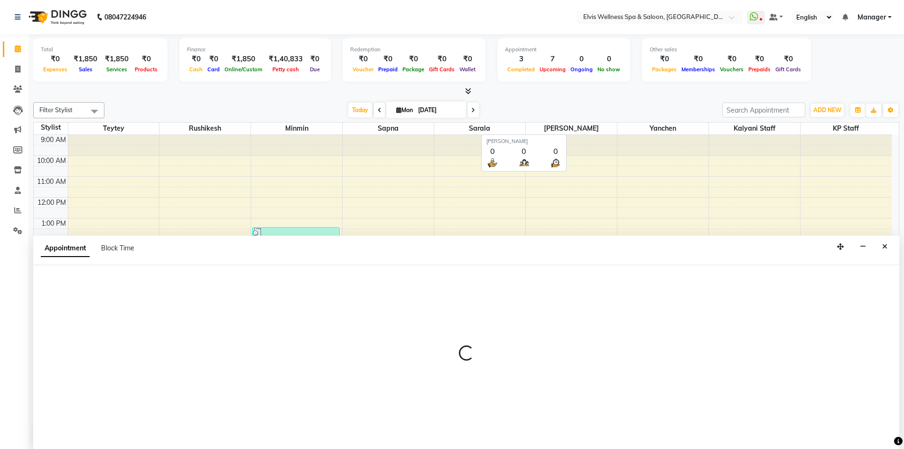
scroll to position [0, 0]
select select "tentative"
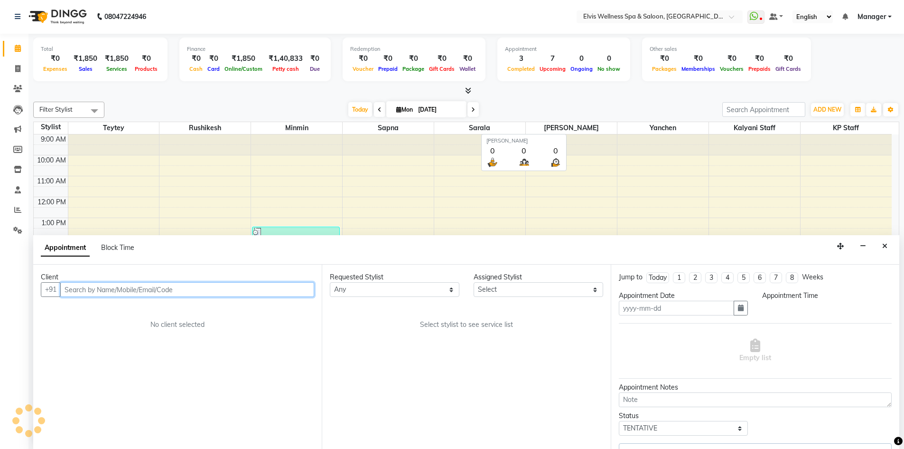
type input "01-09-2025"
select select "930"
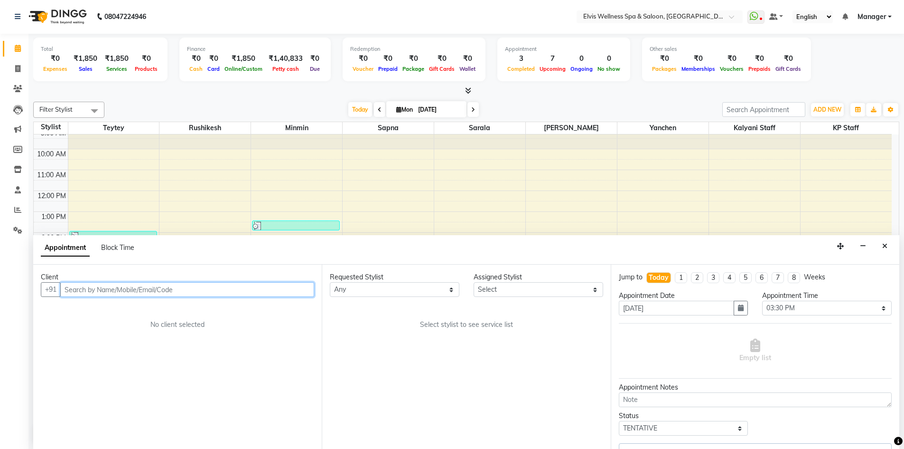
click at [171, 290] on input "text" at bounding box center [187, 289] width 254 height 15
select select "70667"
select select "3080"
select select "3081"
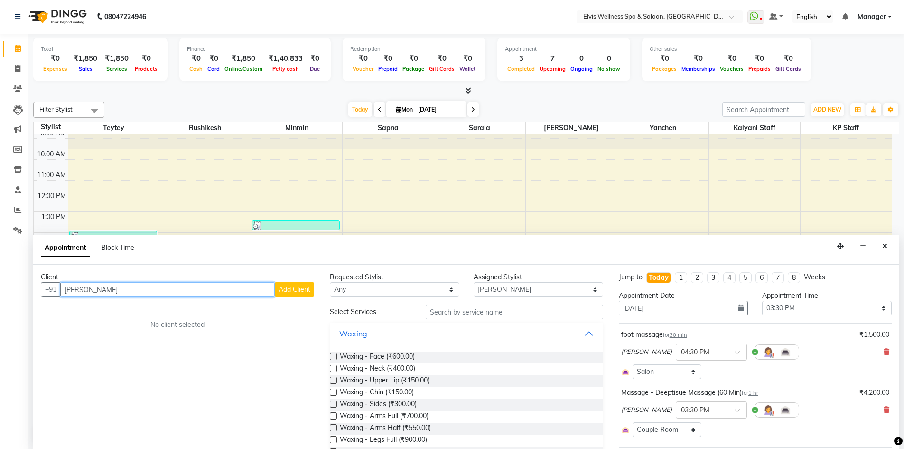
type input "hazra"
click at [304, 290] on span "Add Client" at bounding box center [295, 289] width 32 height 9
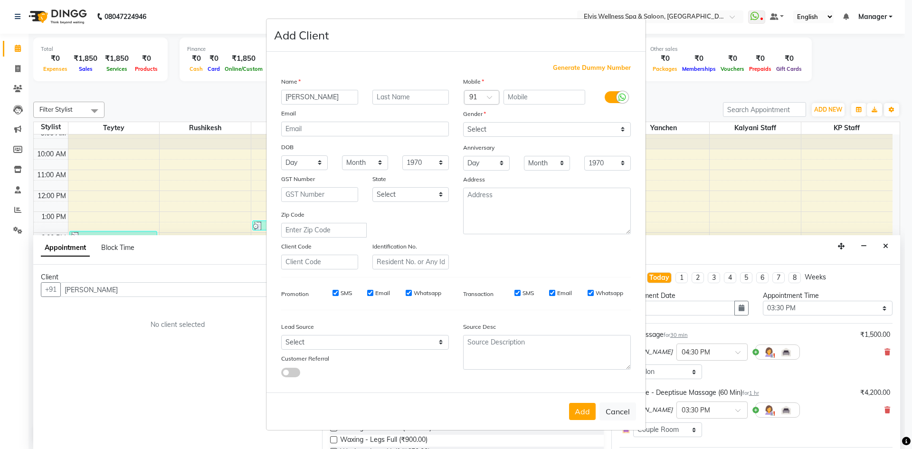
click at [283, 95] on input "hazra" at bounding box center [319, 97] width 77 height 15
type input "S. hazra"
click at [412, 95] on input "text" at bounding box center [410, 97] width 77 height 15
click at [512, 126] on select "Select Male Female Other Prefer Not To Say" at bounding box center [547, 129] width 168 height 15
select select "female"
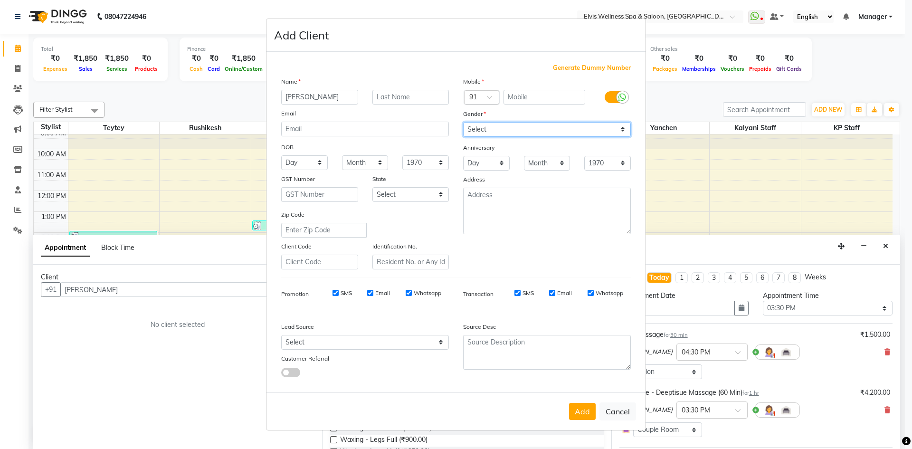
click at [463, 122] on select "Select Male Female Other Prefer Not To Say" at bounding box center [547, 129] width 168 height 15
click at [588, 413] on button "Add" at bounding box center [582, 411] width 27 height 17
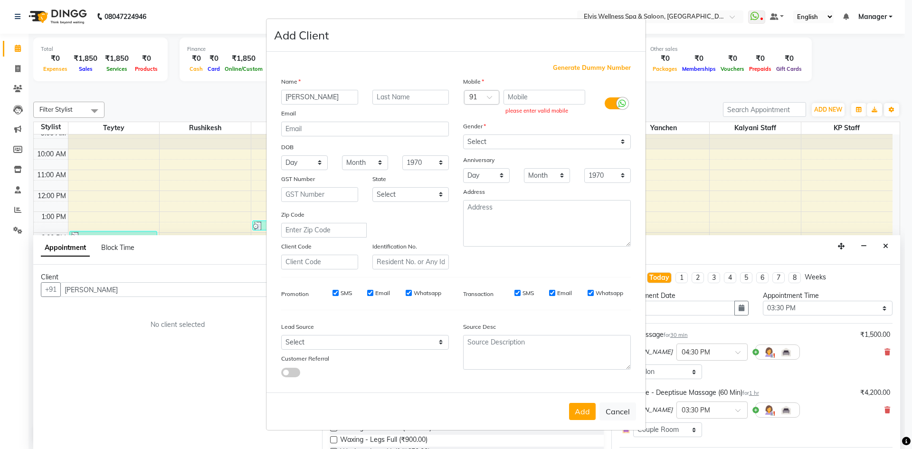
click at [606, 67] on span "Generate Dummy Number" at bounding box center [592, 67] width 78 height 9
type input "1272000000506"
checkbox input "false"
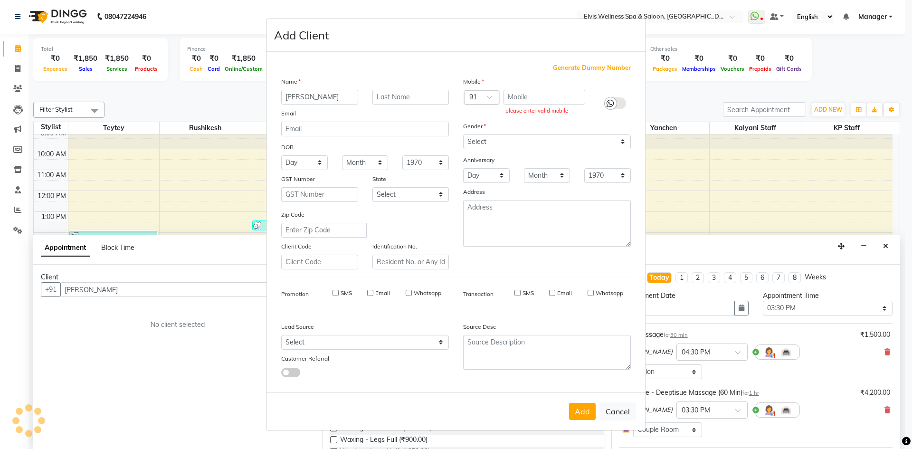
checkbox input "false"
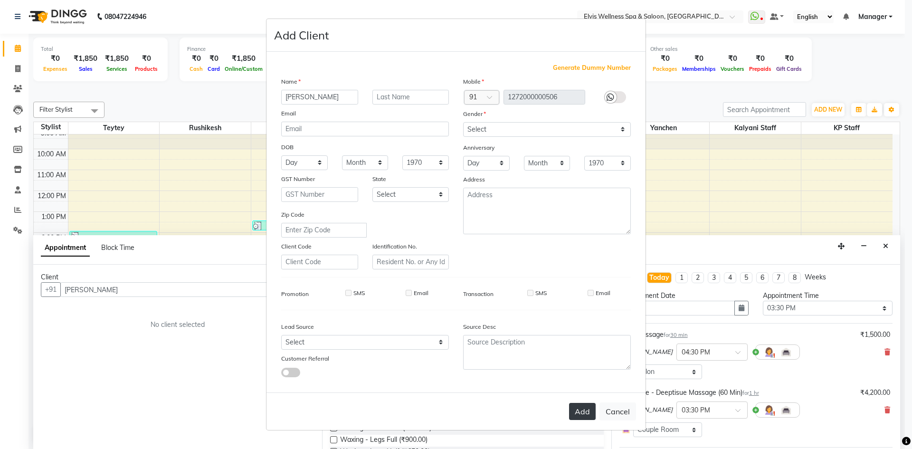
click at [584, 413] on button "Add" at bounding box center [582, 411] width 27 height 17
type input "1272000000506"
select select
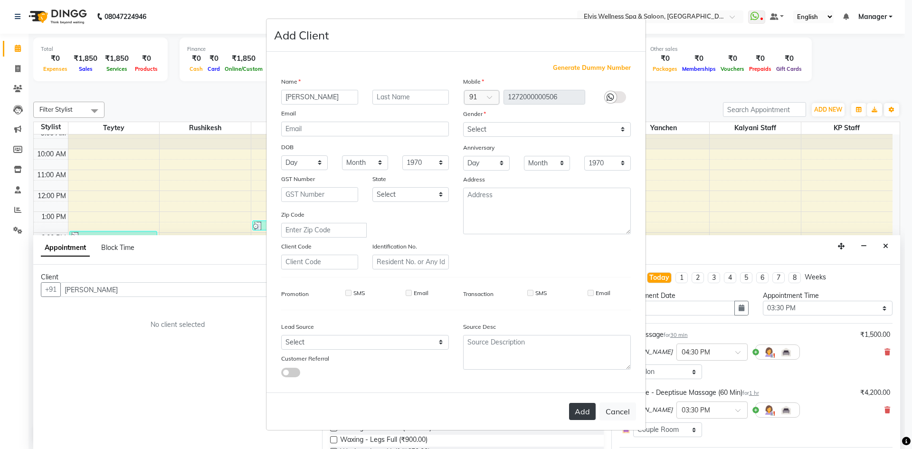
select select
checkbox input "false"
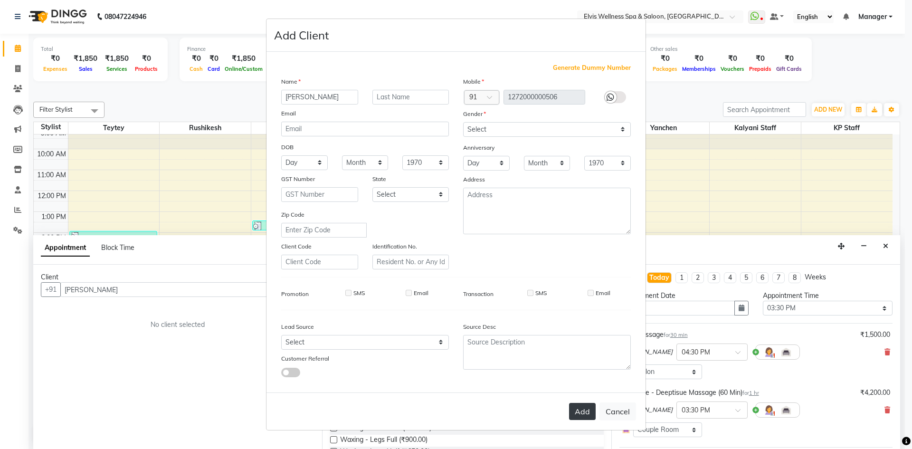
checkbox input "false"
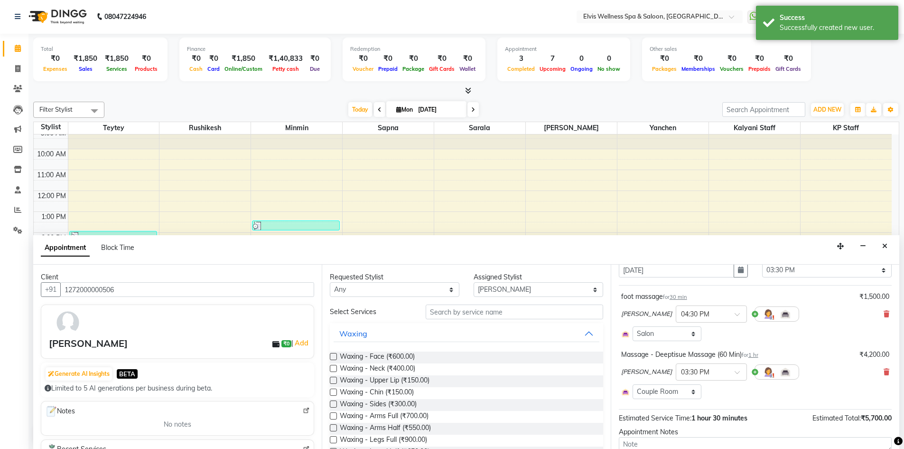
scroll to position [102, 0]
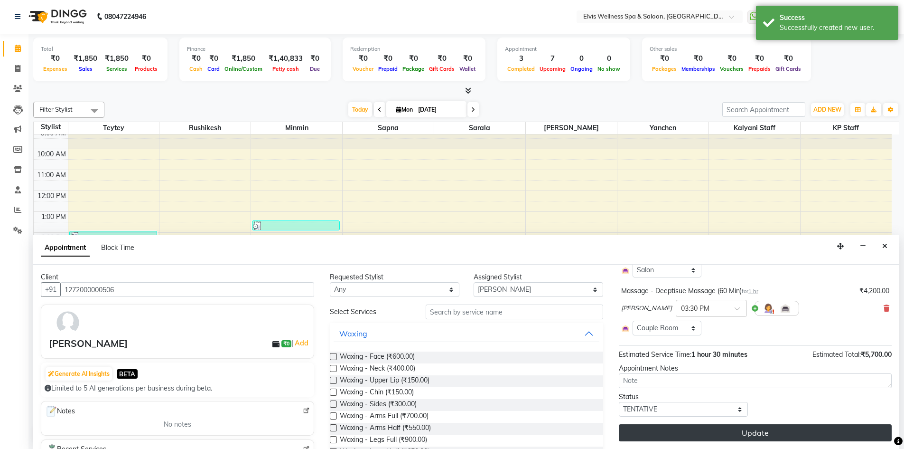
click at [741, 441] on button "Update" at bounding box center [755, 432] width 273 height 17
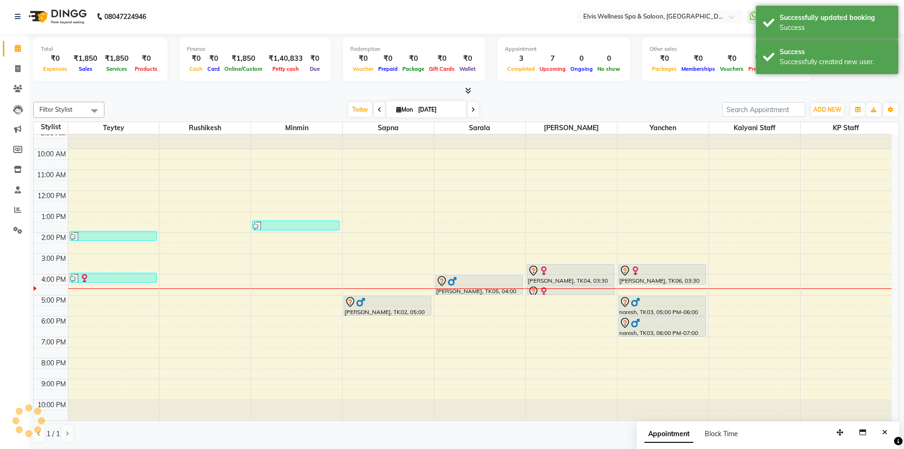
scroll to position [0, 0]
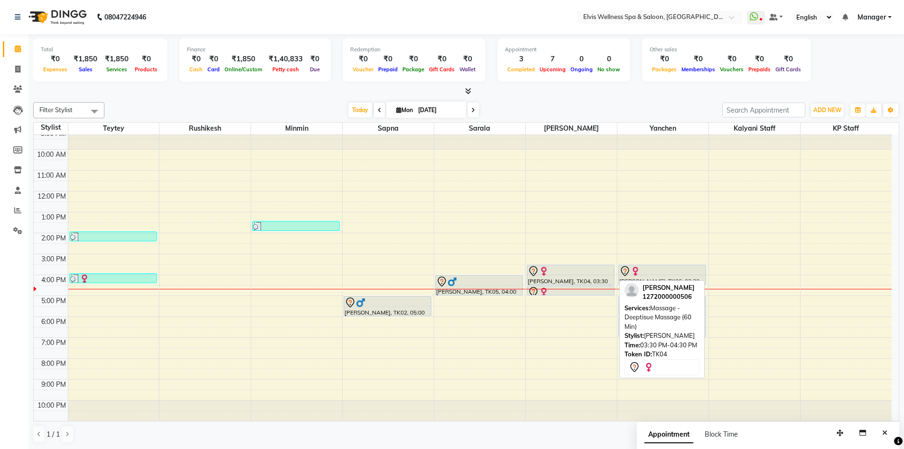
click at [563, 271] on div at bounding box center [571, 270] width 86 height 11
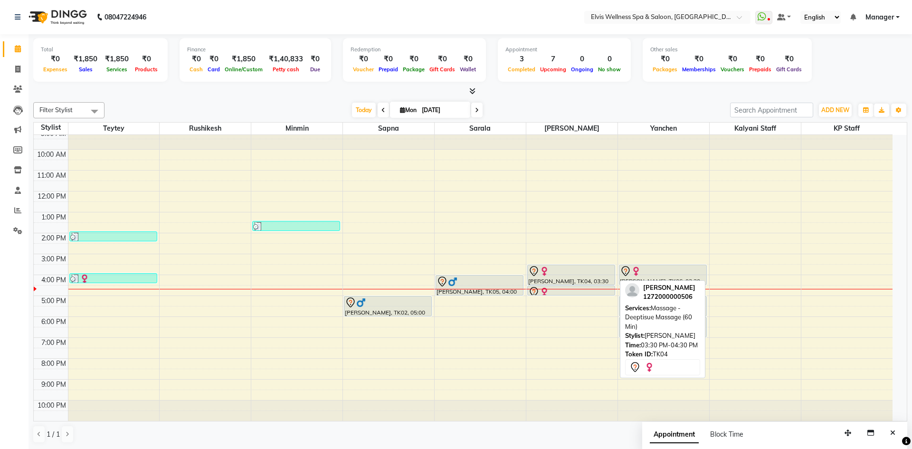
select select "7"
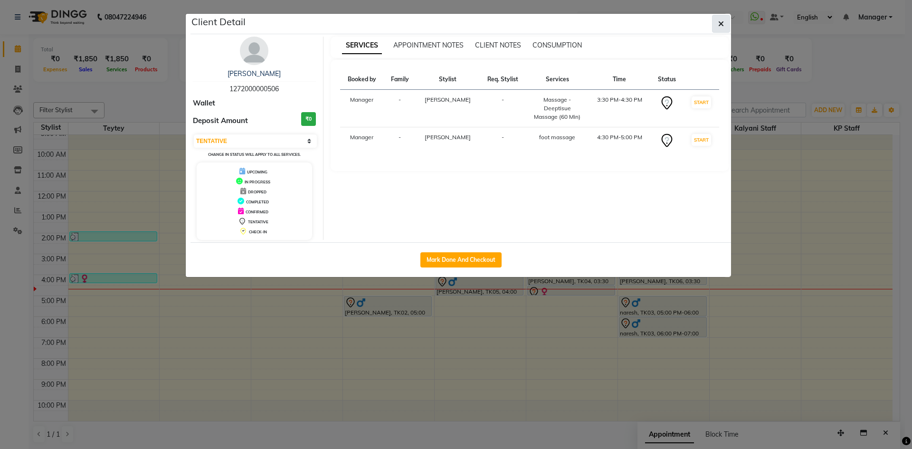
click at [721, 28] on span "button" at bounding box center [721, 23] width 6 height 9
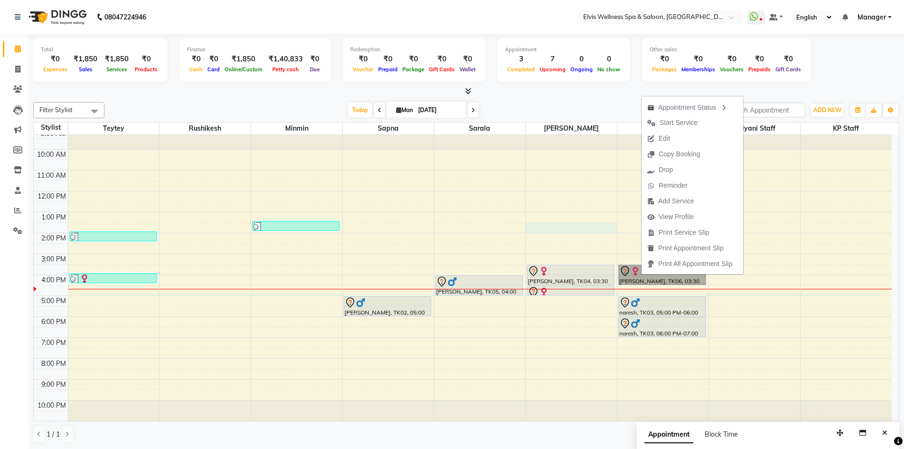
click at [557, 226] on div "9:00 AM 10:00 AM 11:00 AM 12:00 PM 1:00 PM 2:00 PM 3:00 PM 4:00 PM 5:00 PM 6:00…" at bounding box center [463, 275] width 858 height 292
select select "70667"
select select "810"
select select "tentative"
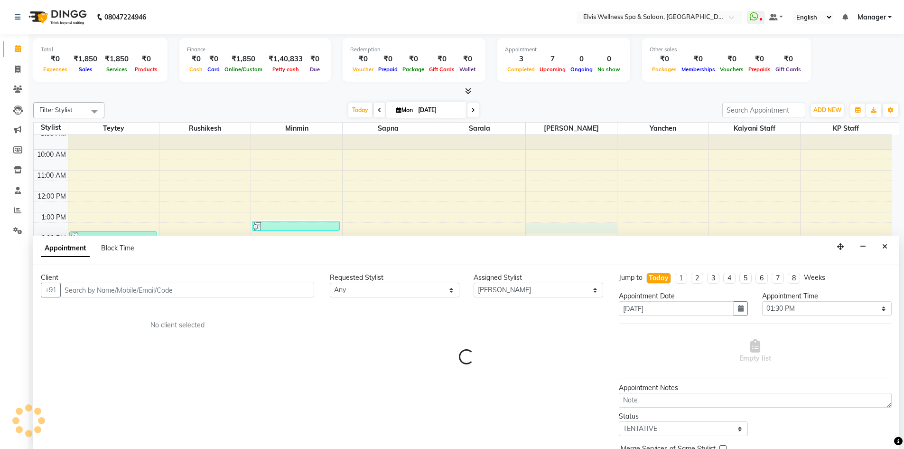
scroll to position [0, 0]
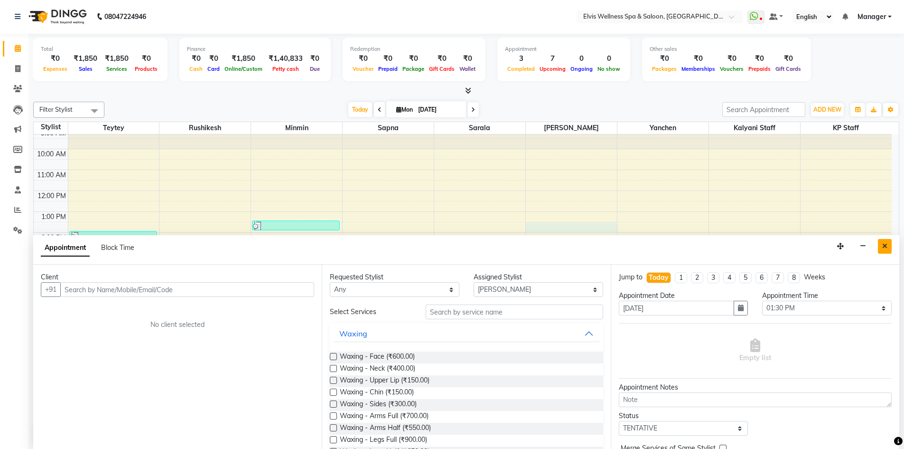
click at [881, 245] on button "Close" at bounding box center [885, 246] width 14 height 15
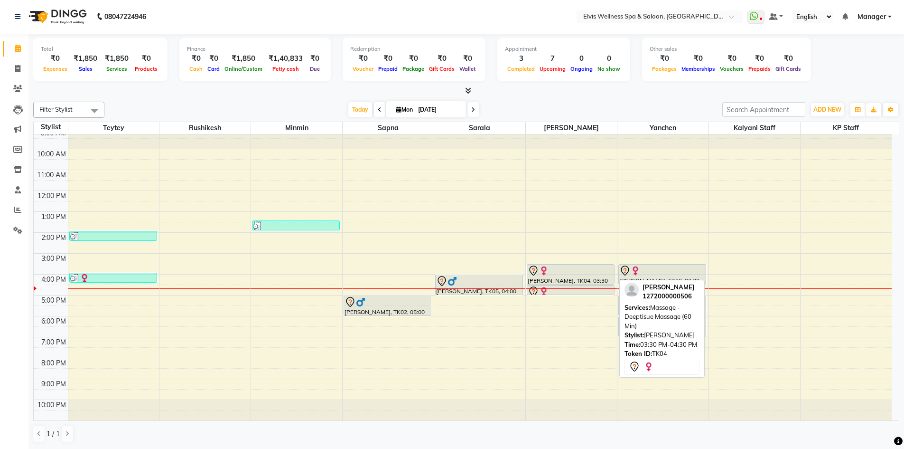
click at [570, 271] on div at bounding box center [571, 270] width 86 height 11
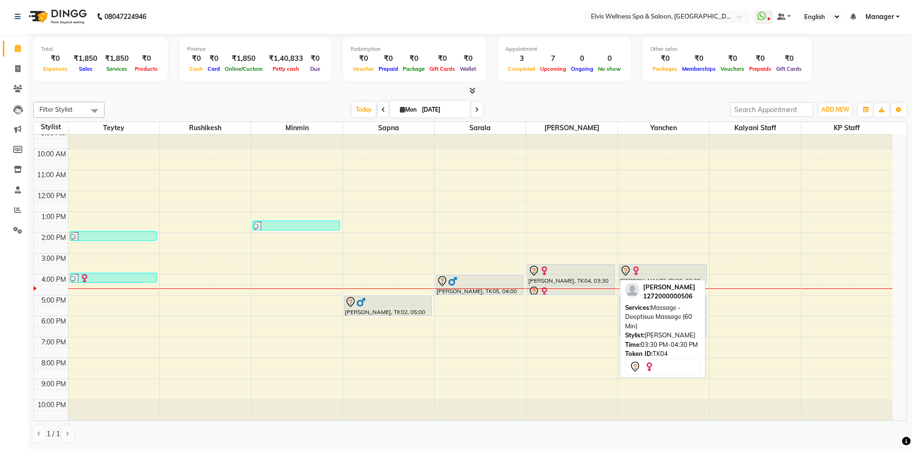
select select "7"
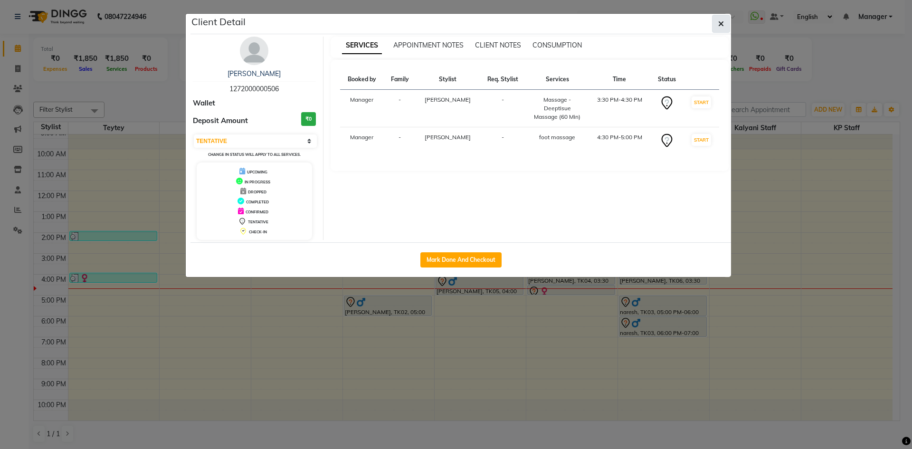
click at [715, 18] on button "button" at bounding box center [721, 24] width 18 height 18
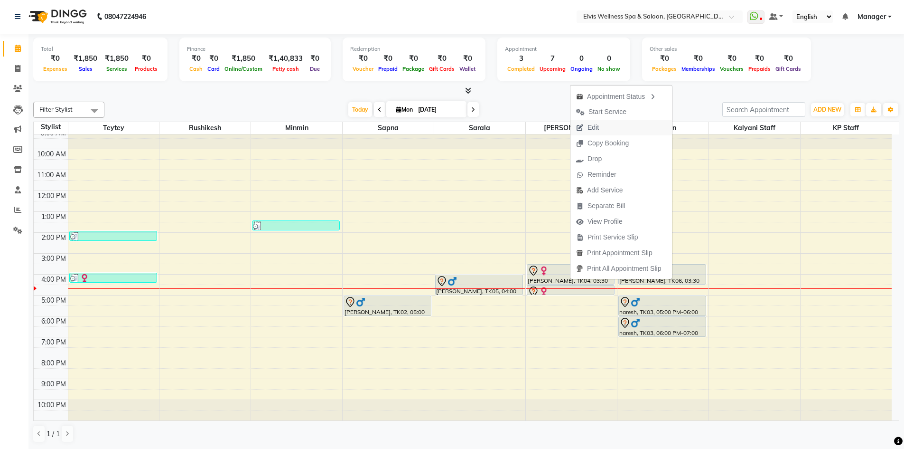
click at [607, 127] on button "Edit" at bounding box center [622, 128] width 102 height 16
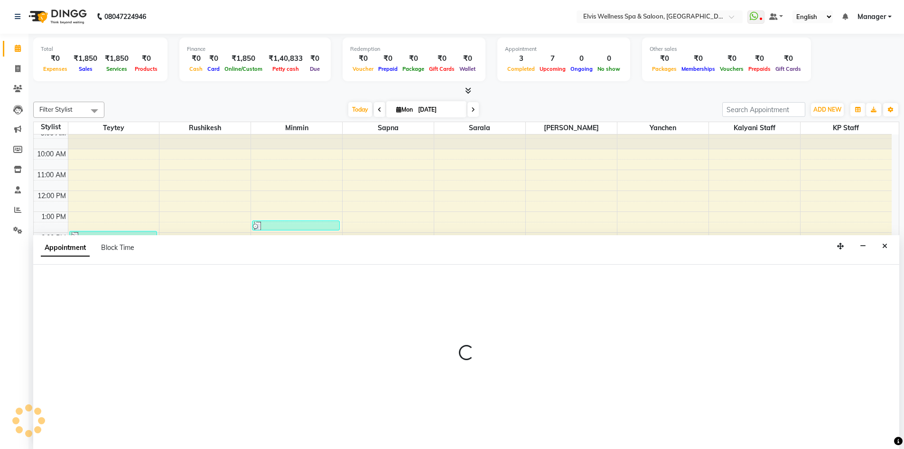
select select "tentative"
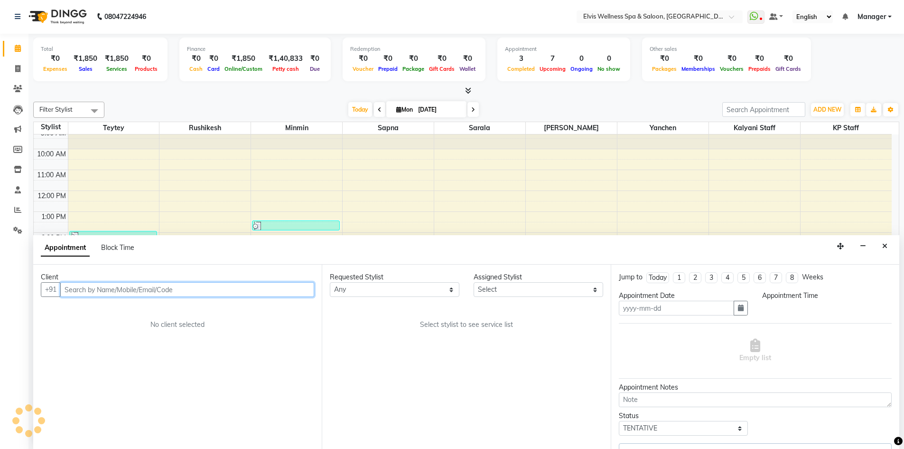
type input "01-09-2025"
click at [84, 283] on input "text" at bounding box center [187, 289] width 254 height 15
select select "930"
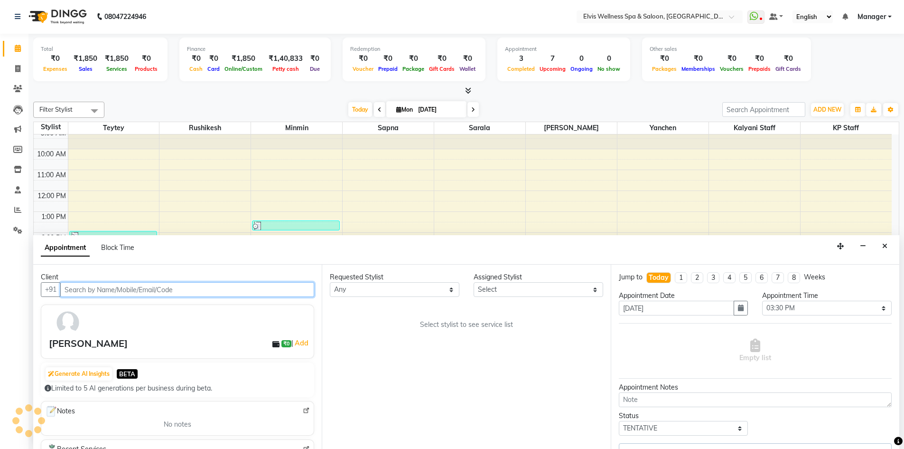
click at [83, 289] on input "text" at bounding box center [187, 289] width 254 height 15
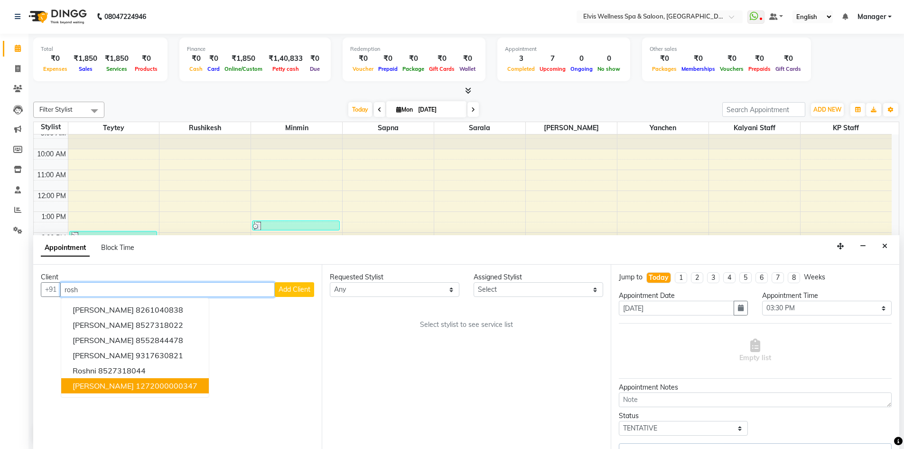
click at [90, 386] on span "[PERSON_NAME]" at bounding box center [103, 385] width 61 height 9
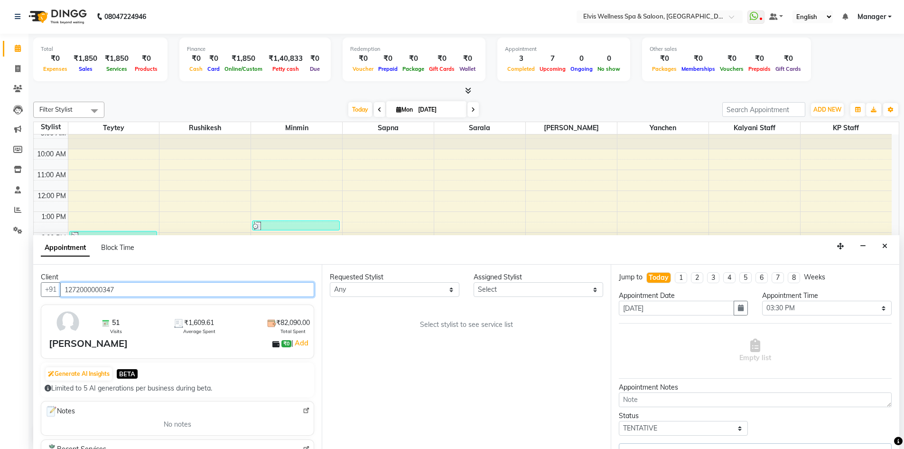
scroll to position [20, 0]
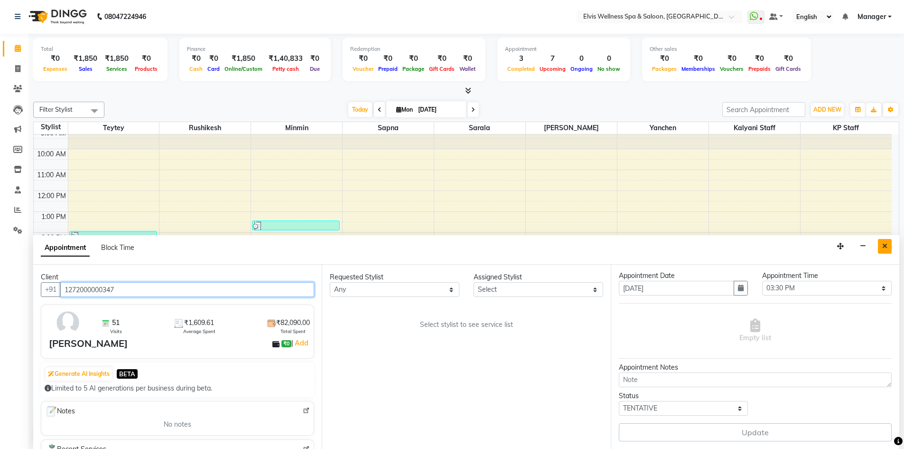
type input "1272000000347"
click at [883, 248] on icon "Close" at bounding box center [885, 246] width 5 height 7
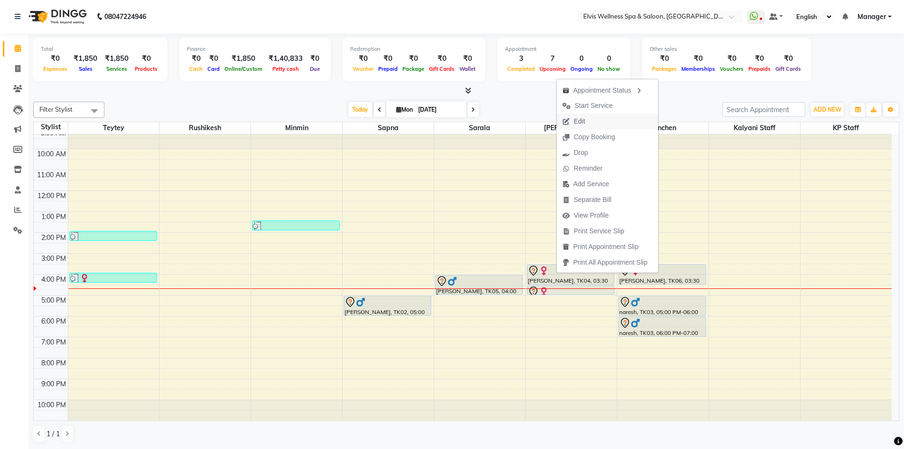
click at [592, 120] on button "Edit" at bounding box center [608, 121] width 102 height 16
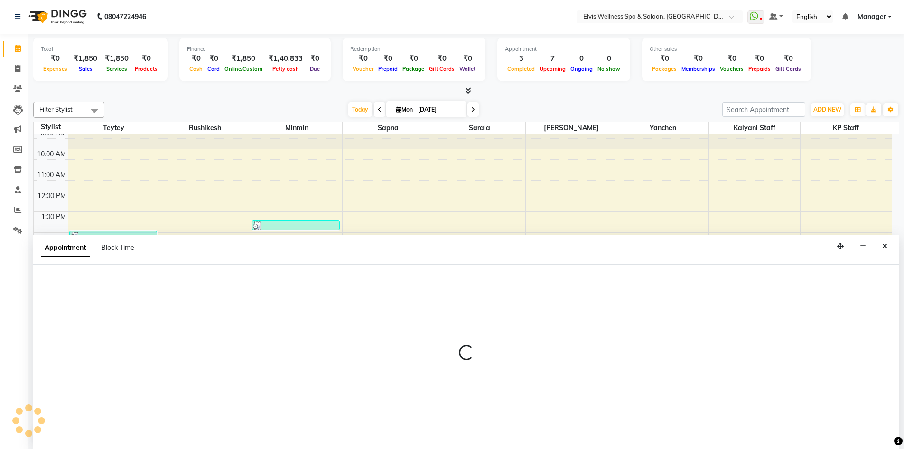
select select "tentative"
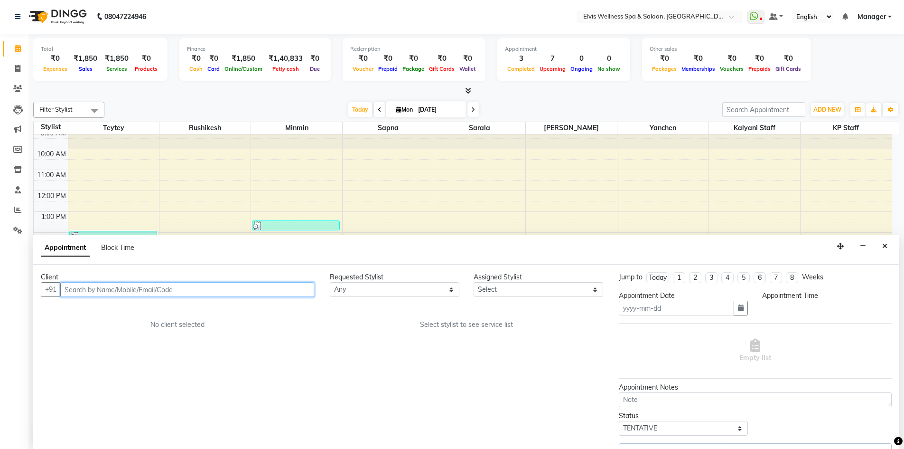
type input "01-09-2025"
select select "930"
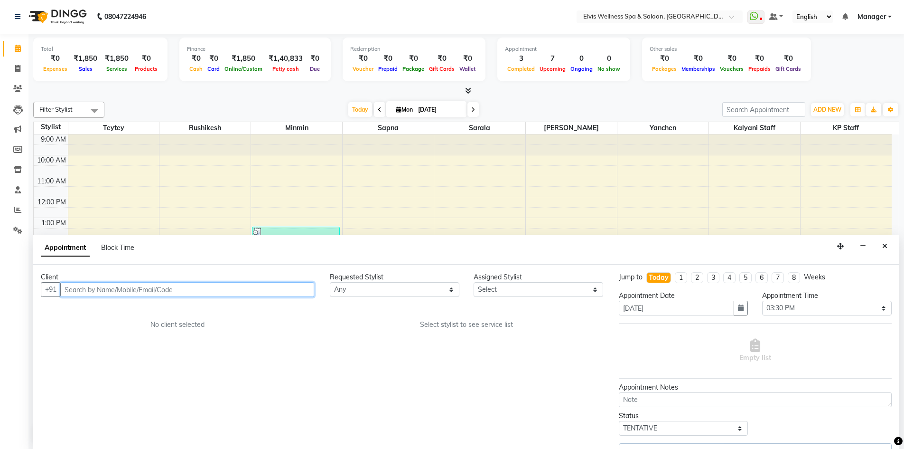
select select "70667"
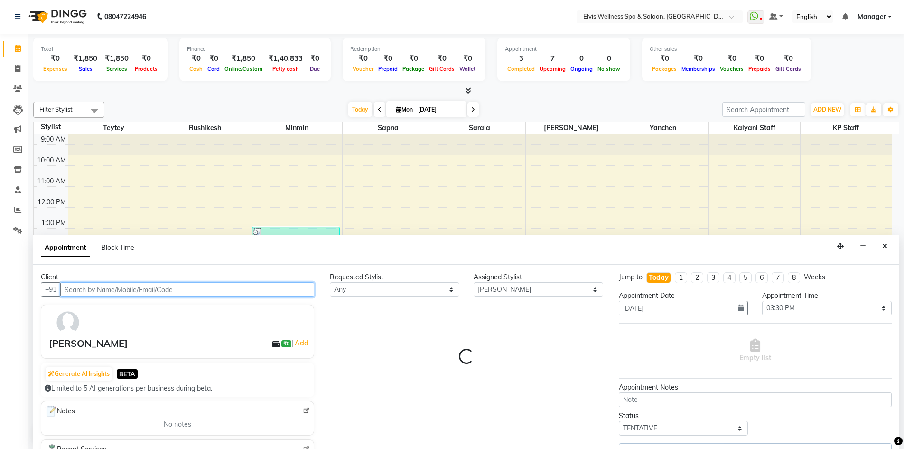
scroll to position [6, 0]
select select "3081"
select select "3080"
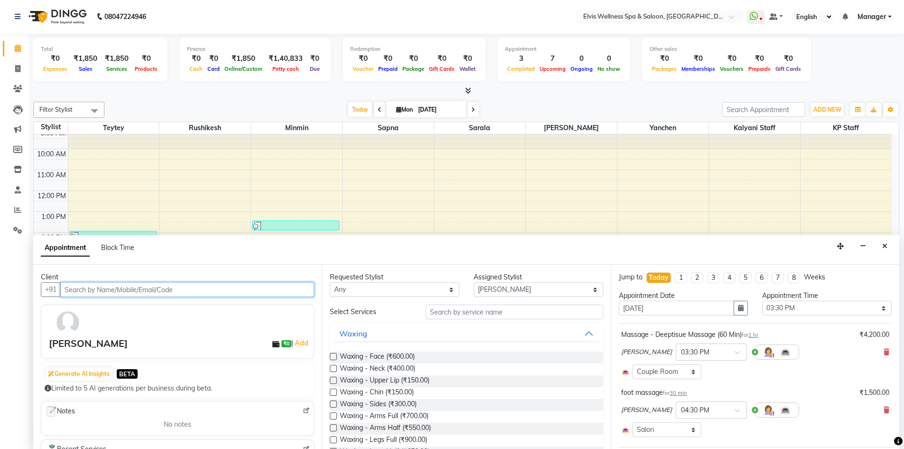
click at [198, 287] on input "text" at bounding box center [187, 289] width 254 height 15
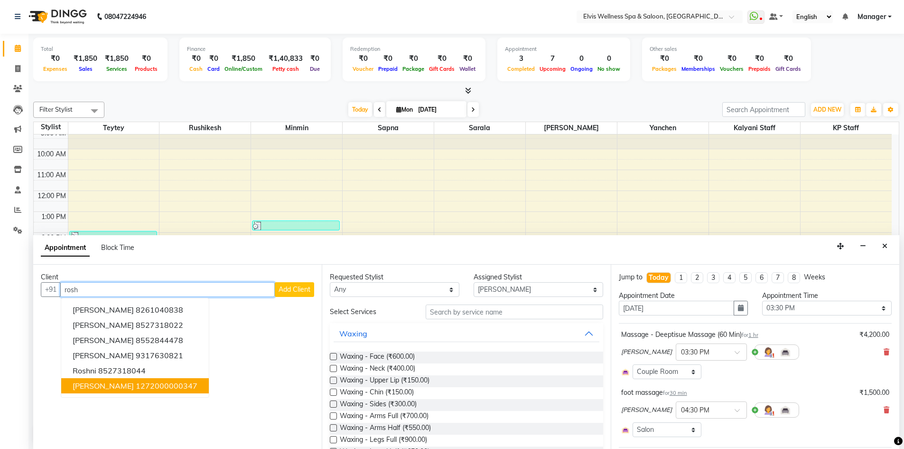
click at [151, 386] on ngb-highlight "1272000000347" at bounding box center [167, 385] width 62 height 9
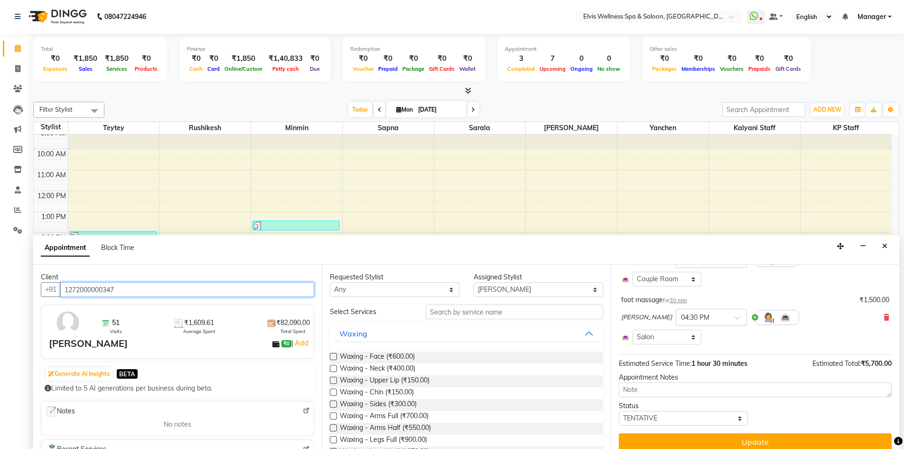
scroll to position [102, 0]
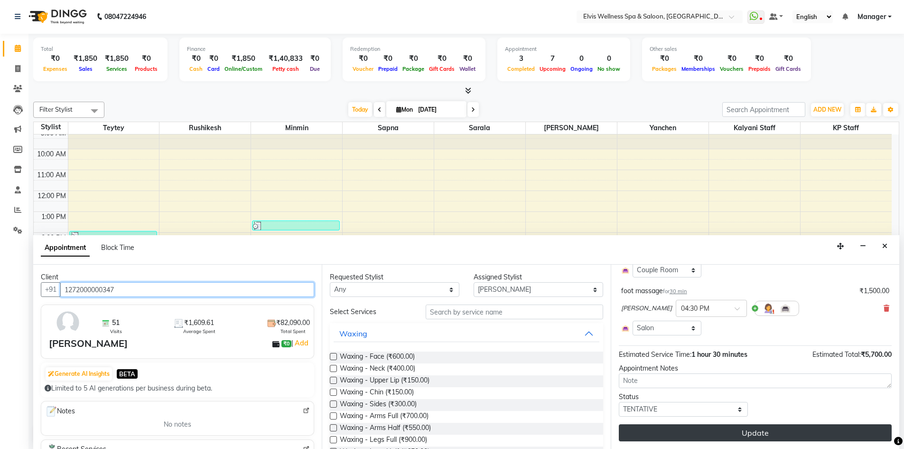
type input "1272000000347"
click at [750, 428] on button "Update" at bounding box center [755, 432] width 273 height 17
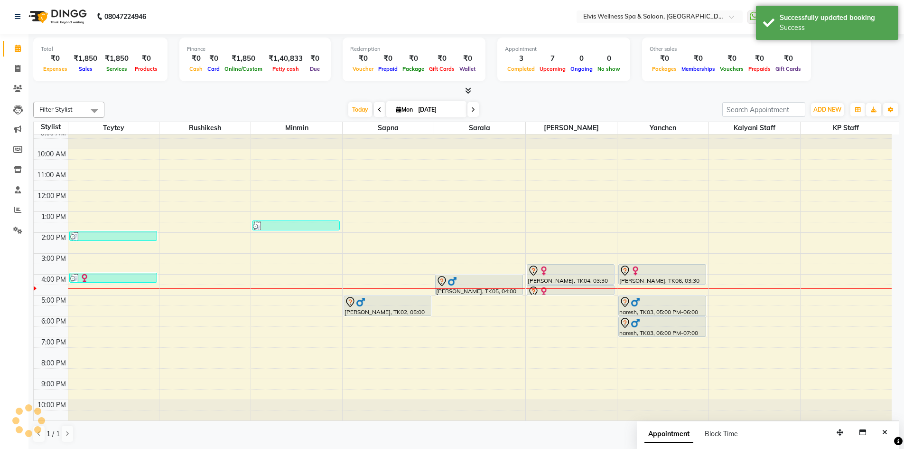
scroll to position [0, 0]
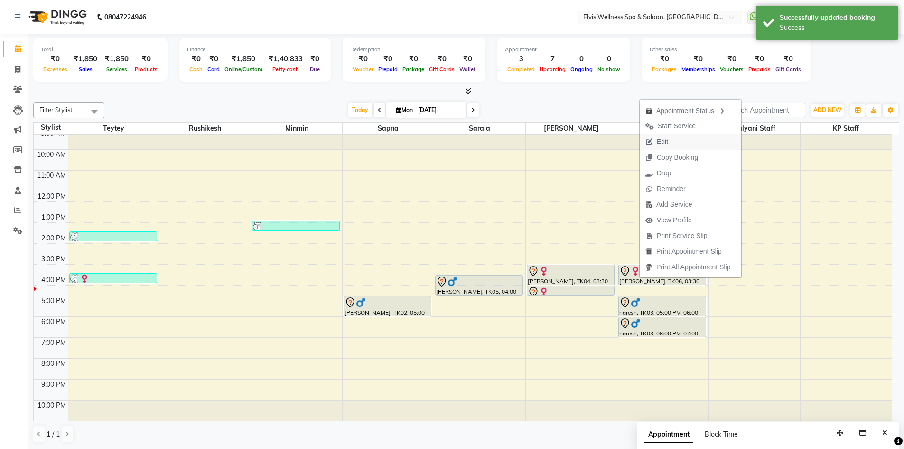
click at [675, 139] on button "Edit" at bounding box center [691, 142] width 102 height 16
select select "tentative"
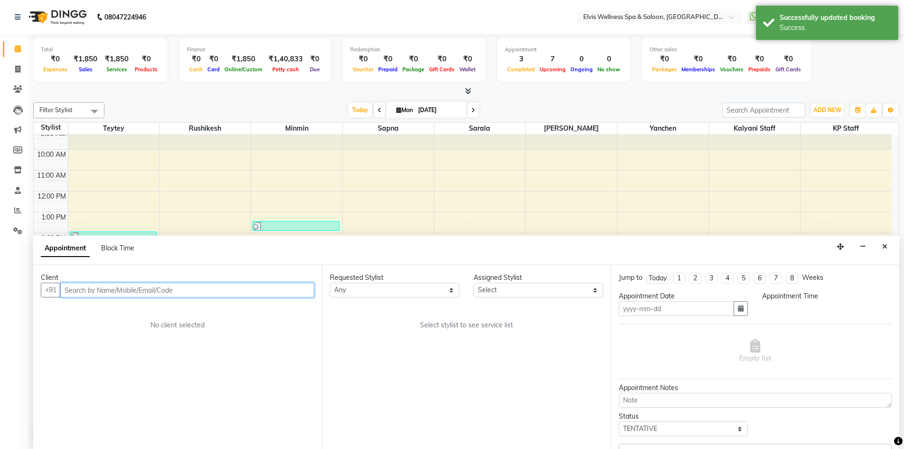
scroll to position [0, 0]
type input "01-09-2025"
select select "930"
select select "46456"
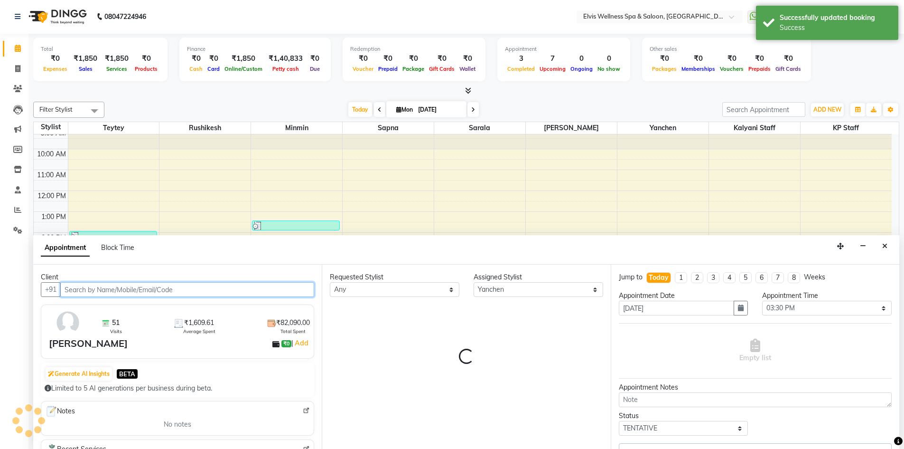
select select "3082"
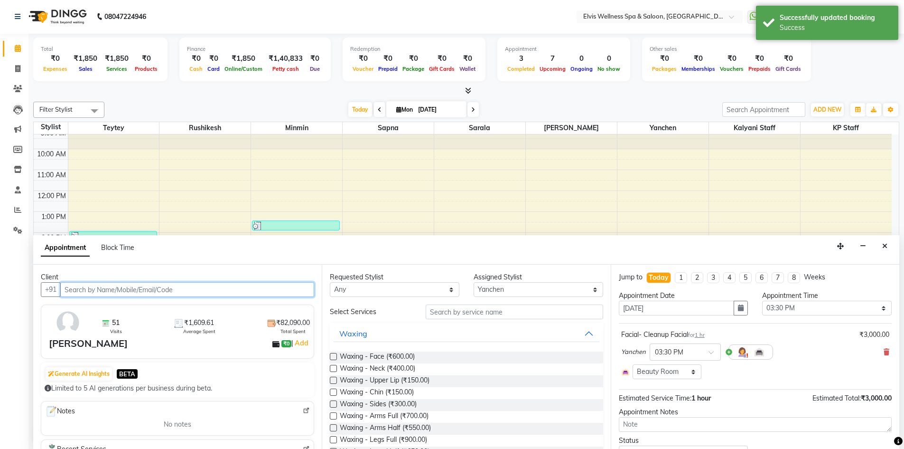
click at [198, 290] on input "text" at bounding box center [187, 289] width 254 height 15
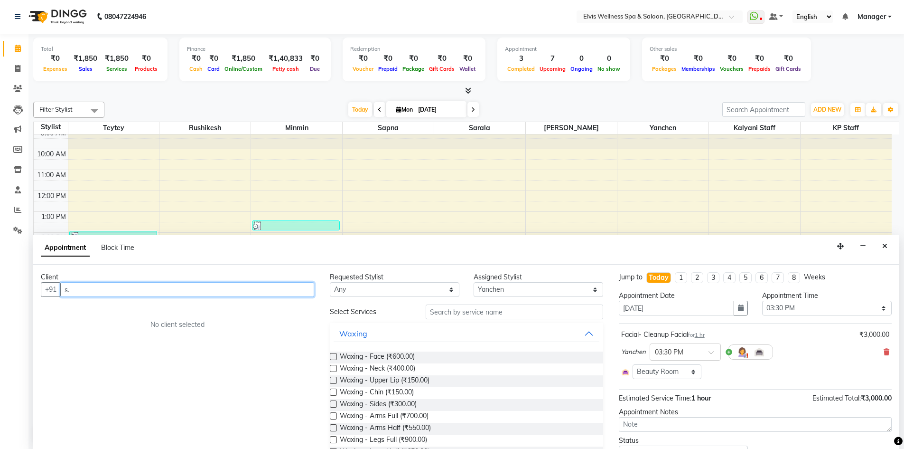
type input "s"
type input "S hazra"
click at [885, 245] on icon "Close" at bounding box center [885, 246] width 5 height 7
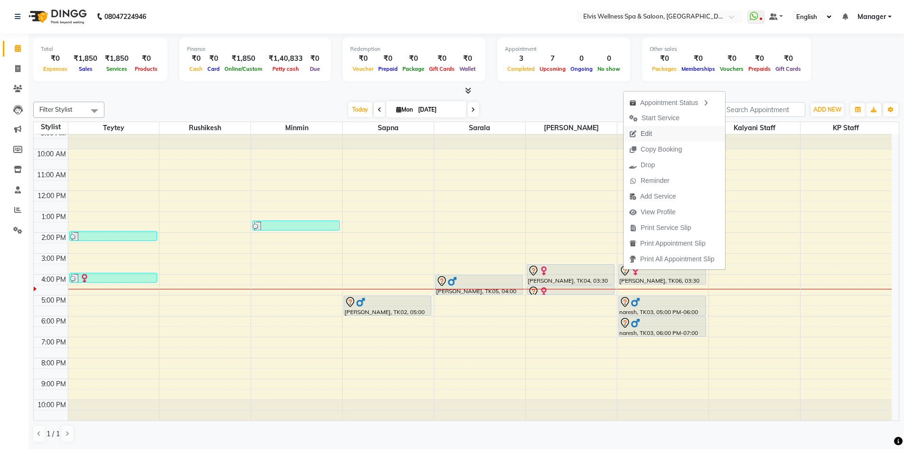
click at [650, 130] on span "Edit" at bounding box center [646, 134] width 11 height 10
select select "tentative"
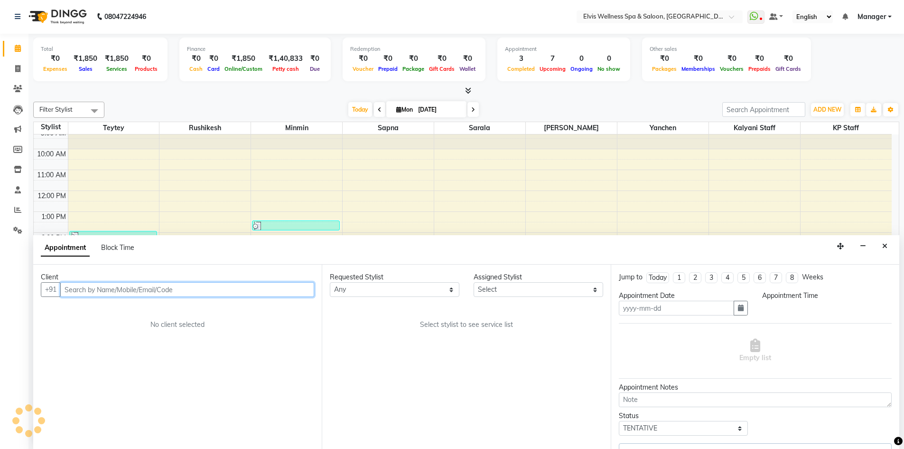
type input "01-09-2025"
select select "930"
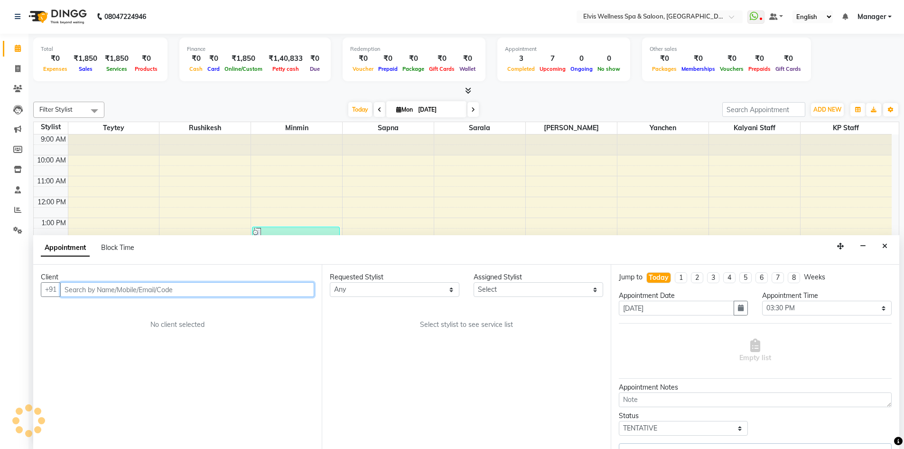
select select "46456"
select select "3082"
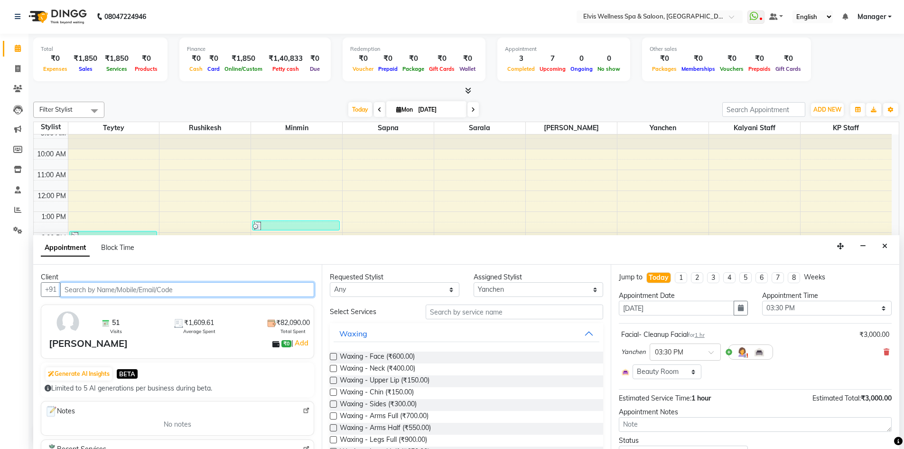
click at [95, 290] on input "text" at bounding box center [187, 289] width 254 height 15
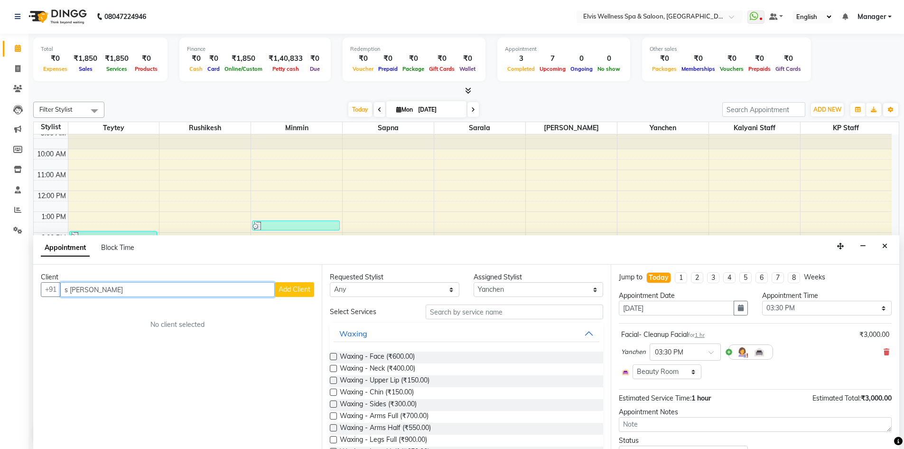
type input "s hazra"
click at [298, 291] on span "Add Client" at bounding box center [295, 289] width 32 height 9
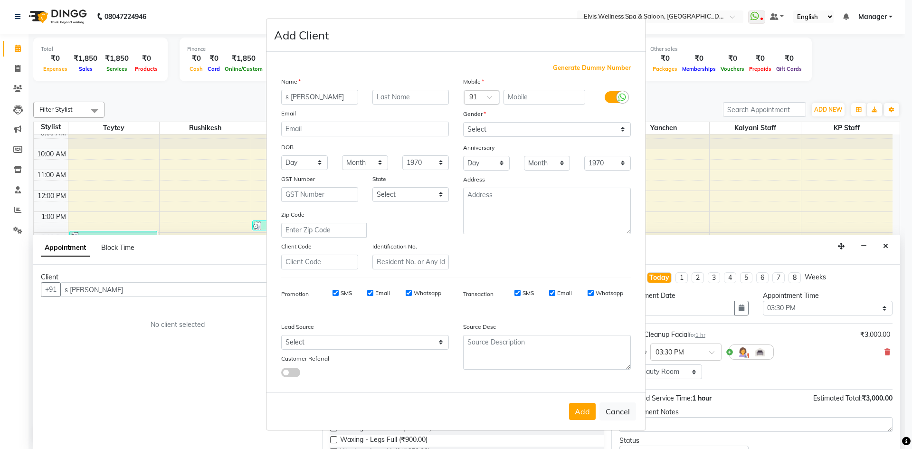
click at [293, 97] on input "s hazra" at bounding box center [319, 97] width 77 height 15
click at [291, 96] on input "s hazra" at bounding box center [319, 97] width 77 height 15
type input "S hazra"
click at [600, 65] on span "Generate Dummy Number" at bounding box center [592, 67] width 78 height 9
type input "1272000000507"
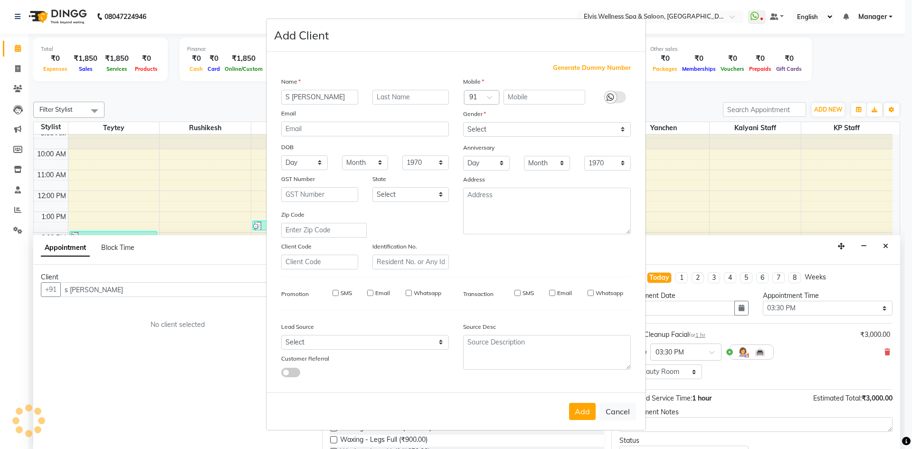
checkbox input "false"
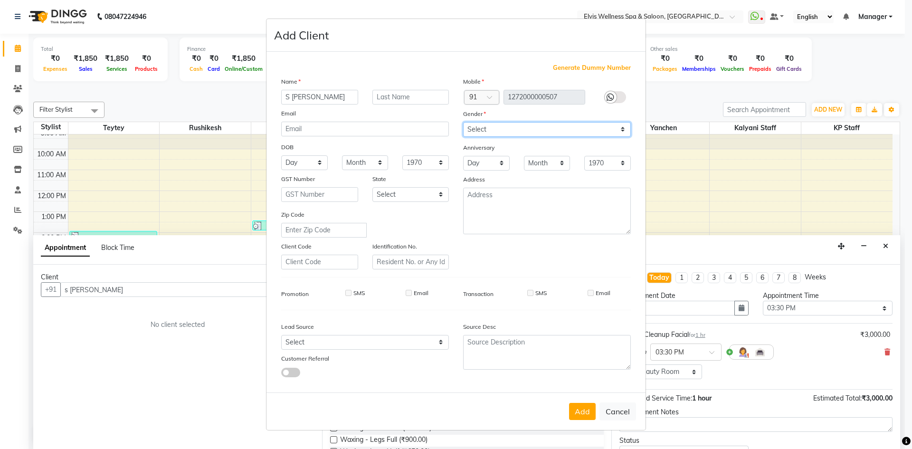
click at [496, 129] on select "Select Male Female Other Prefer Not To Say" at bounding box center [547, 129] width 168 height 15
select select "female"
click at [463, 122] on select "Select Male Female Other Prefer Not To Say" at bounding box center [547, 129] width 168 height 15
click at [579, 411] on button "Add" at bounding box center [582, 411] width 27 height 17
type input "1272000000507"
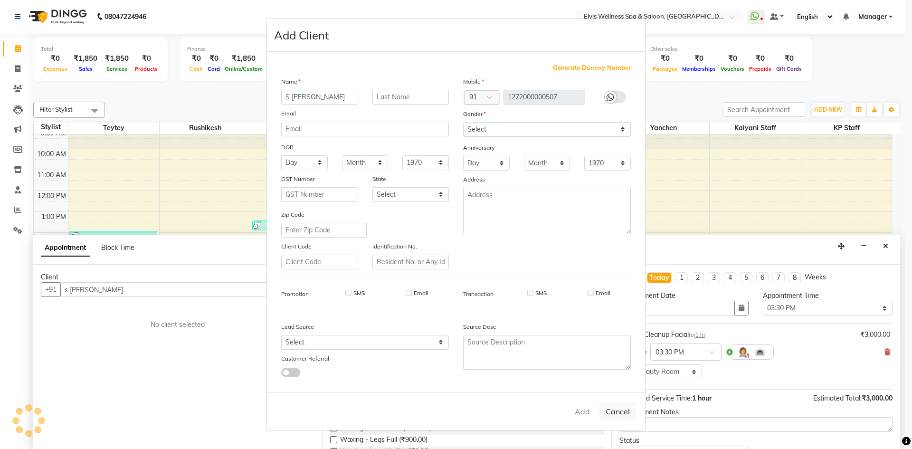
select select
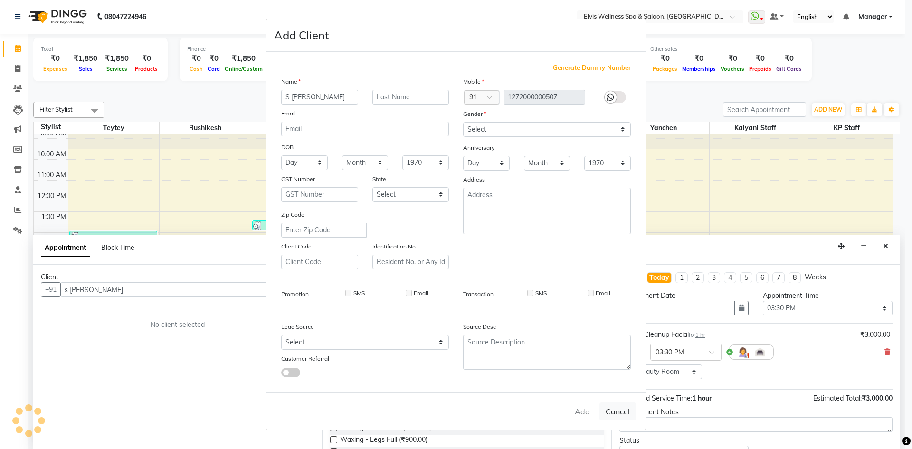
select select
checkbox input "false"
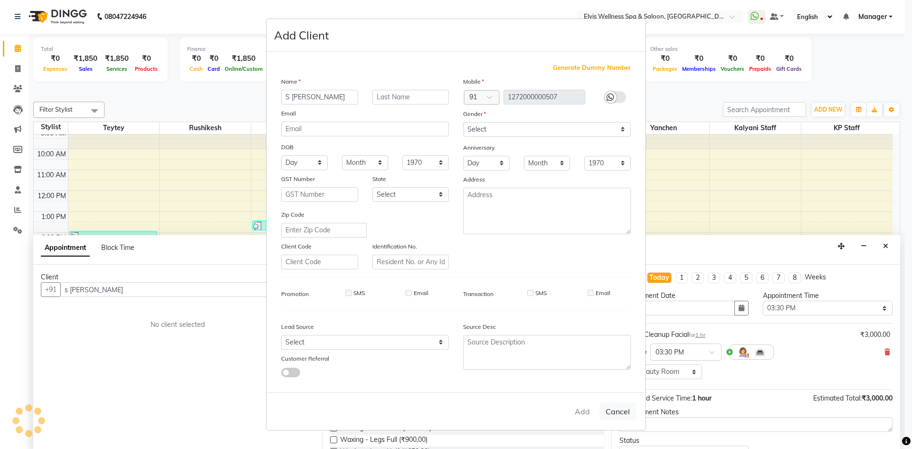
checkbox input "false"
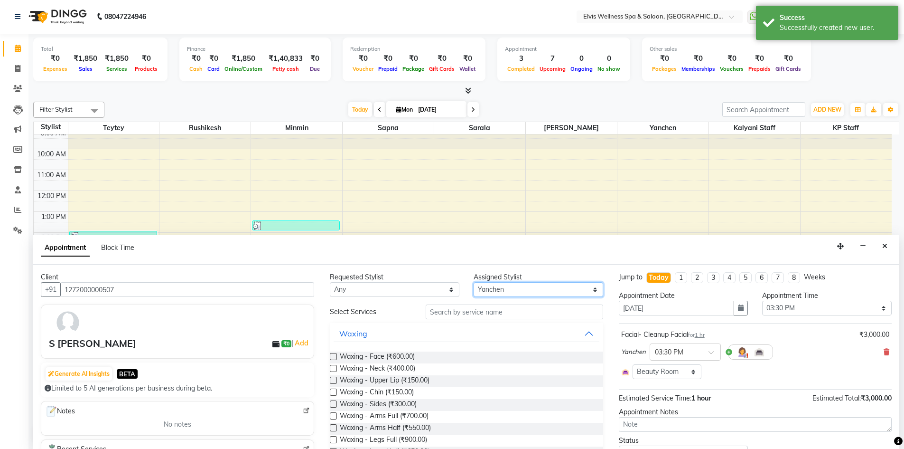
click at [529, 293] on select "Select Kalyani Staff KP Staff Minmin Rushikesh Sapna Sarala SUMITRA Teytey Yanc…" at bounding box center [539, 289] width 130 height 15
select select "46562"
click at [474, 282] on select "Select Kalyani Staff KP Staff Minmin Rushikesh Sapna Sarala SUMITRA Teytey Yanc…" at bounding box center [539, 289] width 130 height 15
click at [451, 311] on input "text" at bounding box center [515, 311] width 178 height 15
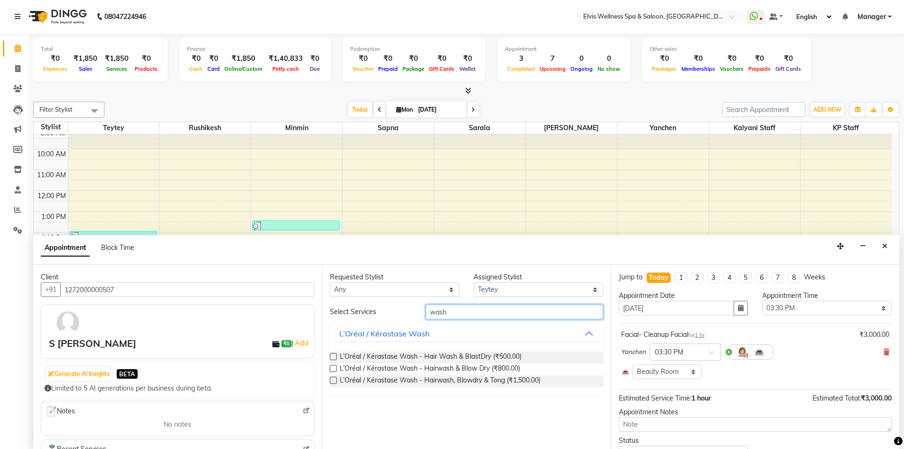
type input "wash"
click at [335, 358] on label at bounding box center [333, 356] width 7 height 7
click at [335, 358] on input "checkbox" at bounding box center [333, 357] width 6 height 6
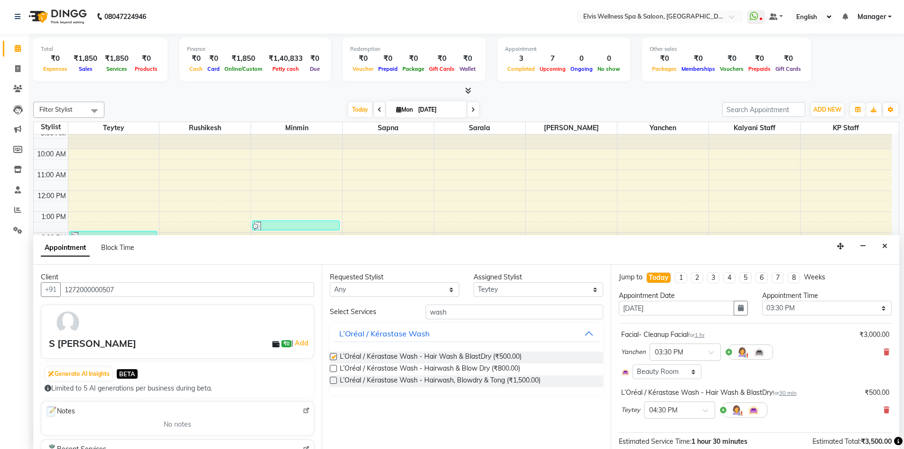
checkbox input "false"
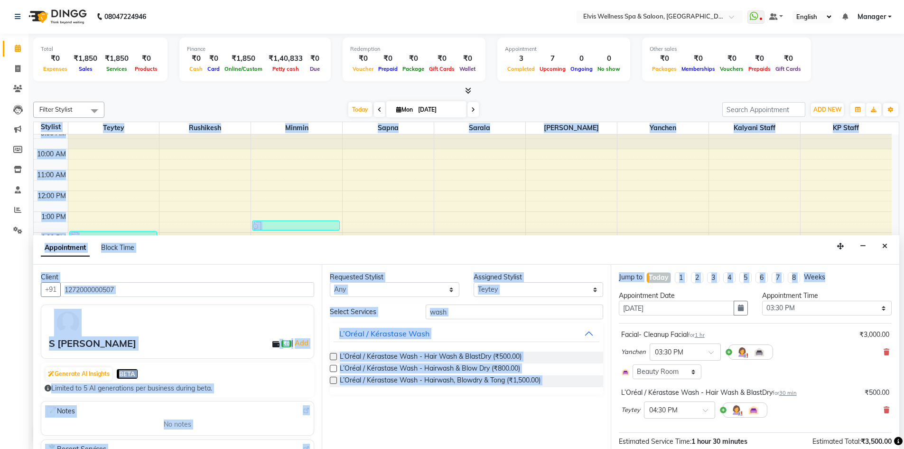
drag, startPoint x: 892, startPoint y: 281, endPoint x: 904, endPoint y: 374, distance: 94.2
click at [904, 378] on div "Total ₹0 Expenses ₹1,850 Sales ₹1,850 Services ₹0 Products Finance ₹0 Cash ₹0 C…" at bounding box center [466, 241] width 876 height 415
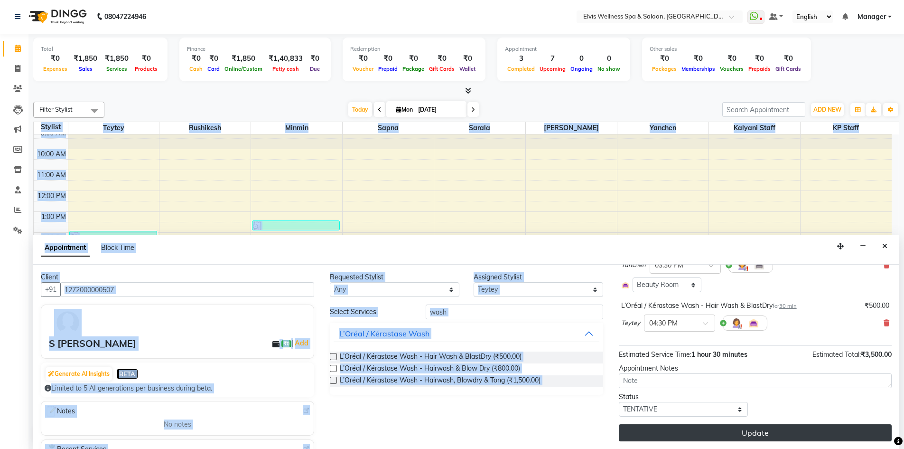
click at [759, 430] on button "Update" at bounding box center [755, 432] width 273 height 17
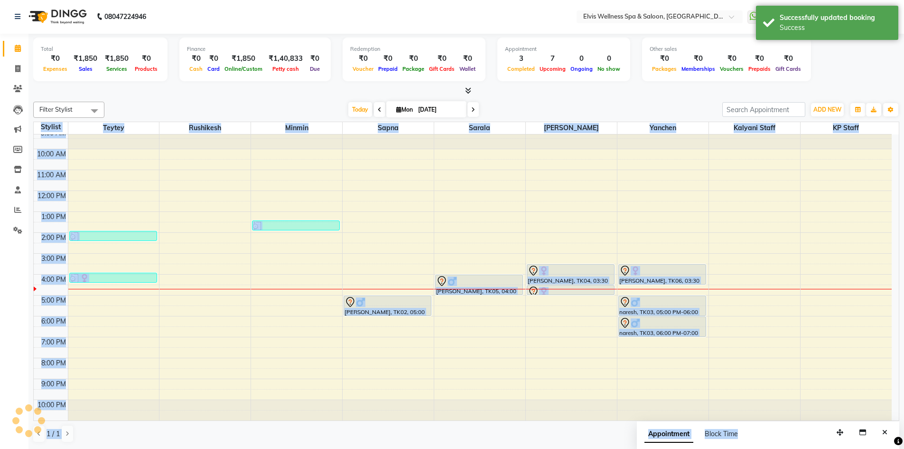
scroll to position [0, 0]
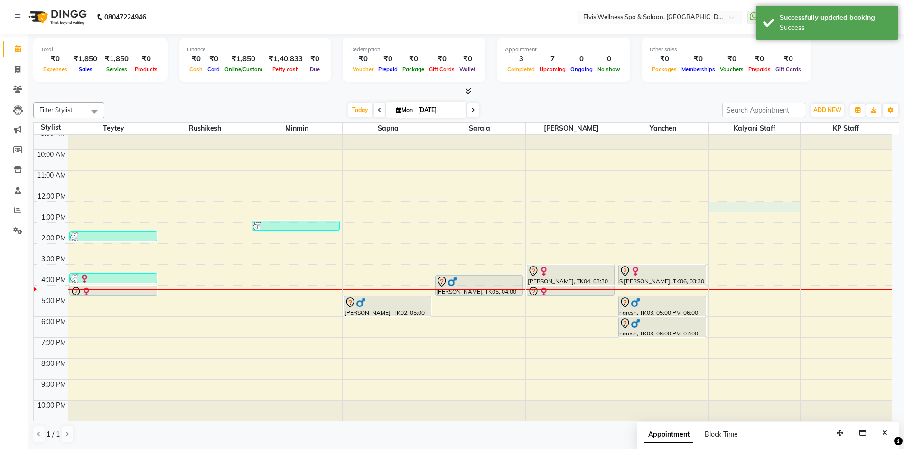
click at [772, 206] on div "9:00 AM 10:00 AM 11:00 AM 12:00 PM 1:00 PM 2:00 PM 3:00 PM 4:00 PM 5:00 PM 6:00…" at bounding box center [463, 275] width 858 height 292
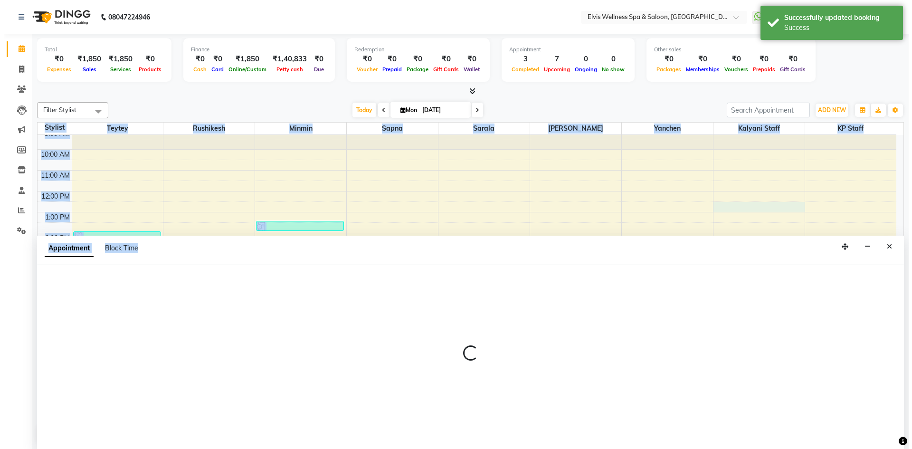
scroll to position [0, 0]
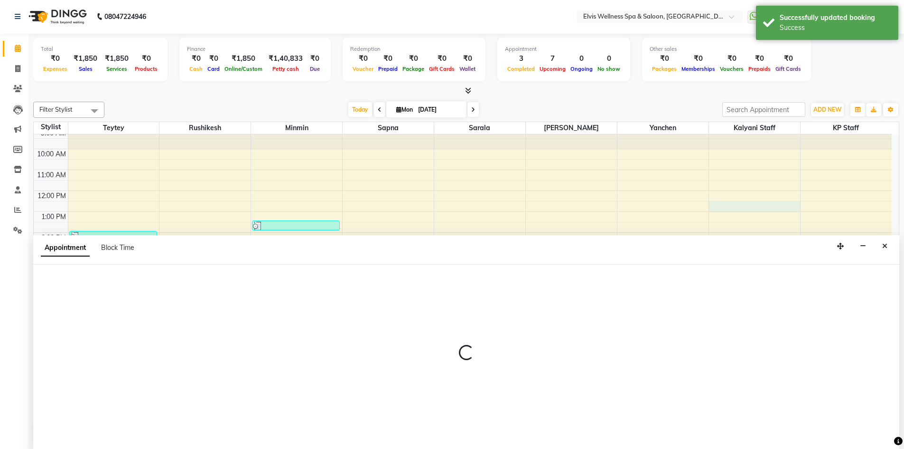
select select "68757"
select select "750"
select select "tentative"
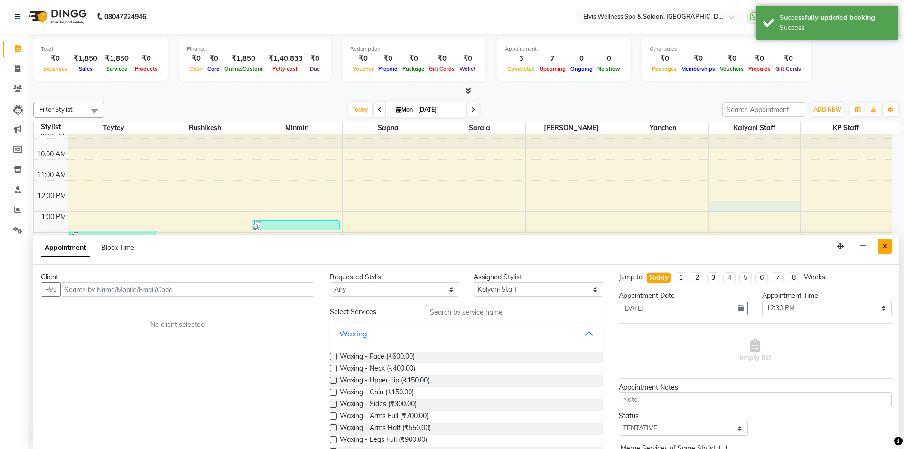
click at [881, 247] on button "Close" at bounding box center [885, 246] width 14 height 15
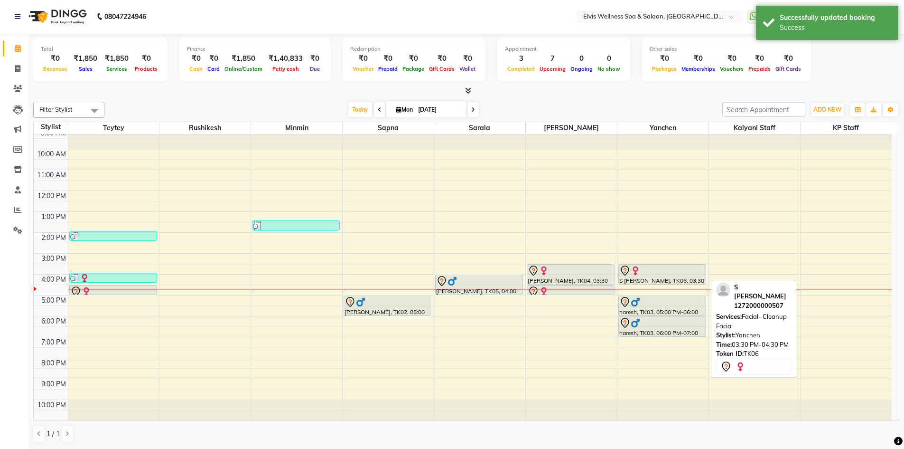
click at [639, 269] on img at bounding box center [635, 270] width 9 height 9
select select "7"
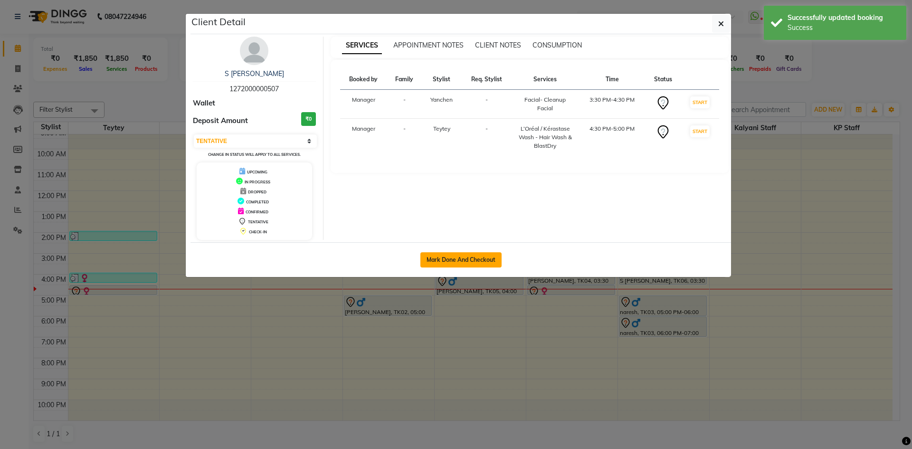
click at [468, 262] on button "Mark Done And Checkout" at bounding box center [460, 259] width 81 height 15
select select "service"
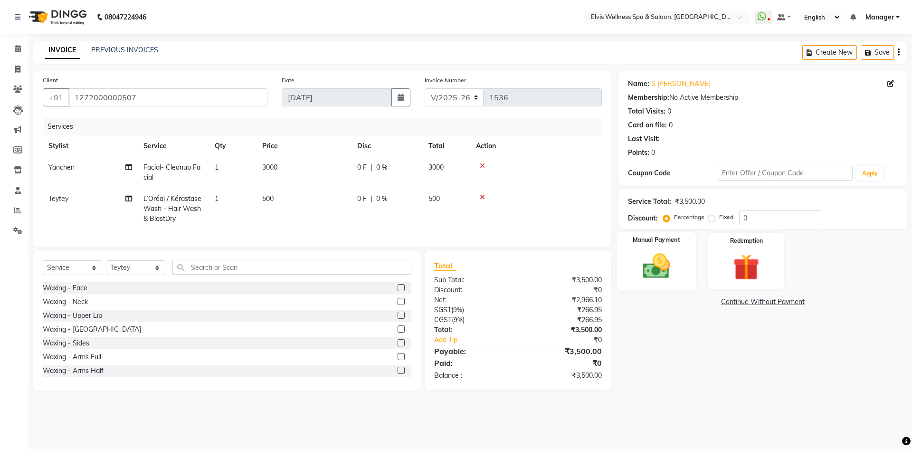
click at [669, 265] on img at bounding box center [656, 265] width 44 height 31
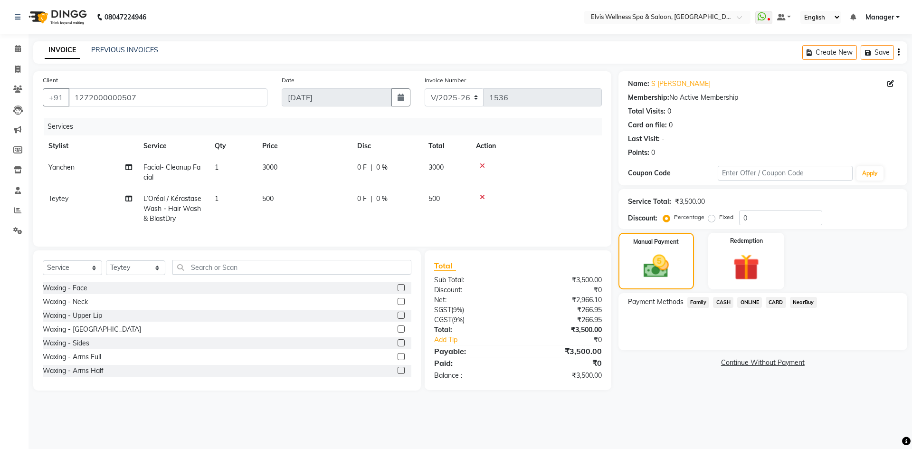
click at [777, 303] on span "CARD" at bounding box center [775, 302] width 20 height 11
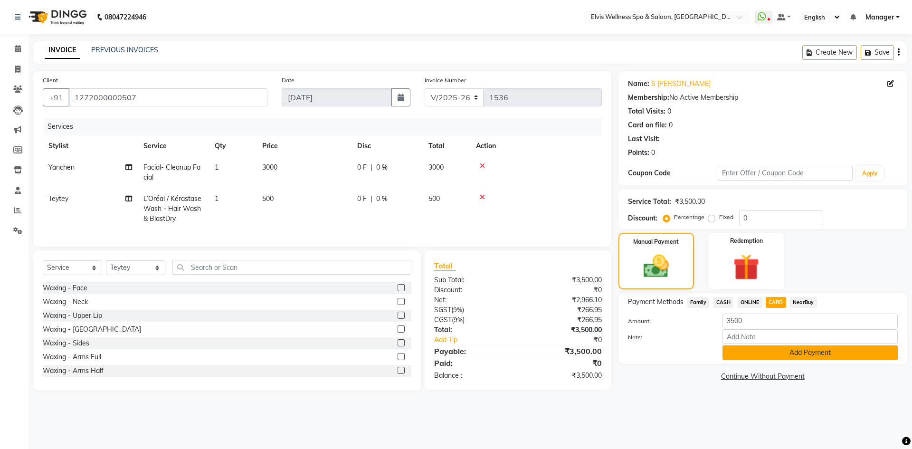
click at [771, 353] on button "Add Payment" at bounding box center [809, 352] width 175 height 15
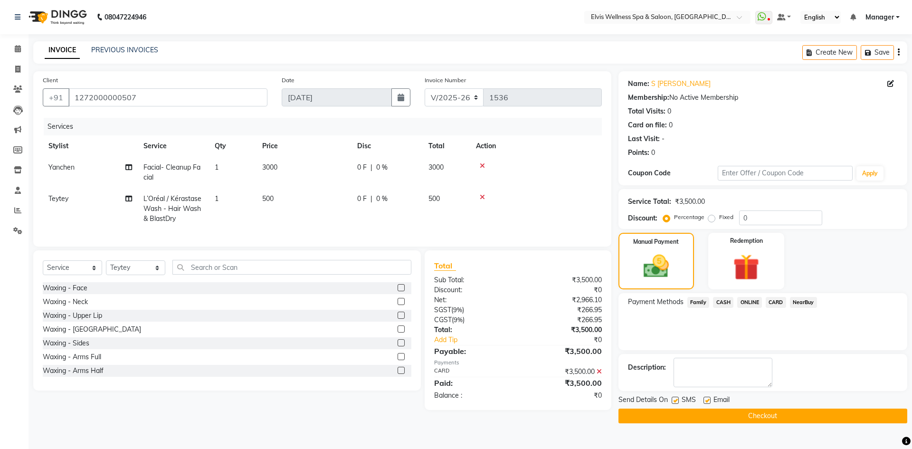
click at [753, 413] on button "Checkout" at bounding box center [762, 415] width 289 height 15
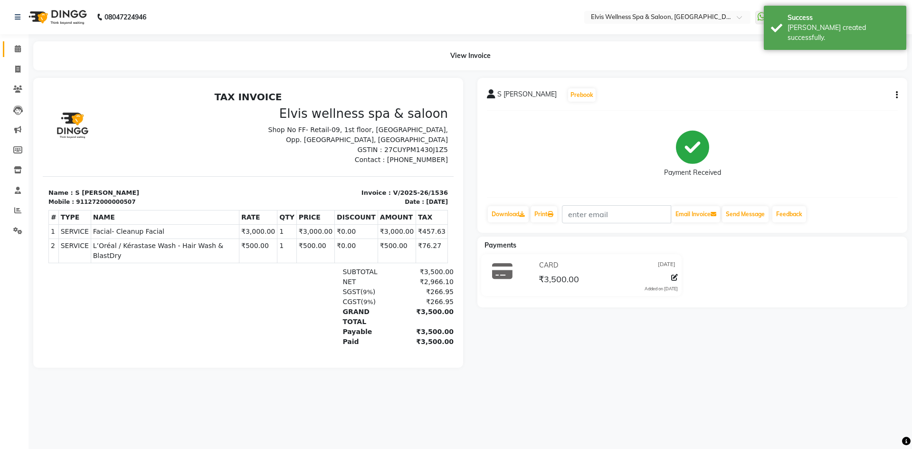
click at [18, 44] on link "Calendar" at bounding box center [14, 49] width 23 height 16
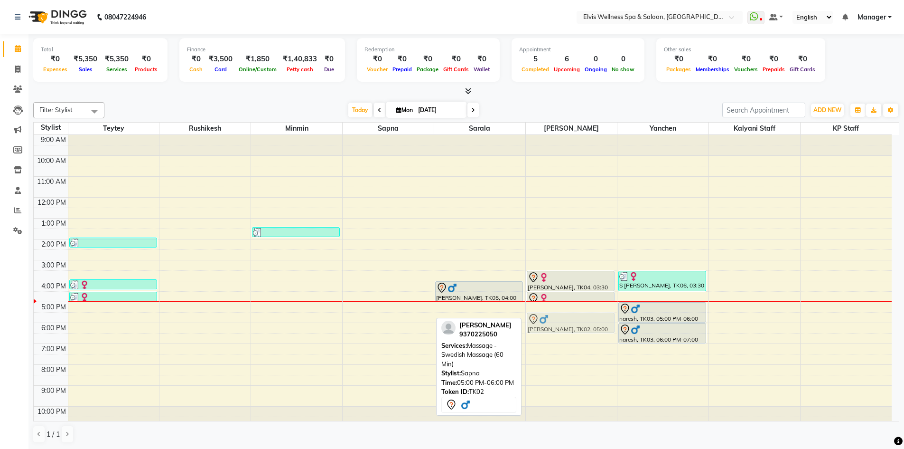
drag, startPoint x: 400, startPoint y: 313, endPoint x: 561, endPoint y: 320, distance: 161.1
click at [561, 320] on tr "amita kapoor, TK01, 01:55 PM-02:25 PM, L’Oréal / Kérastase Wash - Hair Wash & B…" at bounding box center [463, 281] width 858 height 292
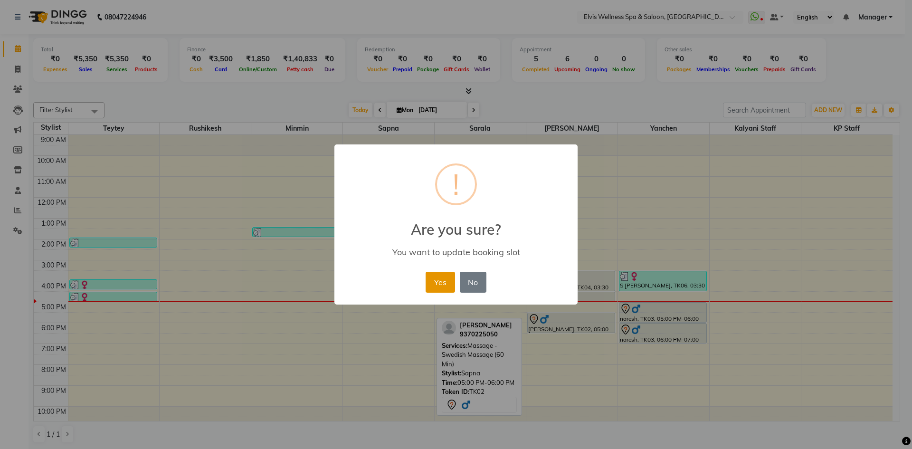
click at [446, 284] on button "Yes" at bounding box center [439, 282] width 29 height 21
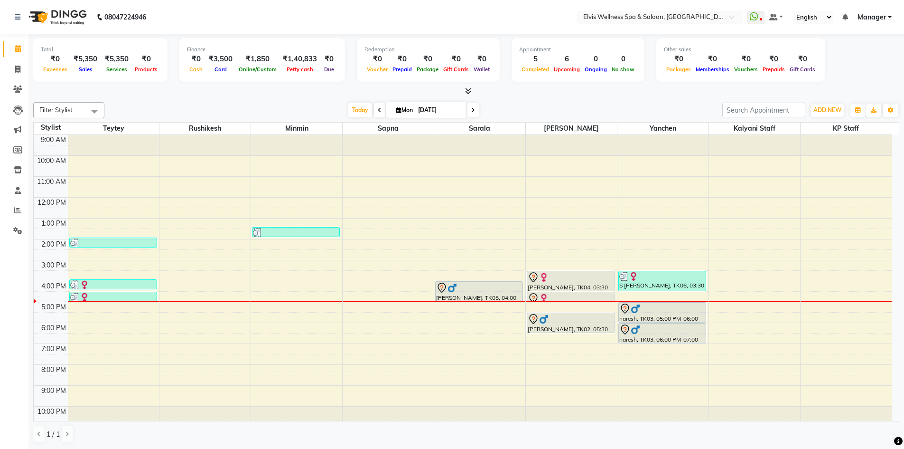
click at [450, 334] on div "9:00 AM 10:00 AM 11:00 AM 12:00 PM 1:00 PM 2:00 PM 3:00 PM 4:00 PM 5:00 PM 6:00…" at bounding box center [463, 281] width 858 height 292
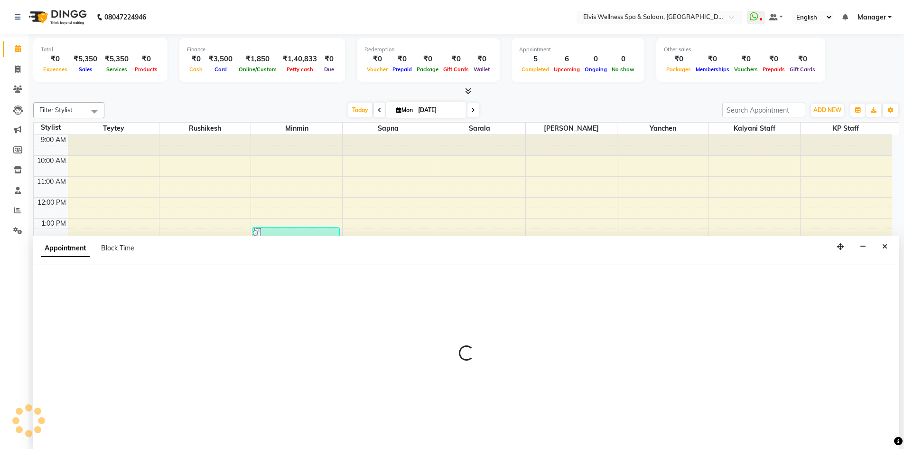
scroll to position [0, 0]
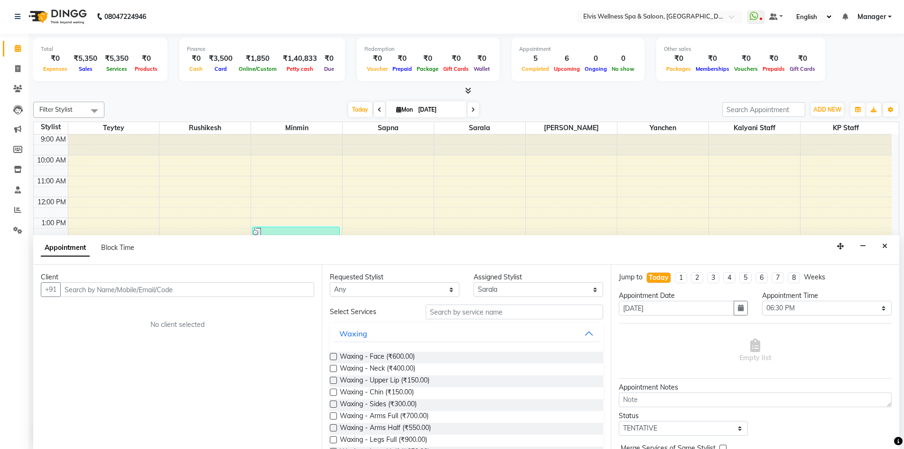
click at [137, 290] on input "text" at bounding box center [187, 289] width 254 height 15
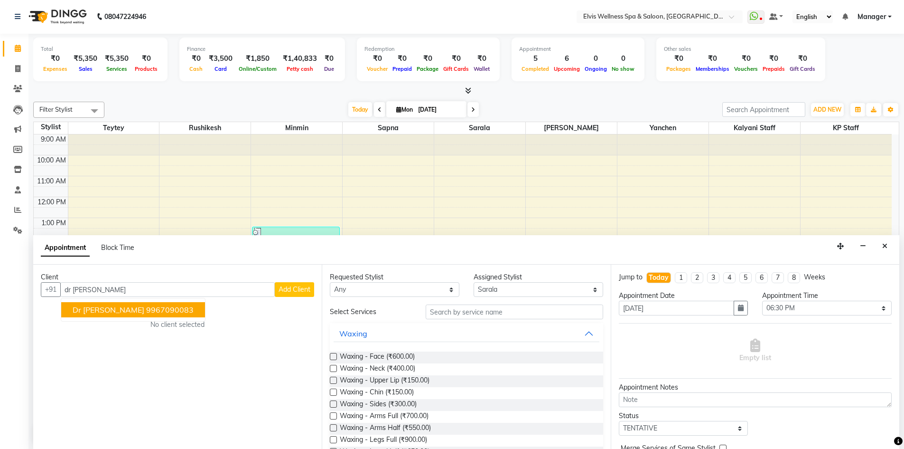
click at [146, 310] on ngb-highlight "9967090083" at bounding box center [169, 309] width 47 height 9
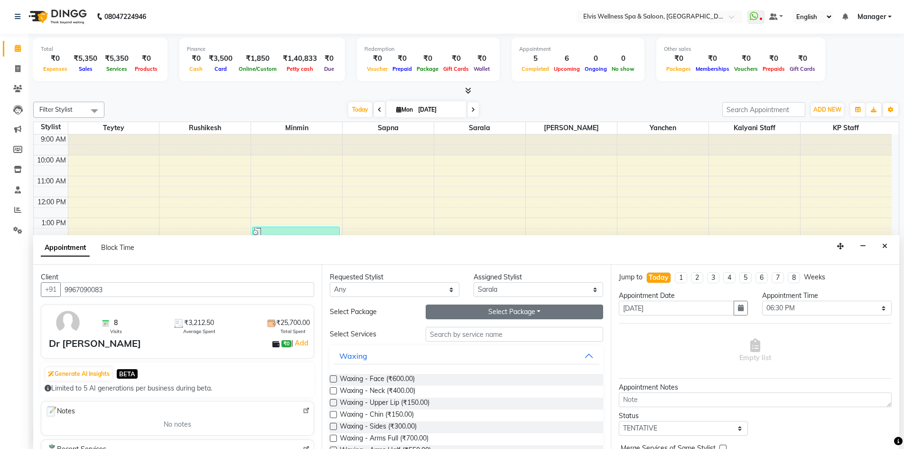
click at [479, 312] on button "Select Package Toggle Dropdown" at bounding box center [515, 311] width 178 height 15
click at [462, 331] on li "Dr. mahesh" at bounding box center [463, 331] width 75 height 14
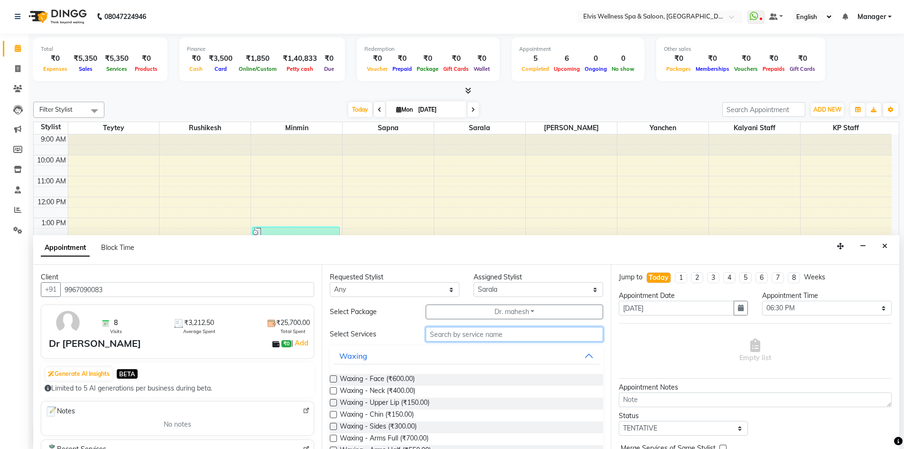
click at [467, 334] on input "text" at bounding box center [515, 334] width 178 height 15
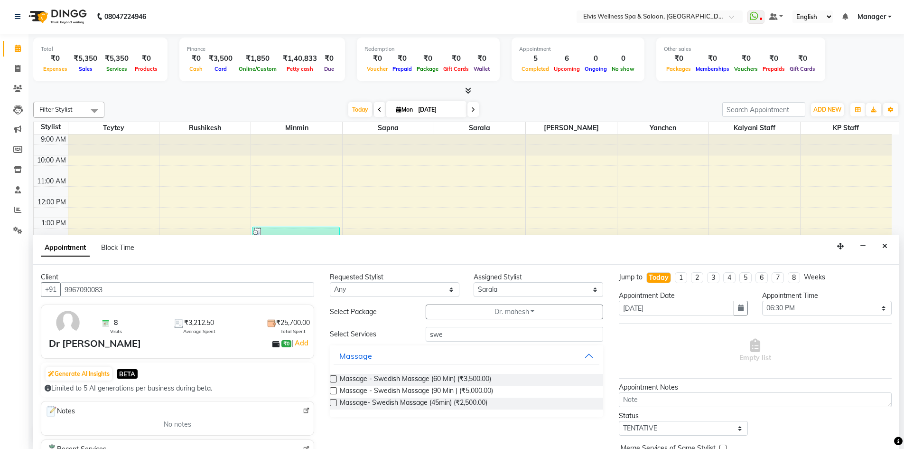
click at [336, 379] on label at bounding box center [333, 378] width 7 height 7
click at [336, 379] on input "checkbox" at bounding box center [333, 380] width 6 height 6
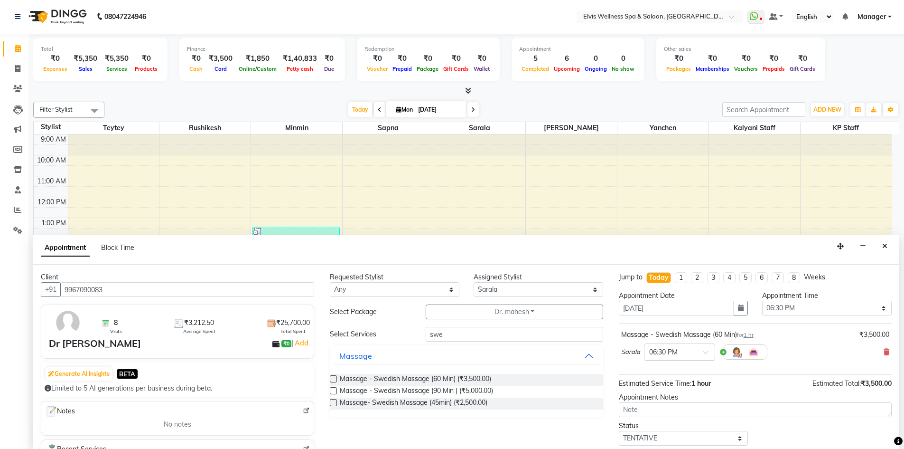
scroll to position [57, 0]
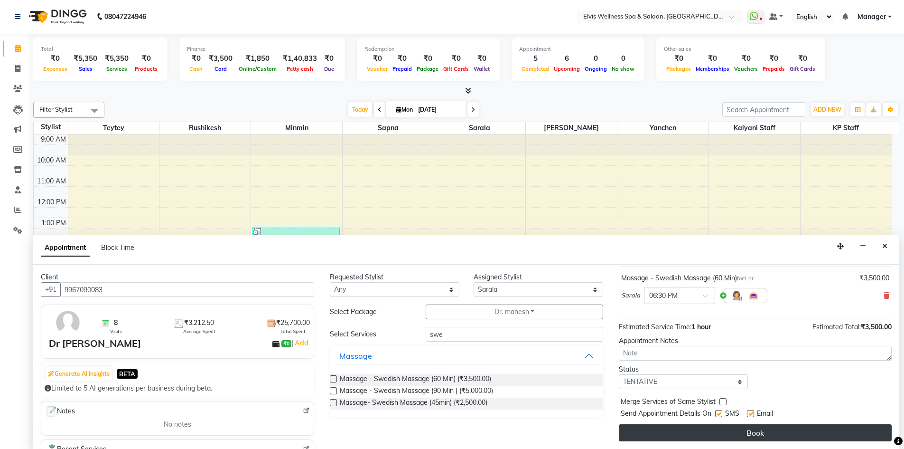
click at [739, 433] on button "Book" at bounding box center [755, 432] width 273 height 17
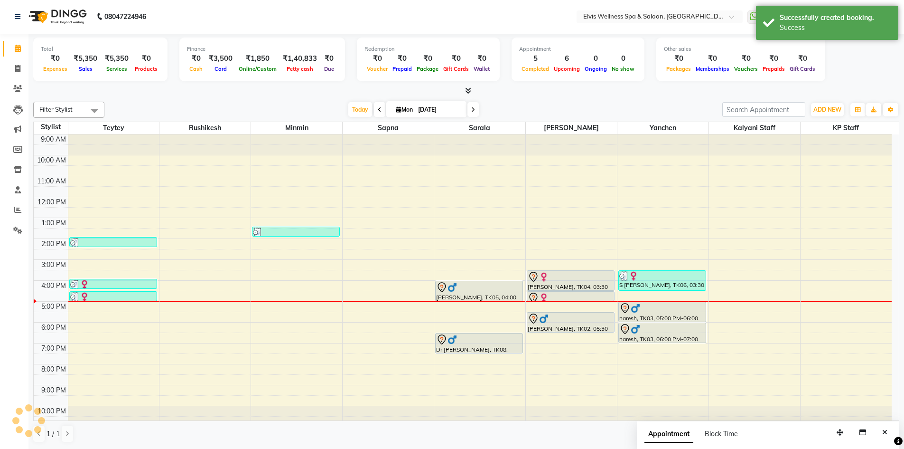
scroll to position [0, 0]
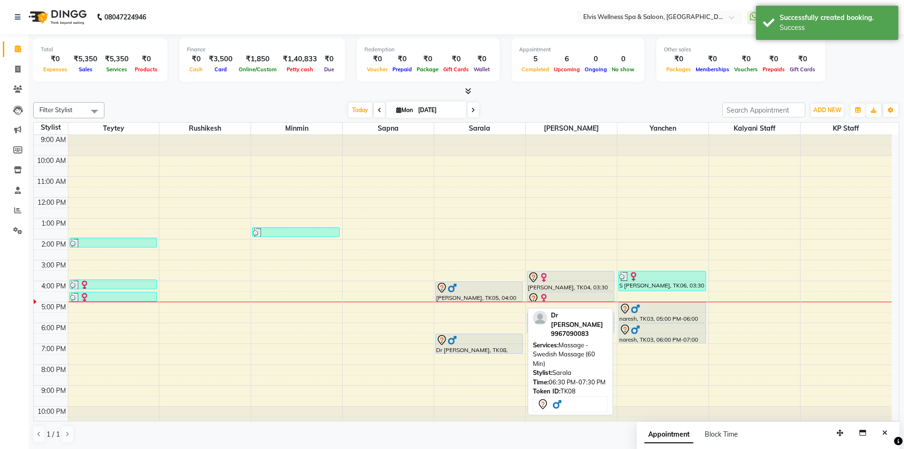
click at [480, 347] on div "Dr Mahesh, TK08, 06:30 PM-07:30 PM, Massage - Swedish Massage (60 Min)" at bounding box center [479, 343] width 87 height 19
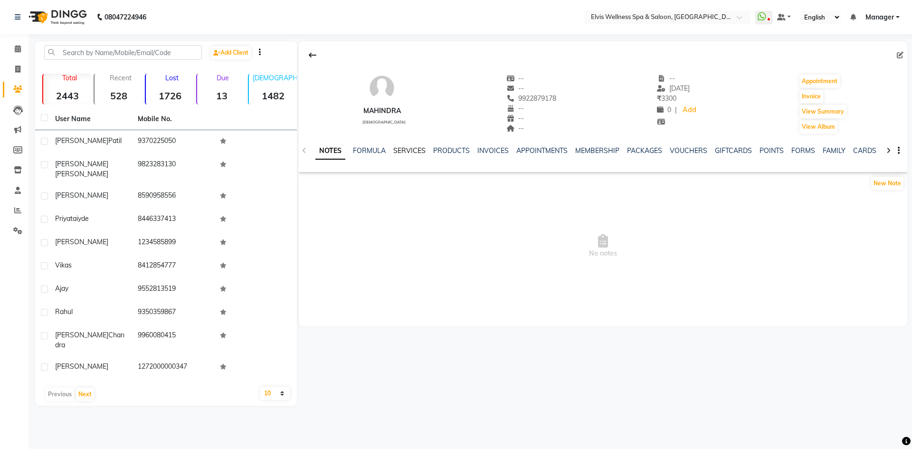
click at [406, 146] on link "SERVICES" at bounding box center [409, 150] width 32 height 9
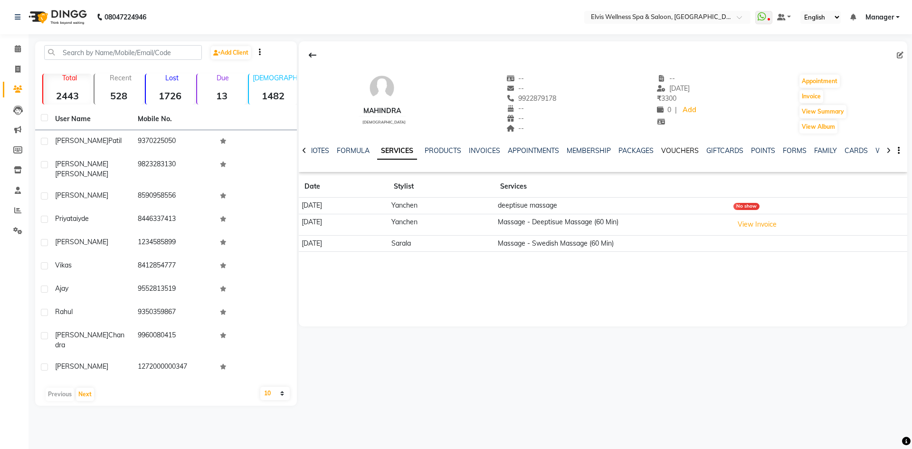
click at [667, 150] on link "VOUCHERS" at bounding box center [680, 150] width 38 height 9
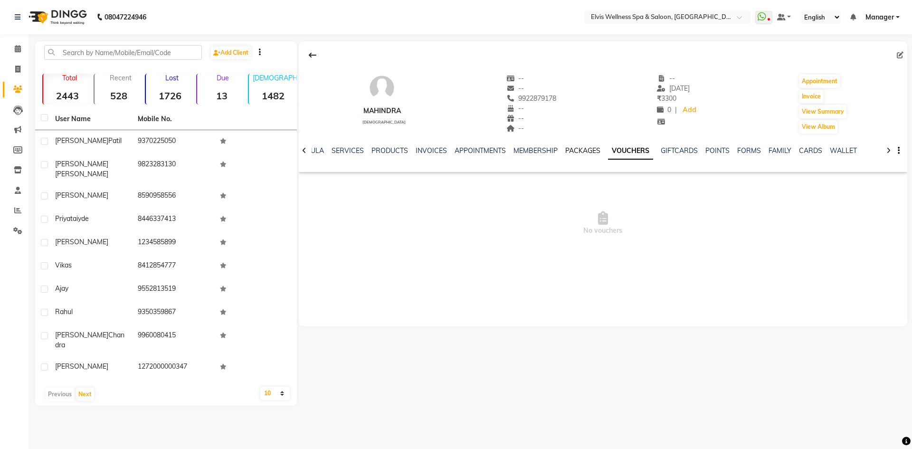
click at [584, 149] on link "PACKAGES" at bounding box center [582, 150] width 35 height 9
click at [554, 149] on link "MEMBERSHIP" at bounding box center [543, 150] width 44 height 9
click at [512, 150] on link "APPOINTMENTS" at bounding box center [495, 150] width 51 height 9
click at [443, 150] on link "INVOICES" at bounding box center [453, 150] width 31 height 9
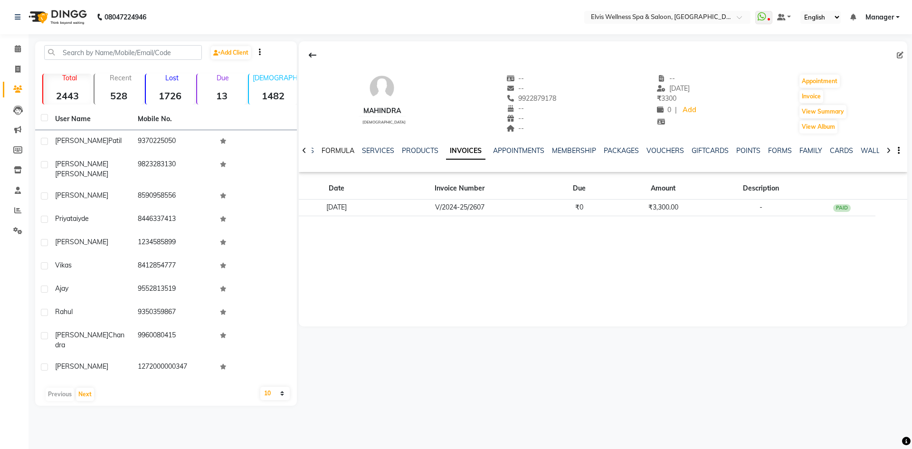
click at [343, 150] on link "FORMULA" at bounding box center [337, 150] width 33 height 9
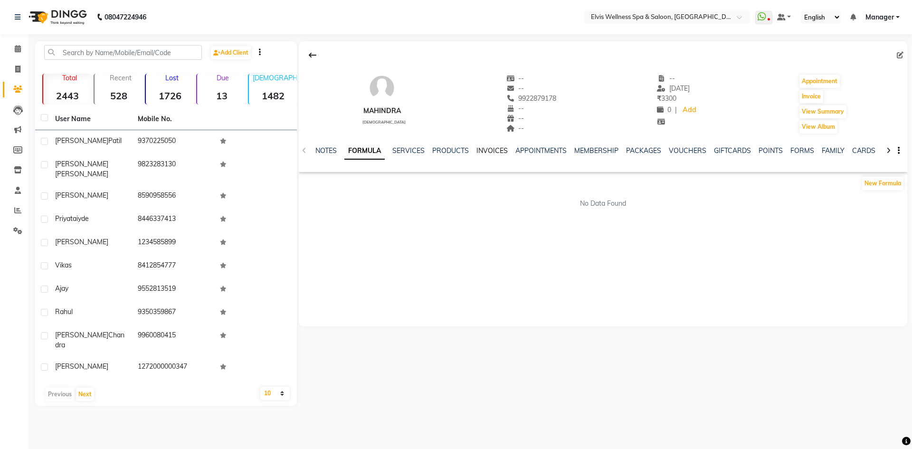
click at [486, 151] on link "INVOICES" at bounding box center [491, 150] width 31 height 9
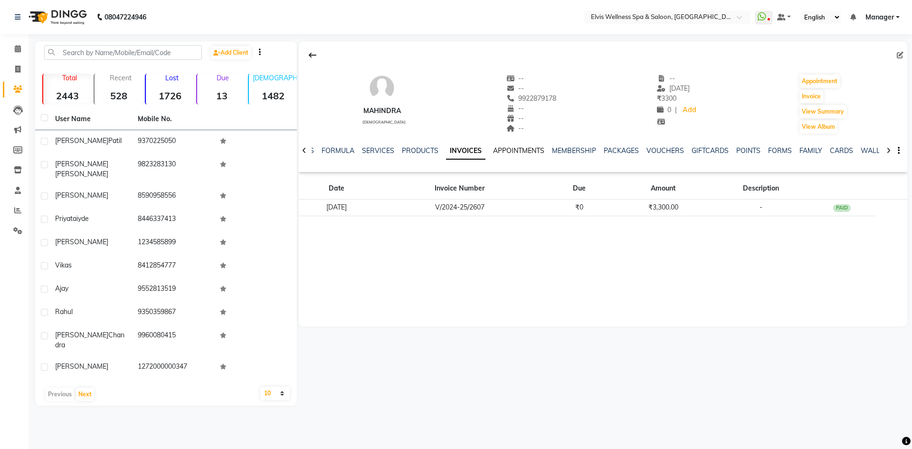
click at [509, 152] on link "APPOINTMENTS" at bounding box center [518, 150] width 51 height 9
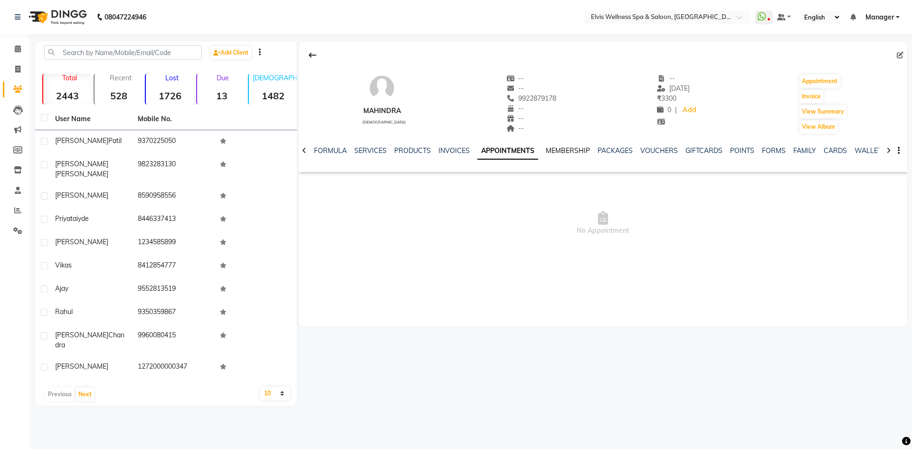
click at [560, 152] on link "MEMBERSHIP" at bounding box center [568, 150] width 44 height 9
click at [501, 149] on link "APPOINTMENTS" at bounding box center [495, 150] width 51 height 9
click at [549, 149] on link "MEMBERSHIP" at bounding box center [568, 150] width 44 height 9
click at [631, 149] on link "VOUCHERS" at bounding box center [650, 150] width 38 height 9
click at [588, 151] on link "PACKAGES" at bounding box center [582, 150] width 35 height 9
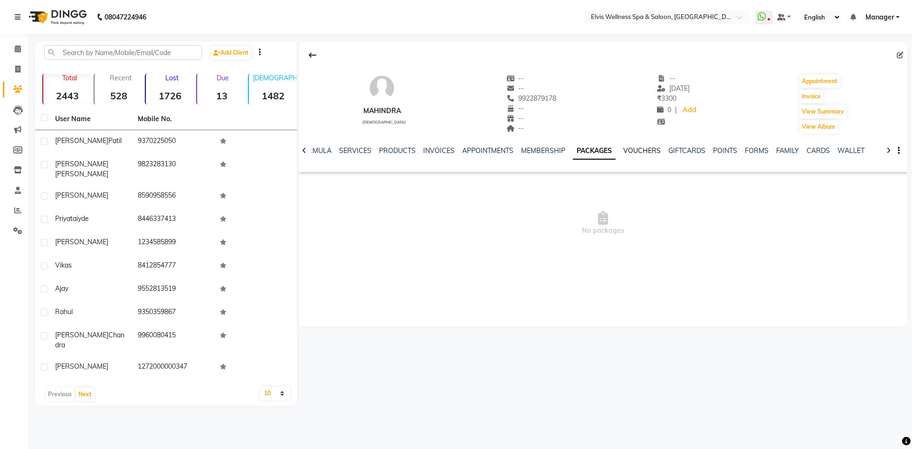
click at [634, 151] on link "VOUCHERS" at bounding box center [642, 150] width 38 height 9
click at [675, 149] on link "GIFTCARDS" at bounding box center [678, 150] width 37 height 9
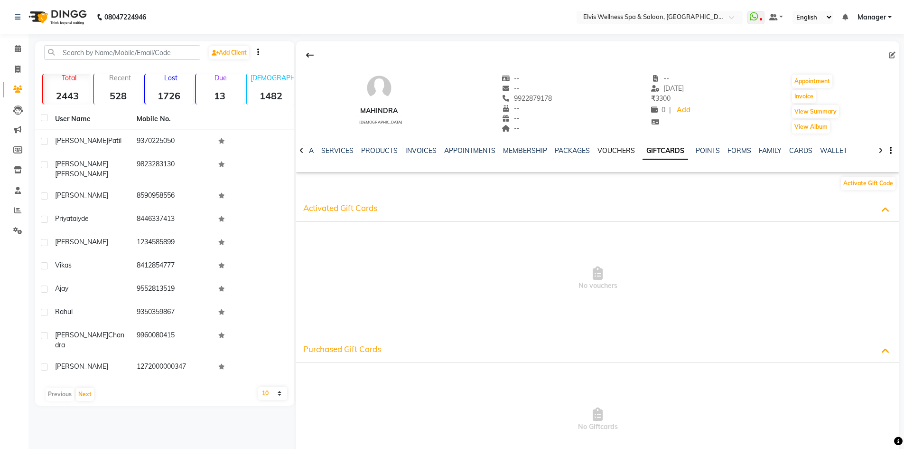
click at [598, 151] on link "VOUCHERS" at bounding box center [617, 150] width 38 height 9
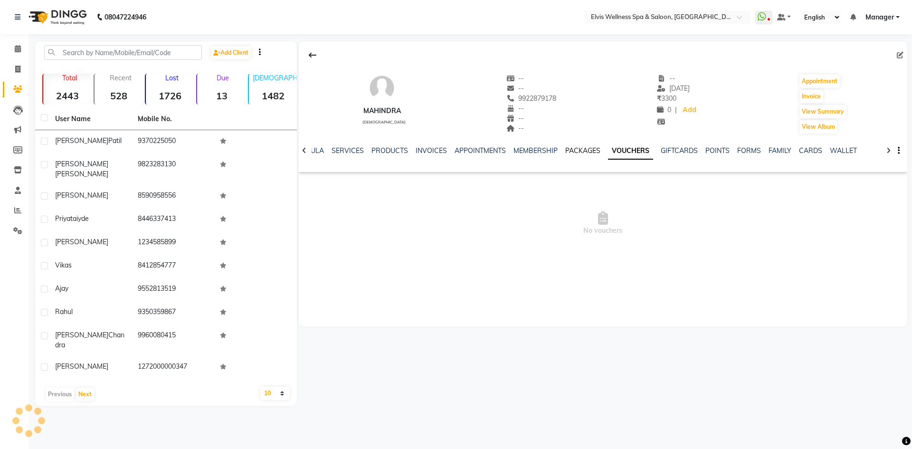
click at [584, 152] on link "PACKAGES" at bounding box center [582, 150] width 35 height 9
click at [542, 150] on link "MEMBERSHIP" at bounding box center [543, 150] width 44 height 9
click at [509, 150] on link "APPOINTMENTS" at bounding box center [495, 150] width 51 height 9
click at [456, 150] on link "INVOICES" at bounding box center [453, 150] width 31 height 9
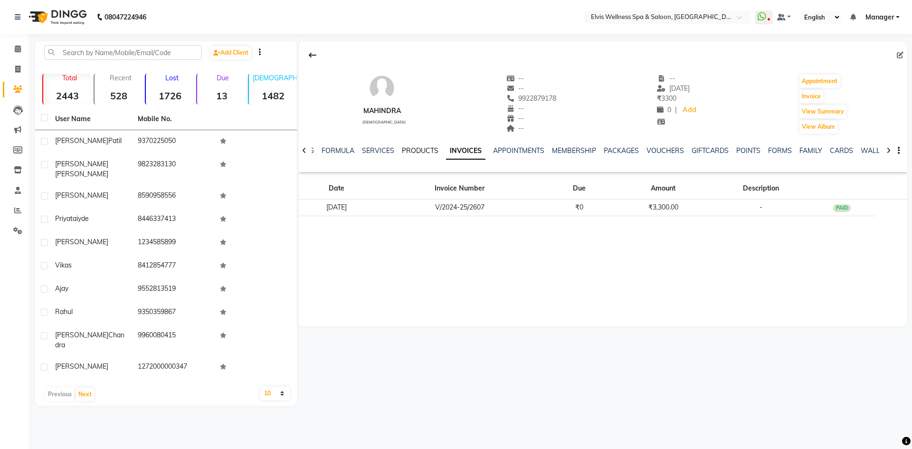
click at [422, 150] on link "PRODUCTS" at bounding box center [420, 150] width 37 height 9
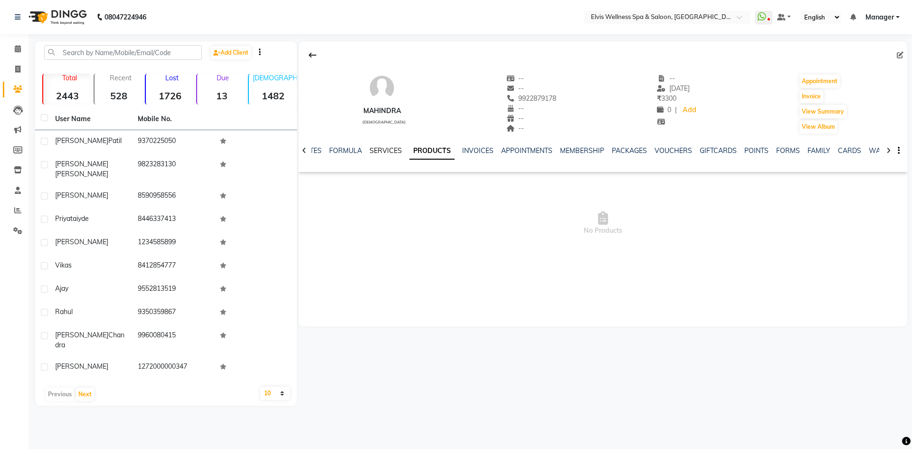
click at [387, 150] on link "SERVICES" at bounding box center [385, 150] width 32 height 9
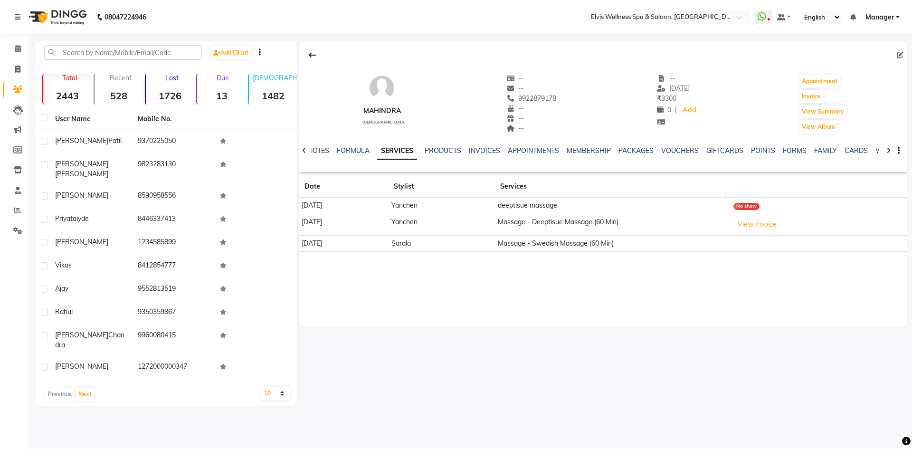
click at [369, 149] on ul "NOTES FORMULA SERVICES PRODUCTS INVOICES APPOINTMENTS MEMBERSHIP PACKAGES VOUCH…" at bounding box center [609, 151] width 602 height 10
click at [359, 148] on link "FORMULA" at bounding box center [353, 150] width 33 height 9
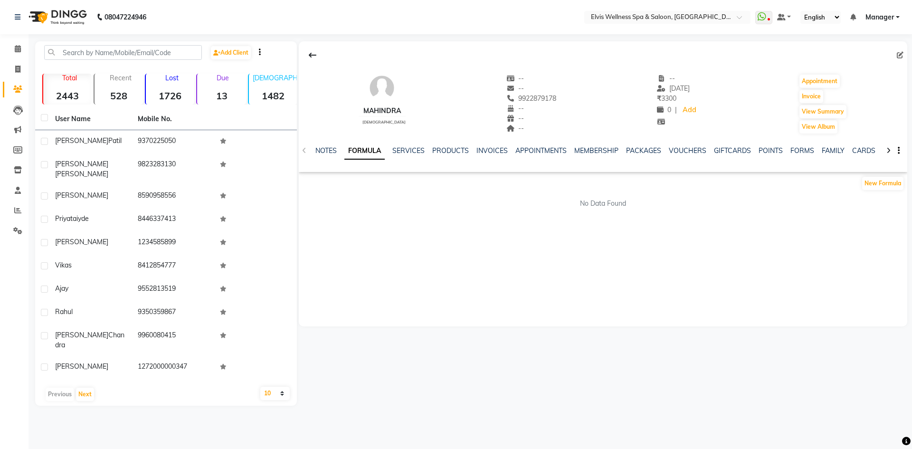
click at [332, 143] on div "NOTES FORMULA SERVICES PRODUCTS INVOICES APPOINTMENTS MEMBERSHIP PACKAGES VOUCH…" at bounding box center [603, 150] width 608 height 33
click at [332, 145] on div "NOTES FORMULA SERVICES PRODUCTS INVOICES APPOINTMENTS MEMBERSHIP PACKAGES VOUCH…" at bounding box center [603, 150] width 608 height 33
click at [504, 145] on div "NOTES FORMULA SERVICES PRODUCTS INVOICES APPOINTMENTS MEMBERSHIP PACKAGES VOUCH…" at bounding box center [603, 150] width 608 height 33
click at [502, 147] on link "INVOICES" at bounding box center [491, 150] width 31 height 9
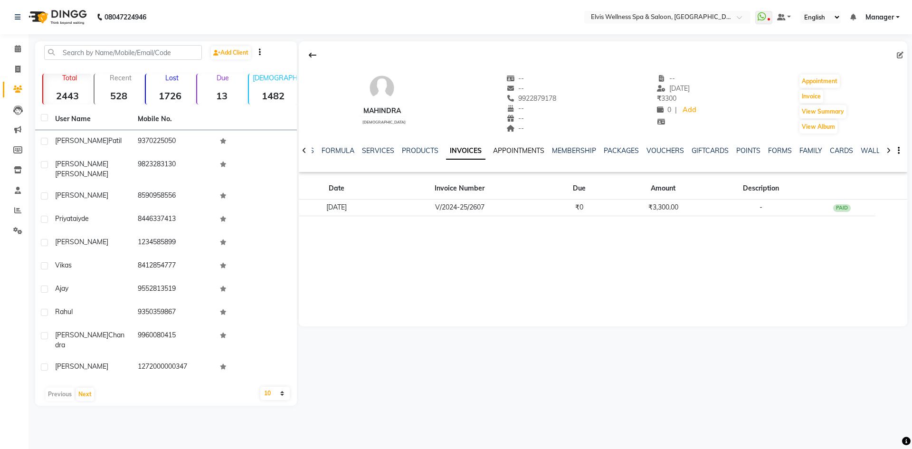
click at [529, 148] on link "APPOINTMENTS" at bounding box center [518, 150] width 51 height 9
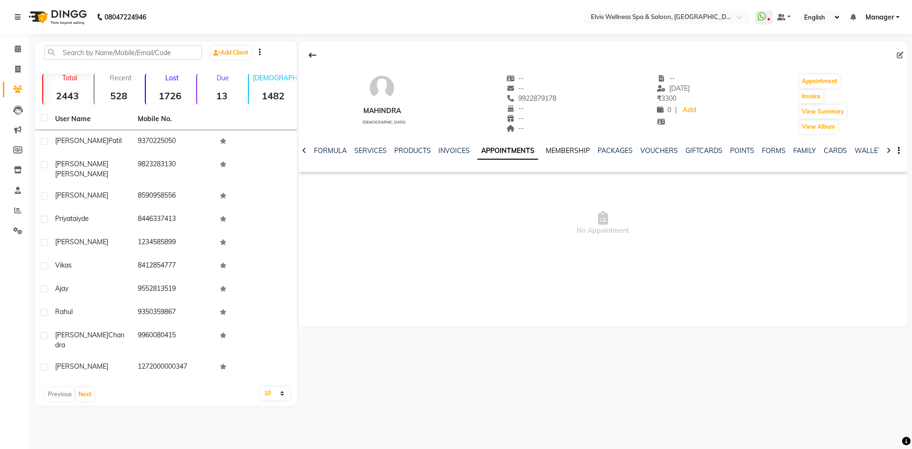
click at [566, 147] on link "MEMBERSHIP" at bounding box center [568, 150] width 44 height 9
click at [618, 145] on div "NOTES FORMULA SERVICES PRODUCTS INVOICES APPOINTMENTS MEMBERSHIP PACKAGES VOUCH…" at bounding box center [603, 150] width 608 height 33
click at [616, 151] on link "PACKAGES" at bounding box center [605, 150] width 35 height 9
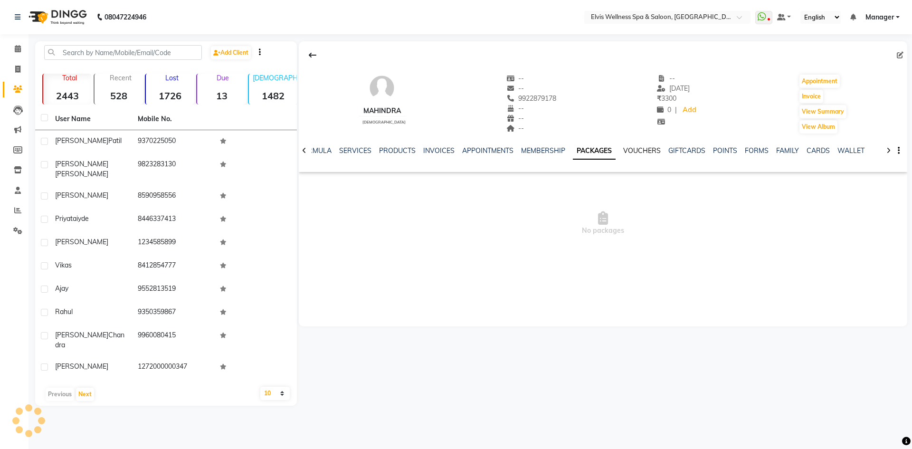
click at [641, 150] on link "VOUCHERS" at bounding box center [642, 150] width 38 height 9
click at [673, 149] on link "GIFTCARDS" at bounding box center [678, 150] width 37 height 9
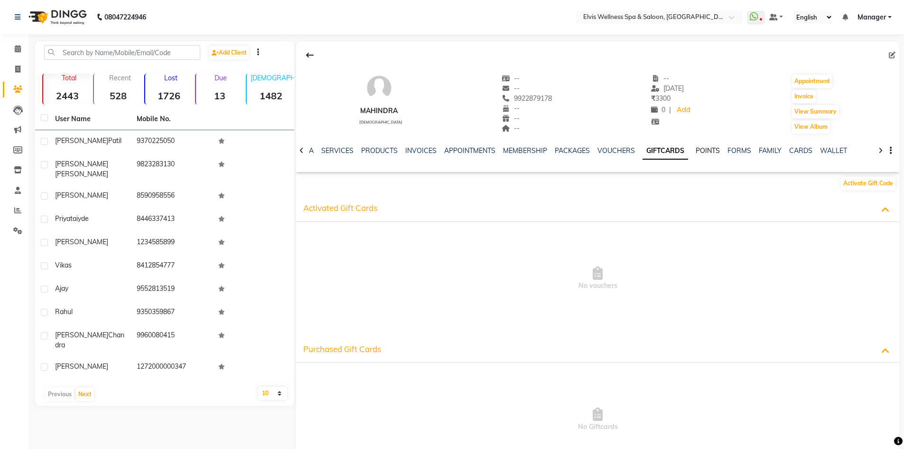
click at [703, 150] on link "POINTS" at bounding box center [708, 150] width 24 height 9
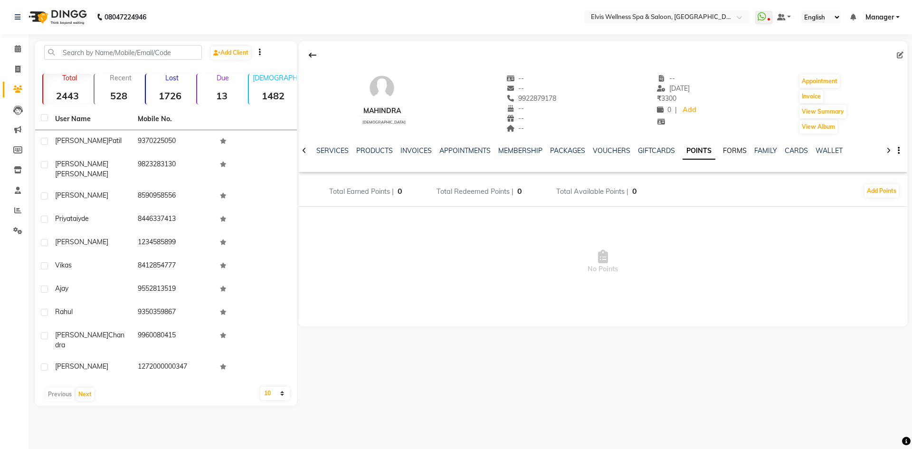
click at [723, 150] on link "FORMS" at bounding box center [735, 150] width 24 height 9
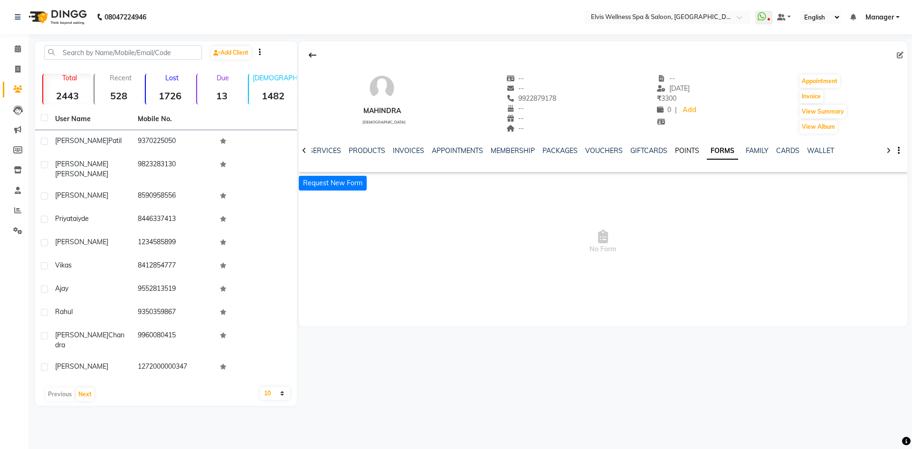
click at [675, 151] on link "POINTS" at bounding box center [687, 150] width 24 height 9
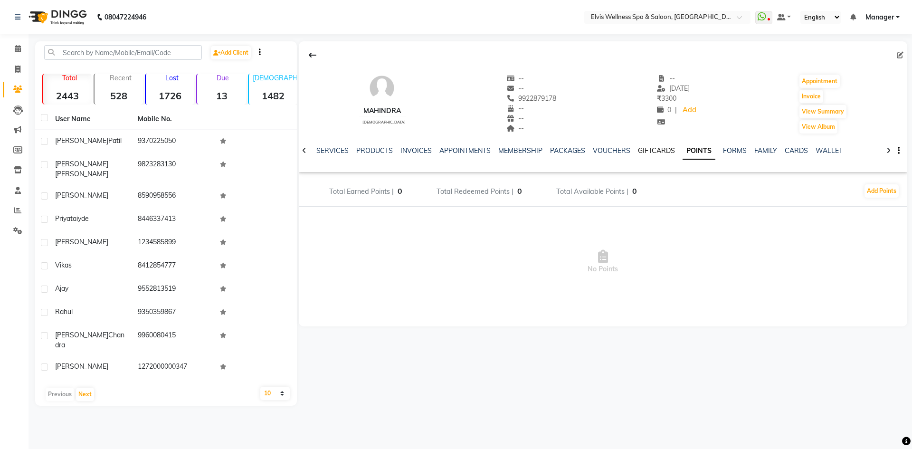
click at [659, 151] on link "GIFTCARDS" at bounding box center [656, 150] width 37 height 9
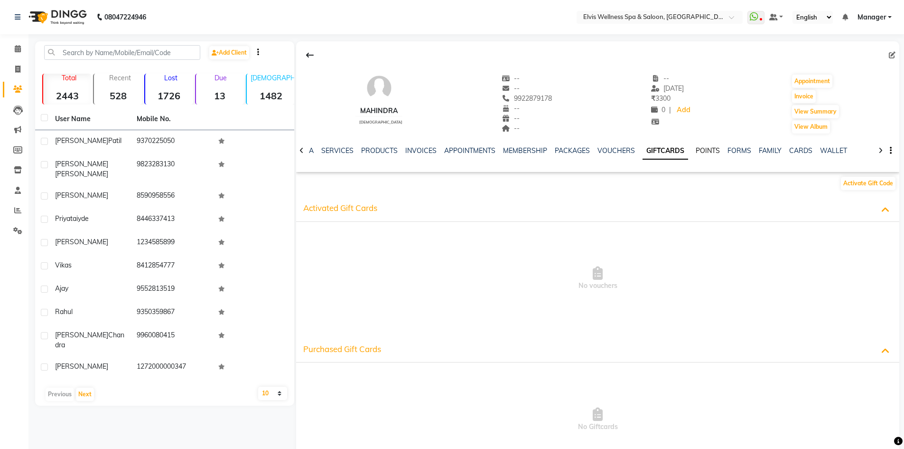
click at [704, 149] on link "POINTS" at bounding box center [708, 150] width 24 height 9
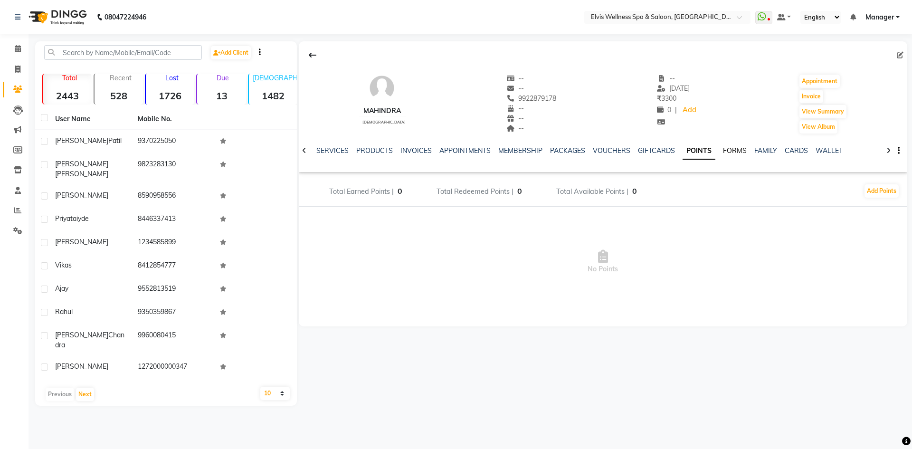
click at [726, 149] on link "FORMS" at bounding box center [735, 150] width 24 height 9
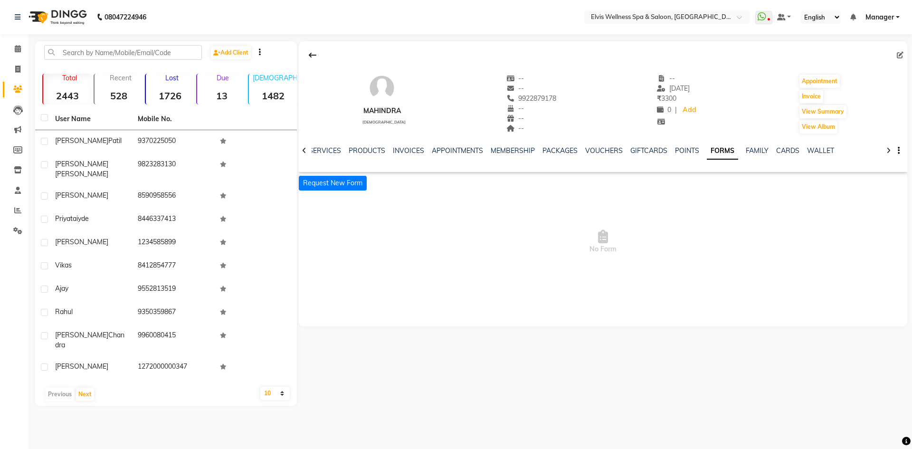
click at [376, 93] on img at bounding box center [381, 88] width 28 height 28
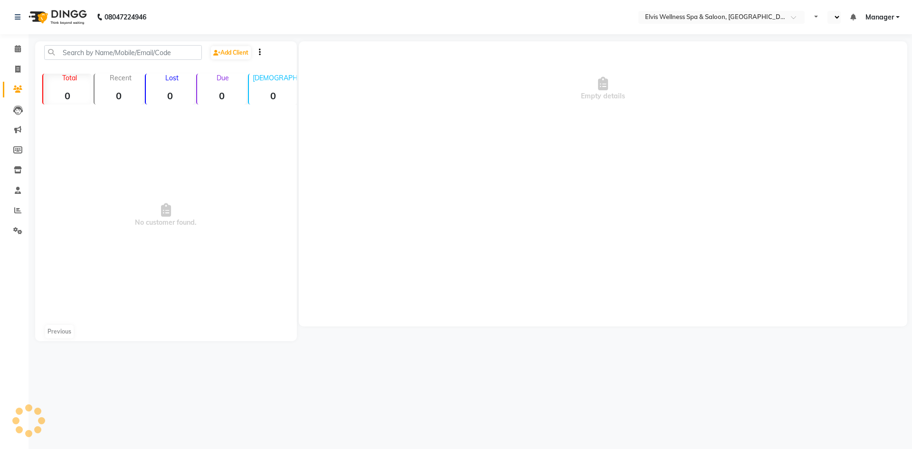
select select "en"
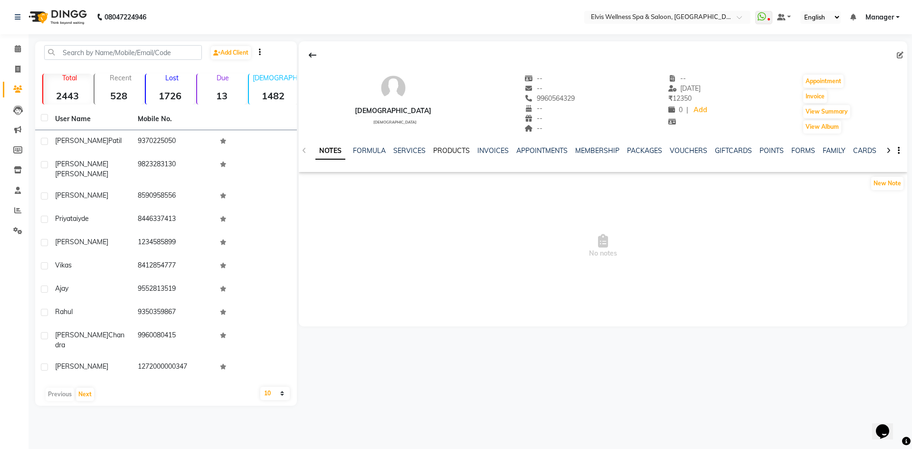
click at [462, 150] on link "PRODUCTS" at bounding box center [451, 150] width 37 height 9
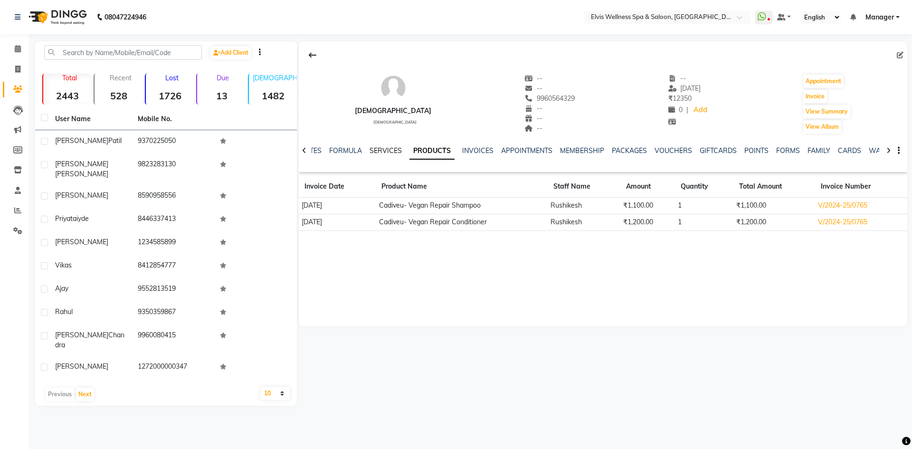
click at [386, 152] on link "SERVICES" at bounding box center [385, 150] width 32 height 9
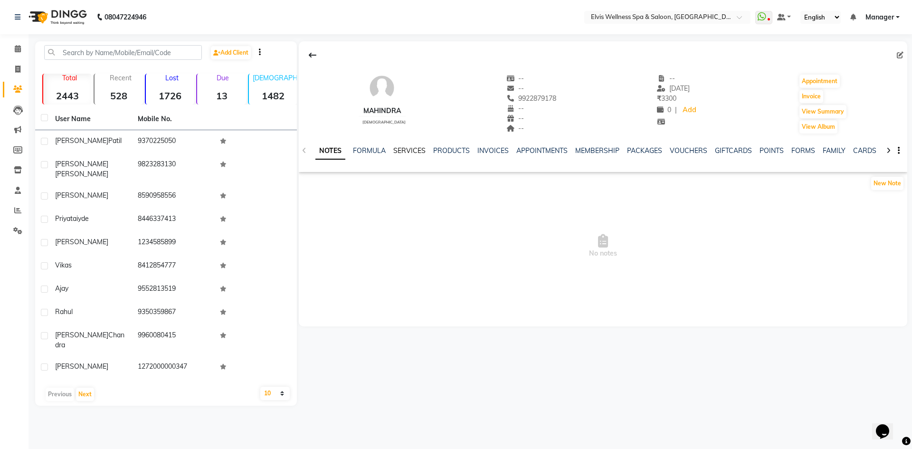
click at [400, 149] on link "SERVICES" at bounding box center [409, 150] width 32 height 9
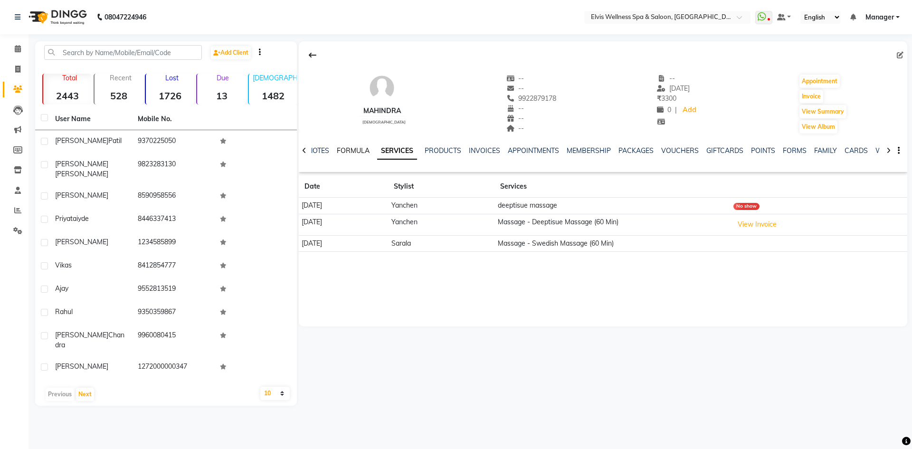
click at [357, 149] on link "FORMULA" at bounding box center [353, 150] width 33 height 9
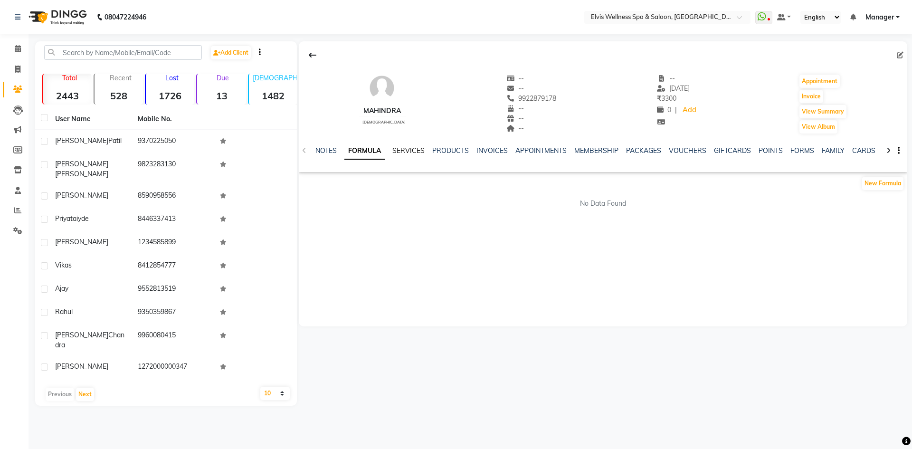
click at [415, 153] on link "SERVICES" at bounding box center [408, 150] width 32 height 9
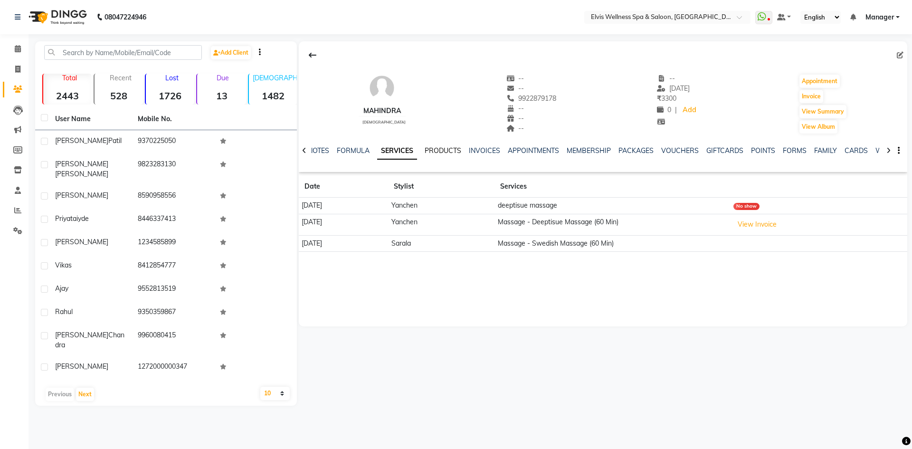
click at [436, 151] on link "PRODUCTS" at bounding box center [442, 150] width 37 height 9
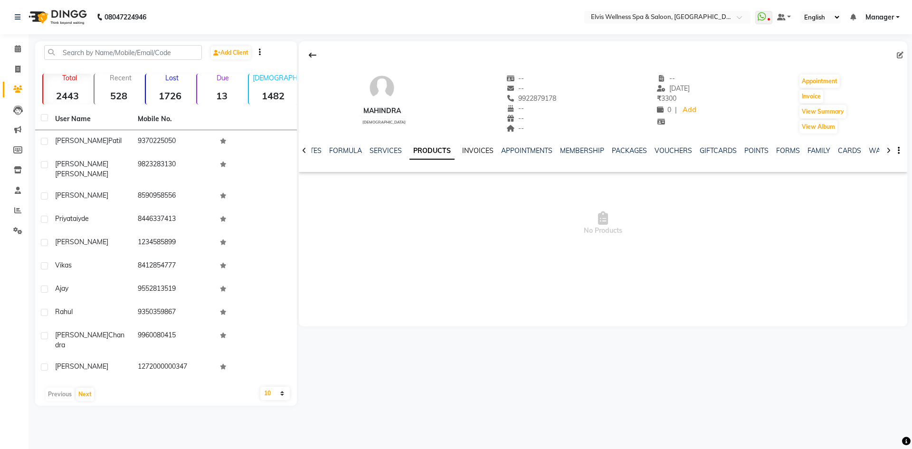
click at [470, 149] on link "INVOICES" at bounding box center [477, 150] width 31 height 9
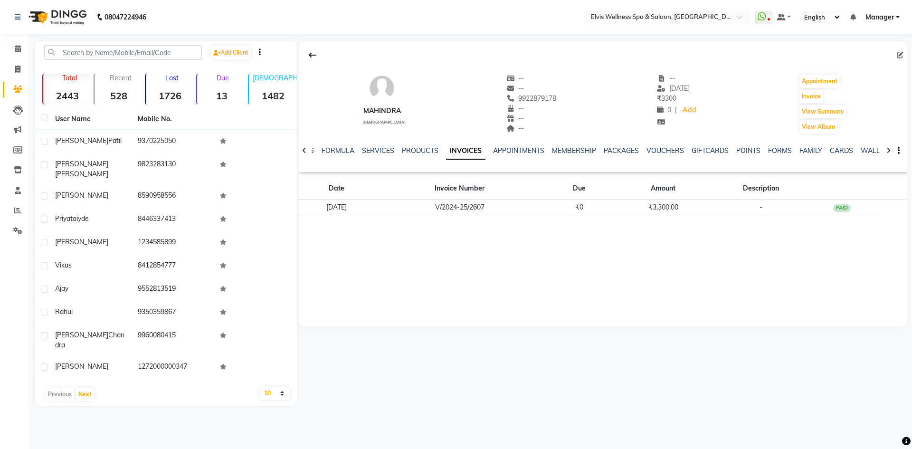
click at [373, 146] on div "SERVICES" at bounding box center [378, 151] width 32 height 10
click at [374, 148] on link "SERVICES" at bounding box center [378, 150] width 32 height 9
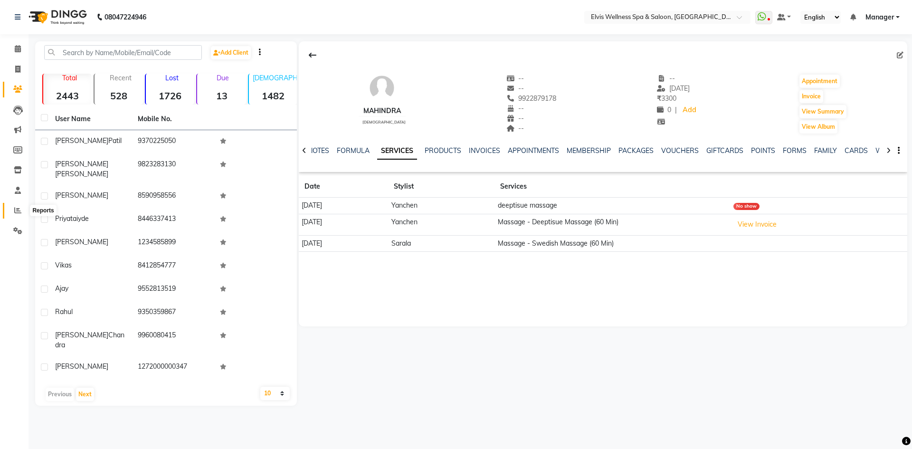
click at [16, 209] on icon at bounding box center [17, 210] width 7 height 7
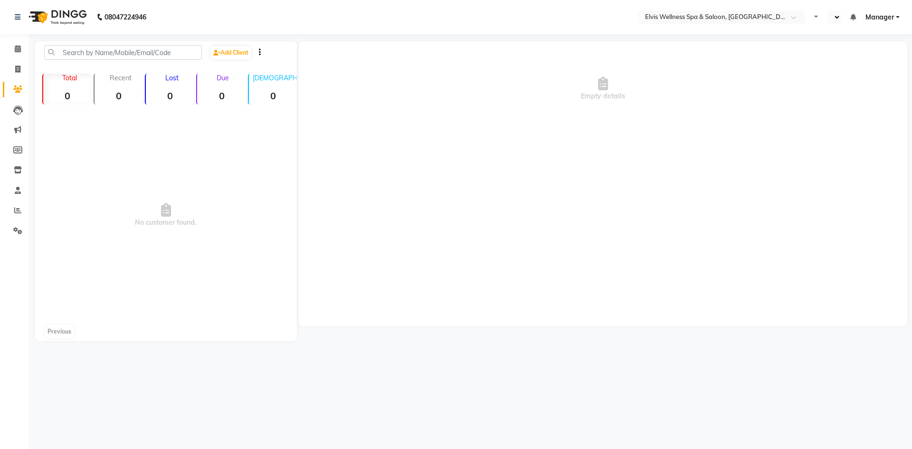
select select "en"
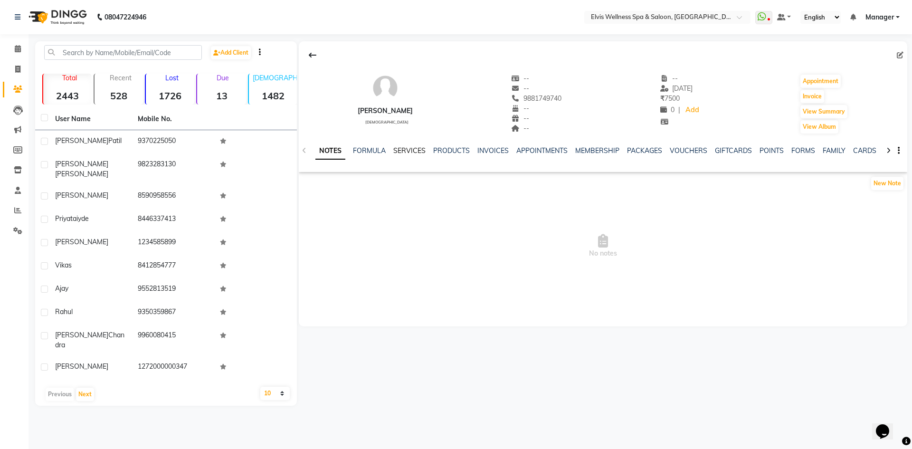
click at [418, 149] on link "SERVICES" at bounding box center [409, 150] width 32 height 9
click at [336, 149] on ul "NOTES FORMULA SERVICES PRODUCTS INVOICES APPOINTMENTS MEMBERSHIP PACKAGES VOUCH…" at bounding box center [609, 151] width 602 height 10
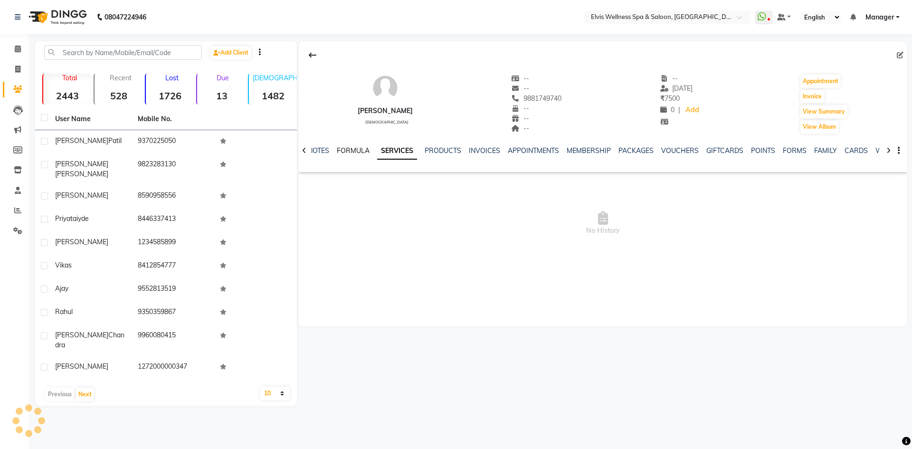
click at [346, 149] on link "FORMULA" at bounding box center [353, 150] width 33 height 9
click at [399, 149] on link "SERVICES" at bounding box center [408, 150] width 32 height 9
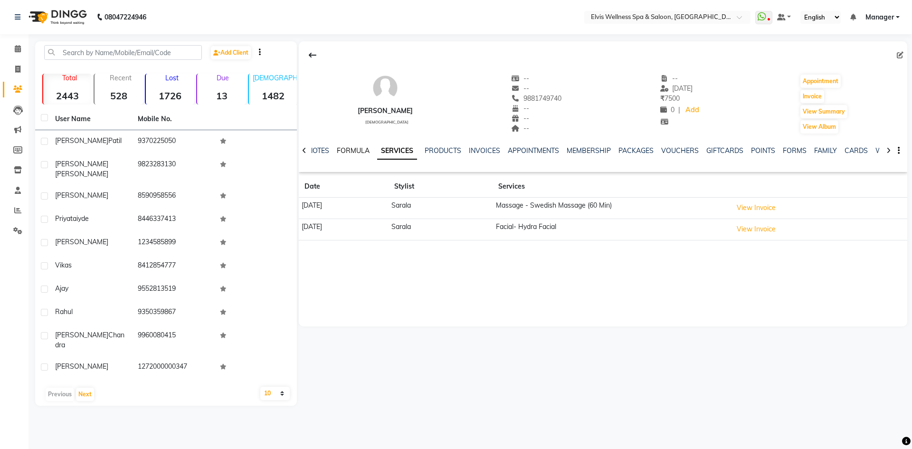
click at [355, 149] on link "FORMULA" at bounding box center [353, 150] width 33 height 9
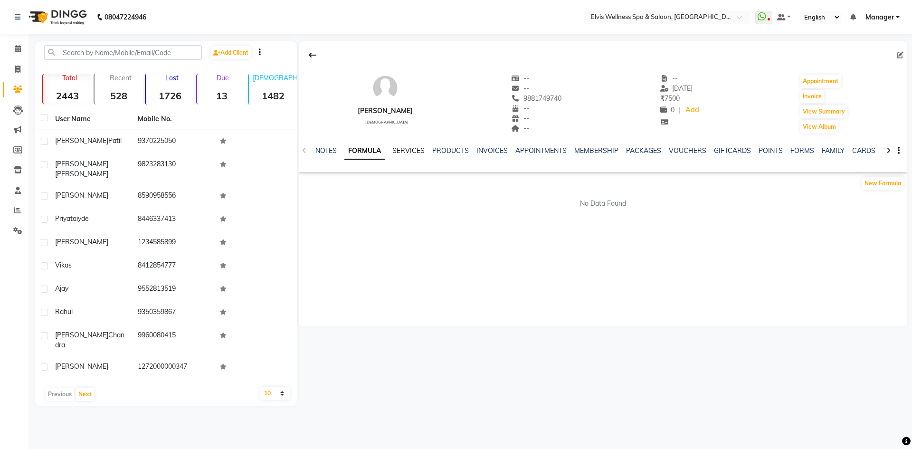
click at [405, 148] on link "SERVICES" at bounding box center [408, 150] width 32 height 9
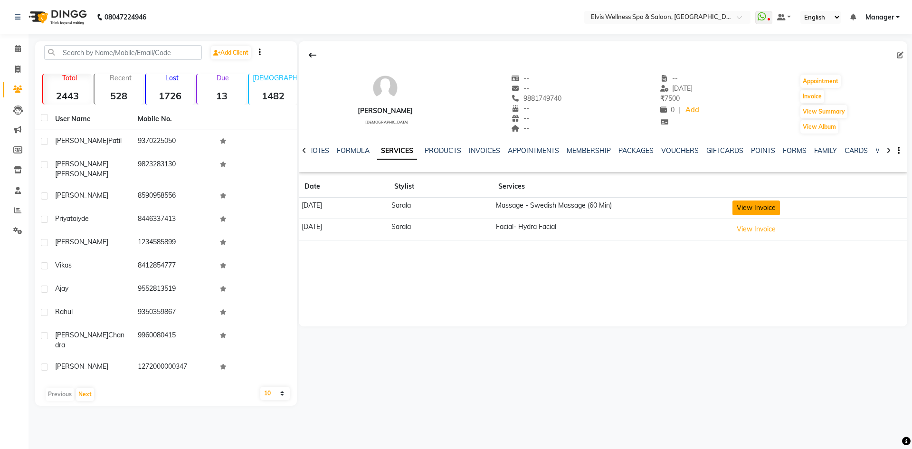
click at [769, 204] on button "View Invoice" at bounding box center [755, 207] width 47 height 15
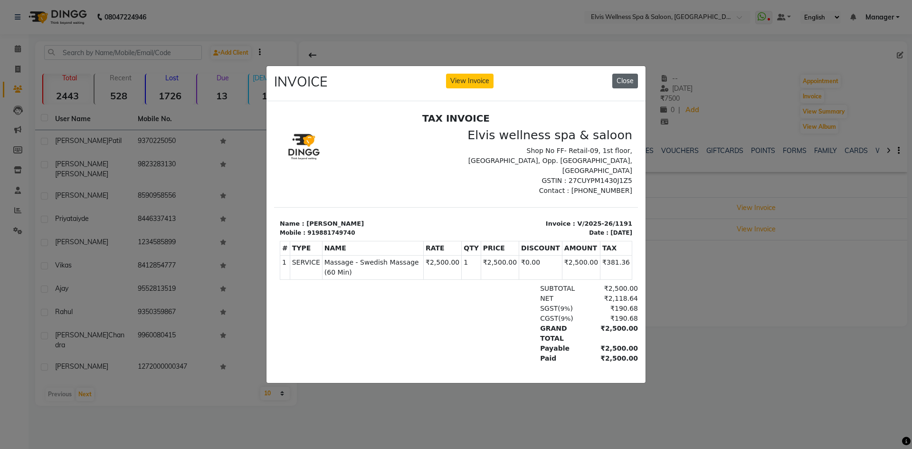
click at [622, 82] on button "Close" at bounding box center [625, 81] width 26 height 15
